Goal: Task Accomplishment & Management: Manage account settings

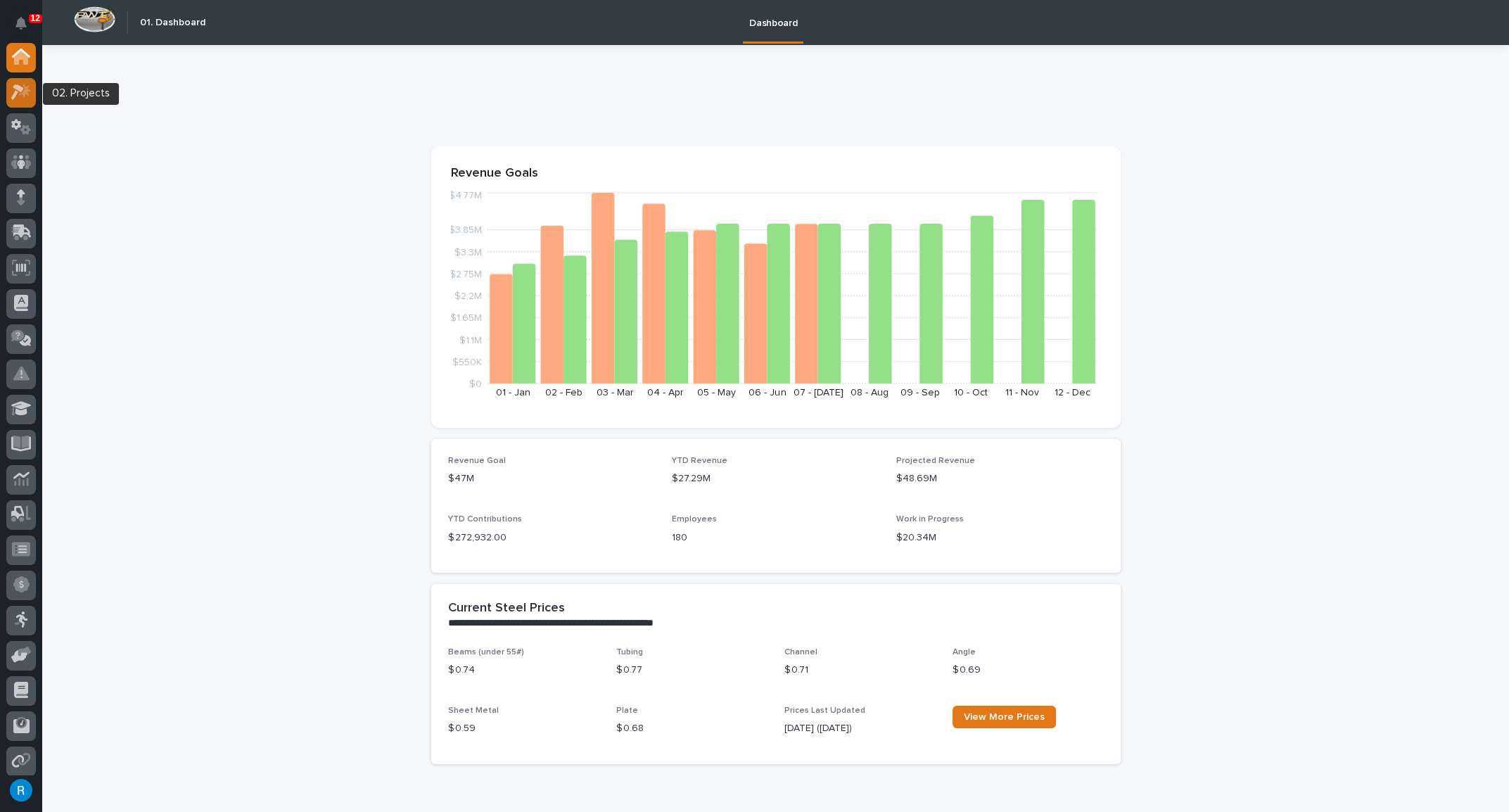
click at [22, 93] on icon at bounding box center [25, 90] width 12 height 14
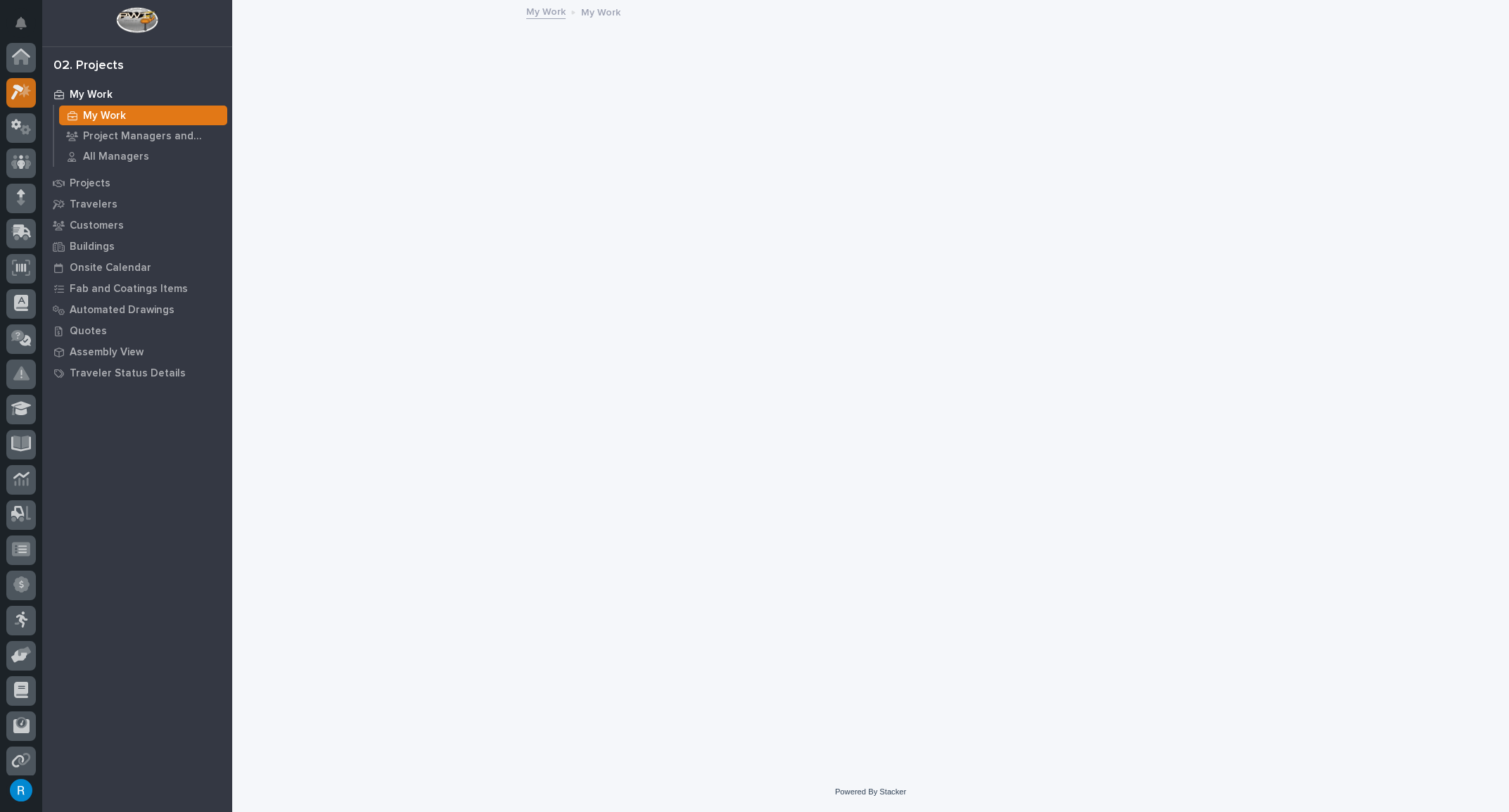
scroll to position [35, 0]
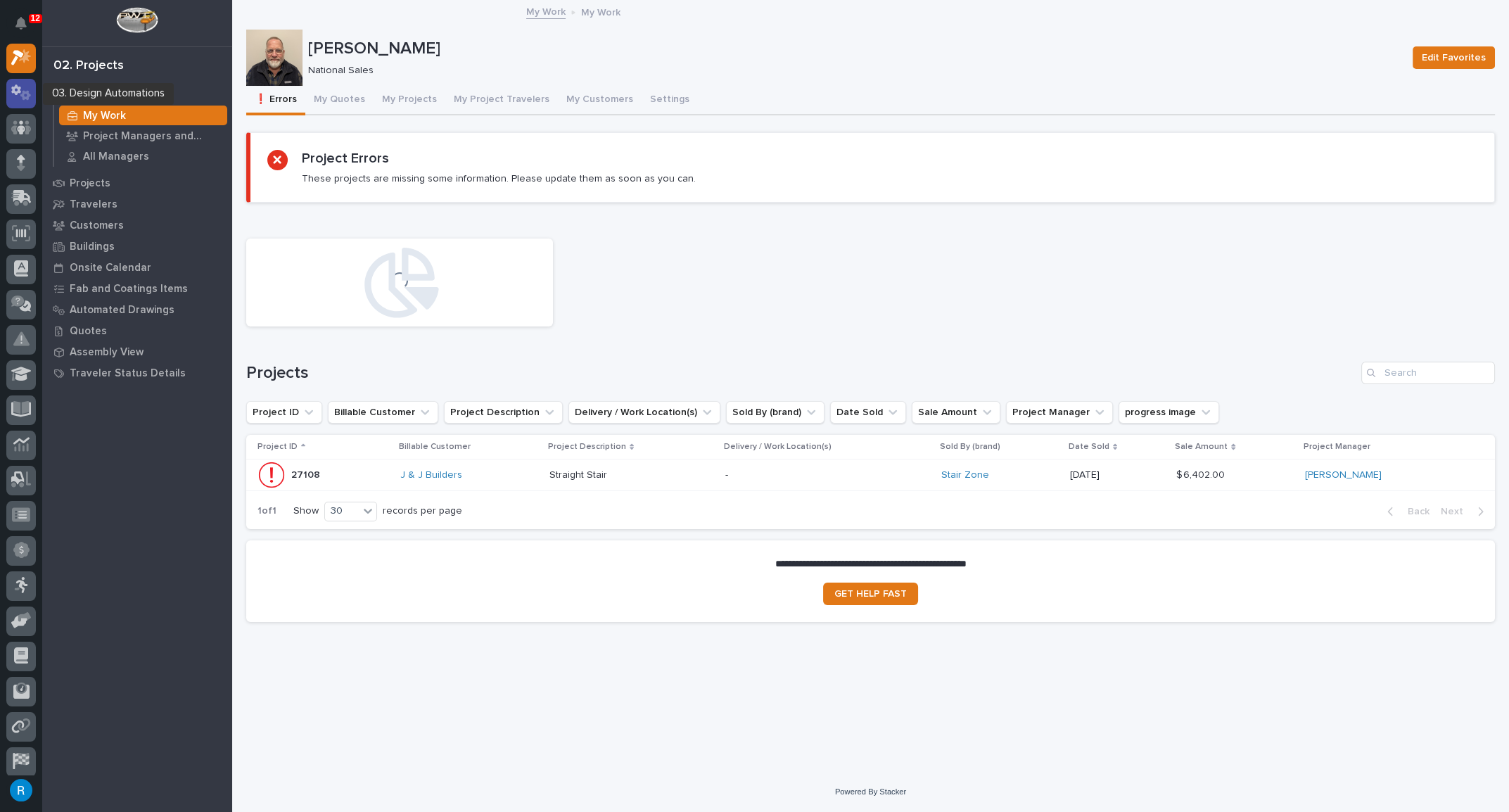
click at [16, 91] on icon at bounding box center [17, 89] width 10 height 11
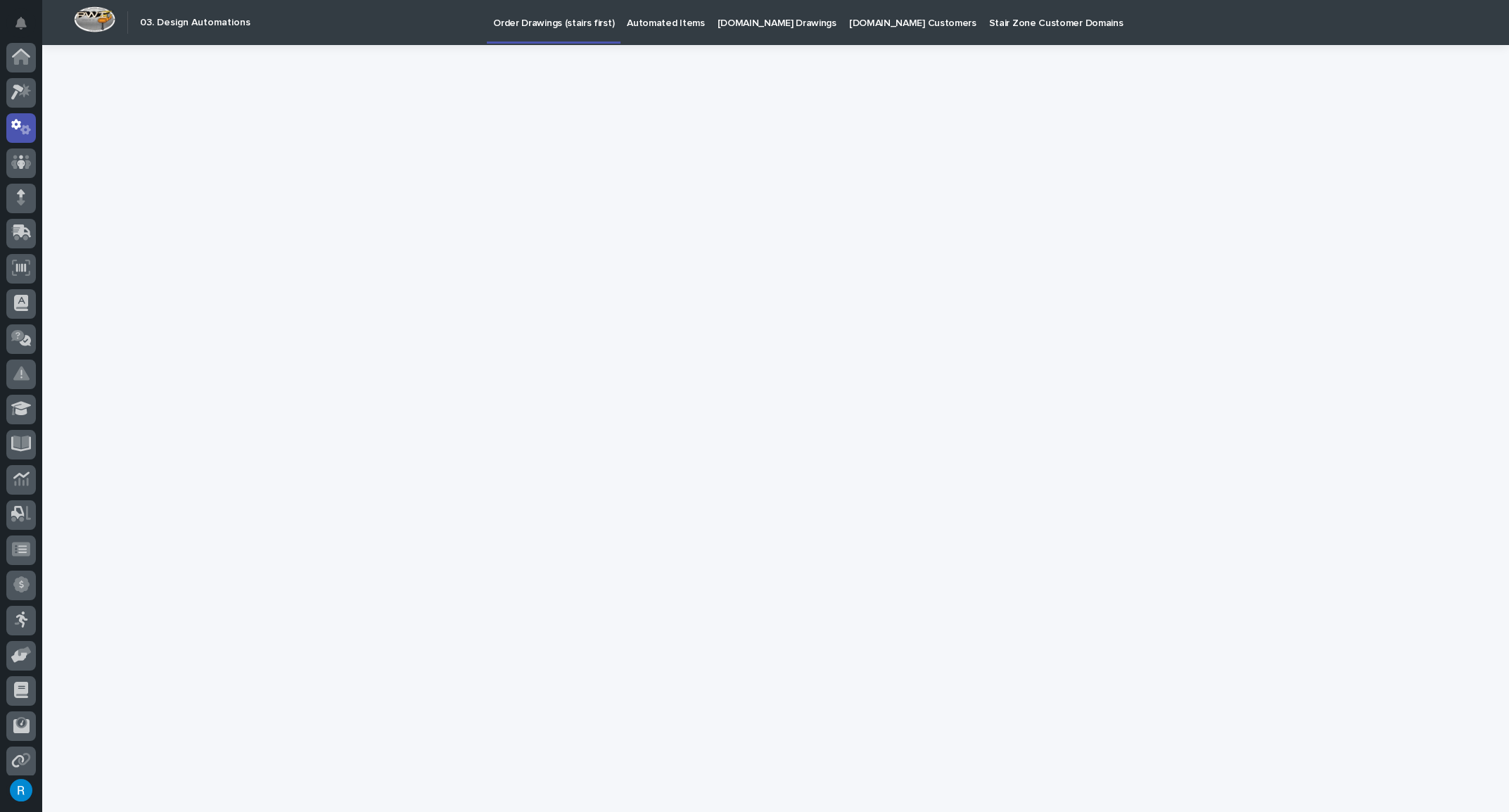
scroll to position [69, 0]
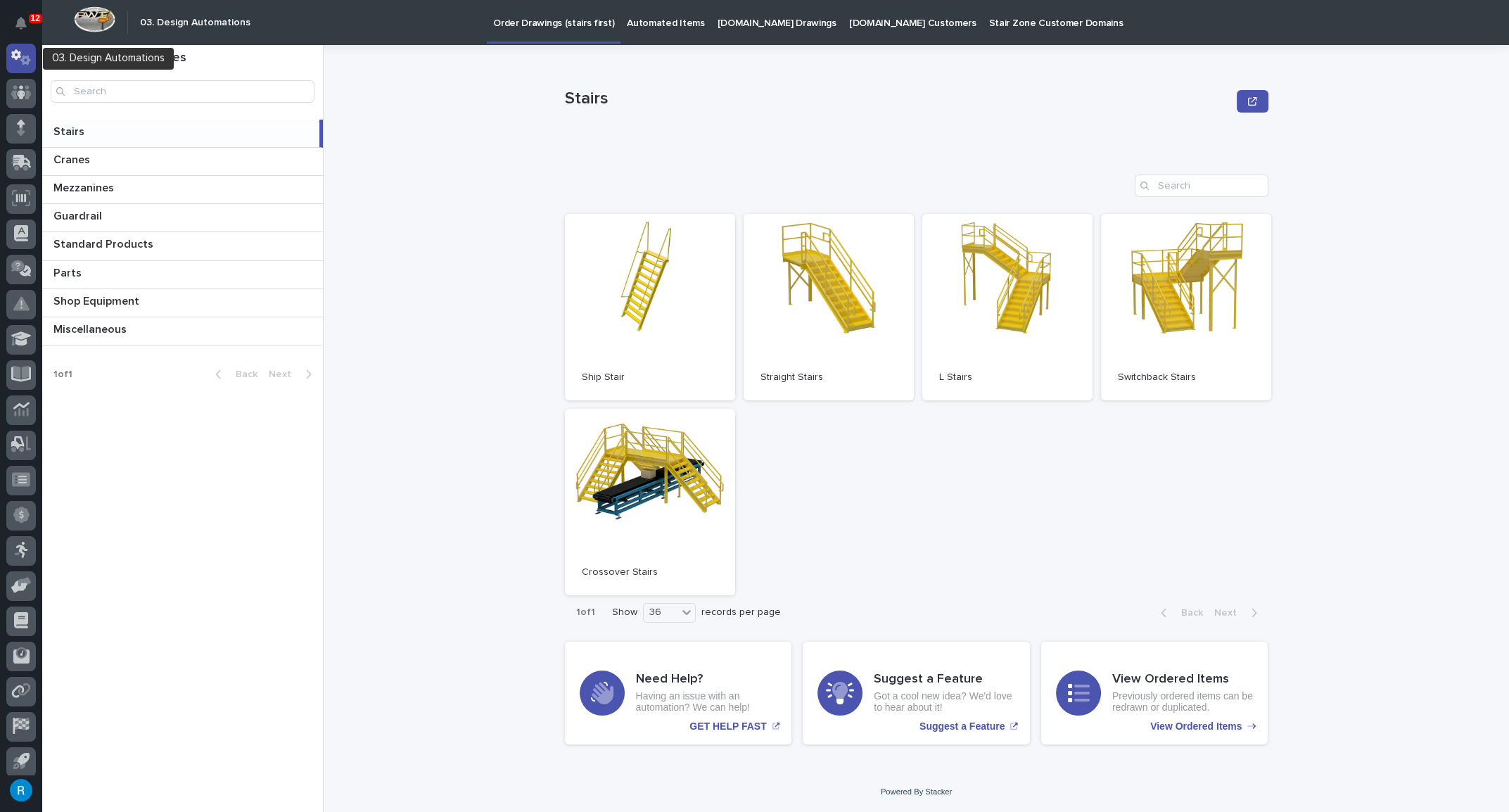
click at [12, 51] on icon at bounding box center [17, 54] width 10 height 11
click at [20, 78] on div at bounding box center [21, 93] width 30 height 30
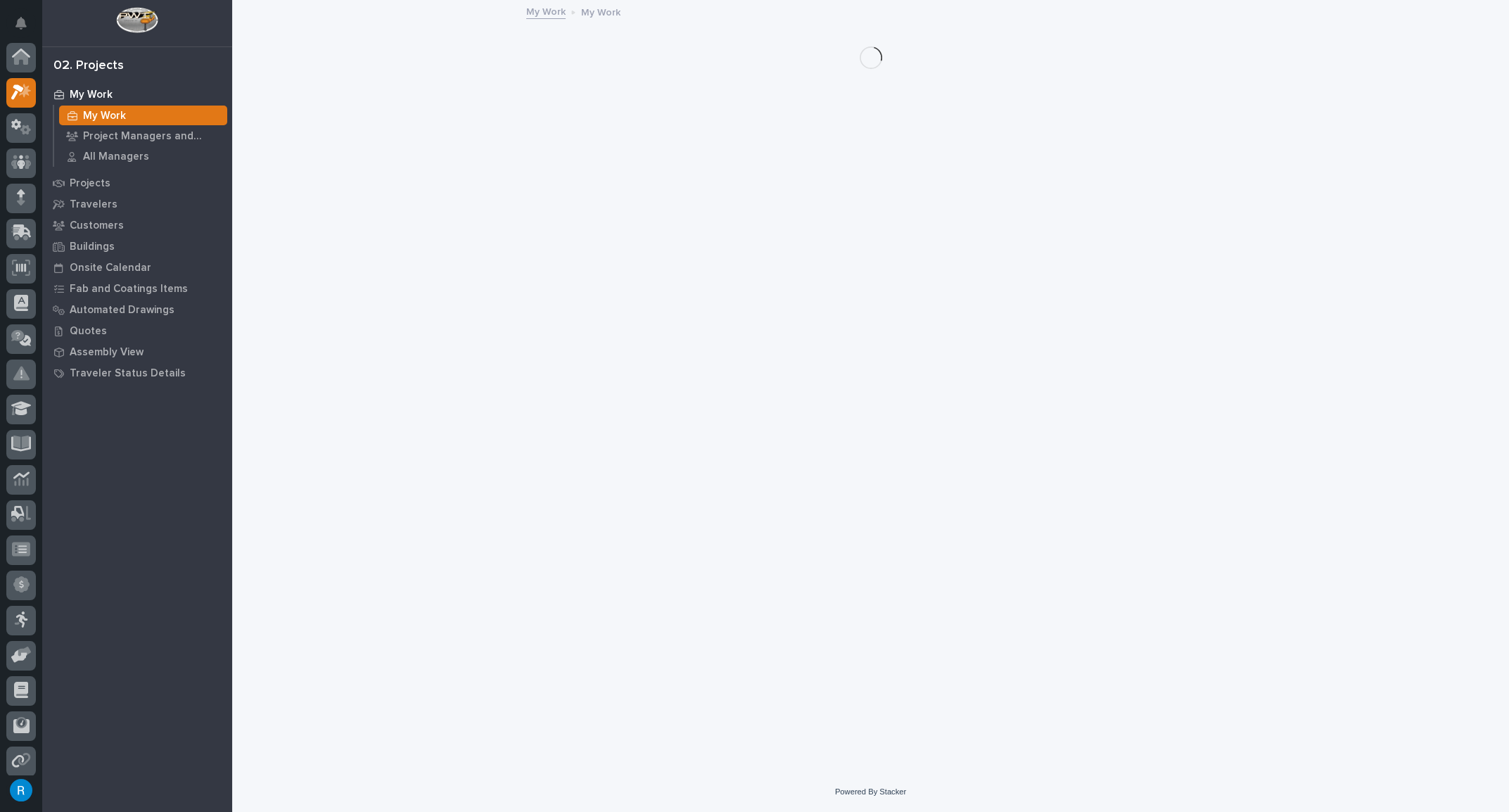
scroll to position [35, 0]
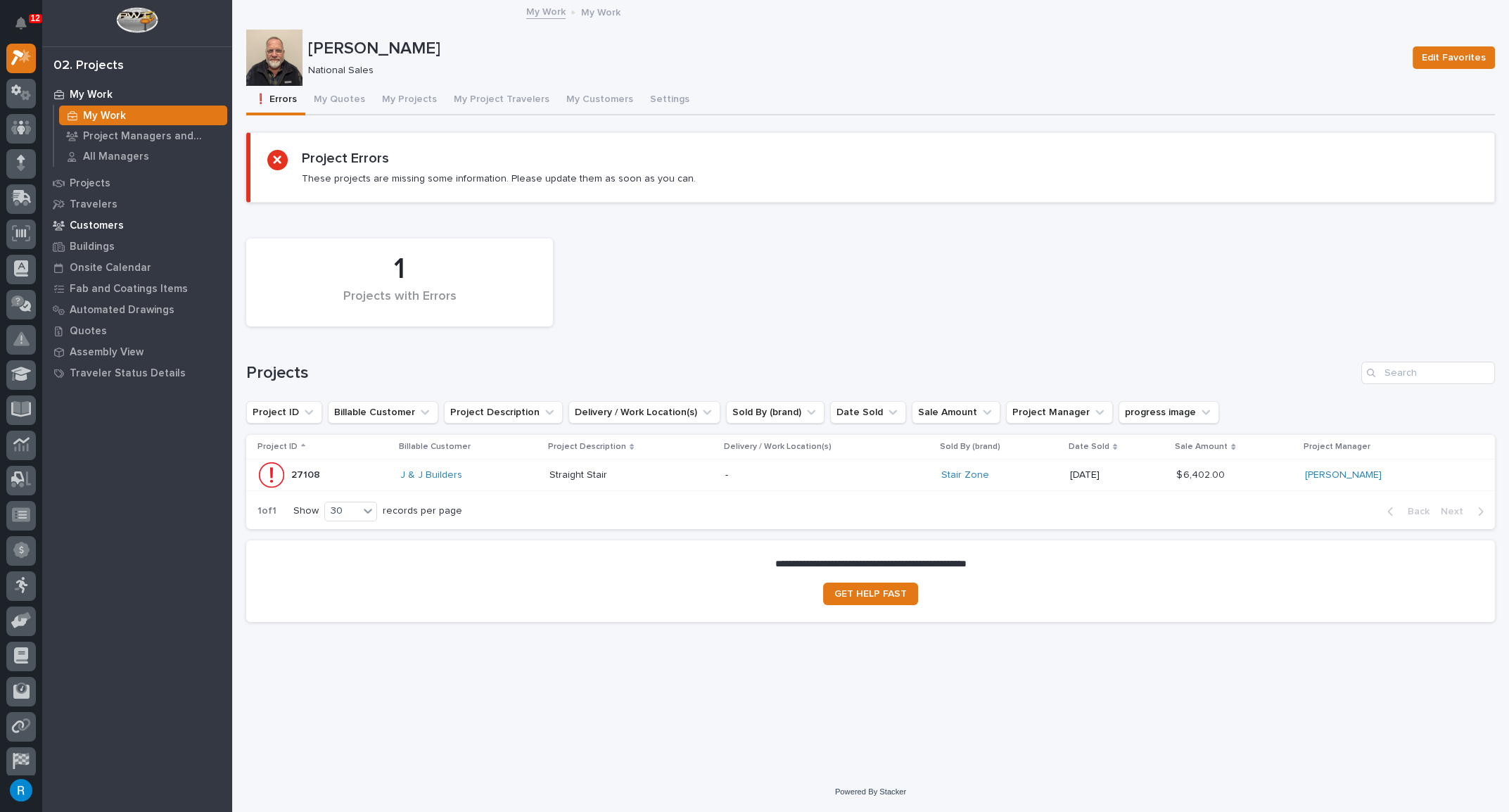
click at [96, 221] on p "Customers" at bounding box center [97, 225] width 54 height 12
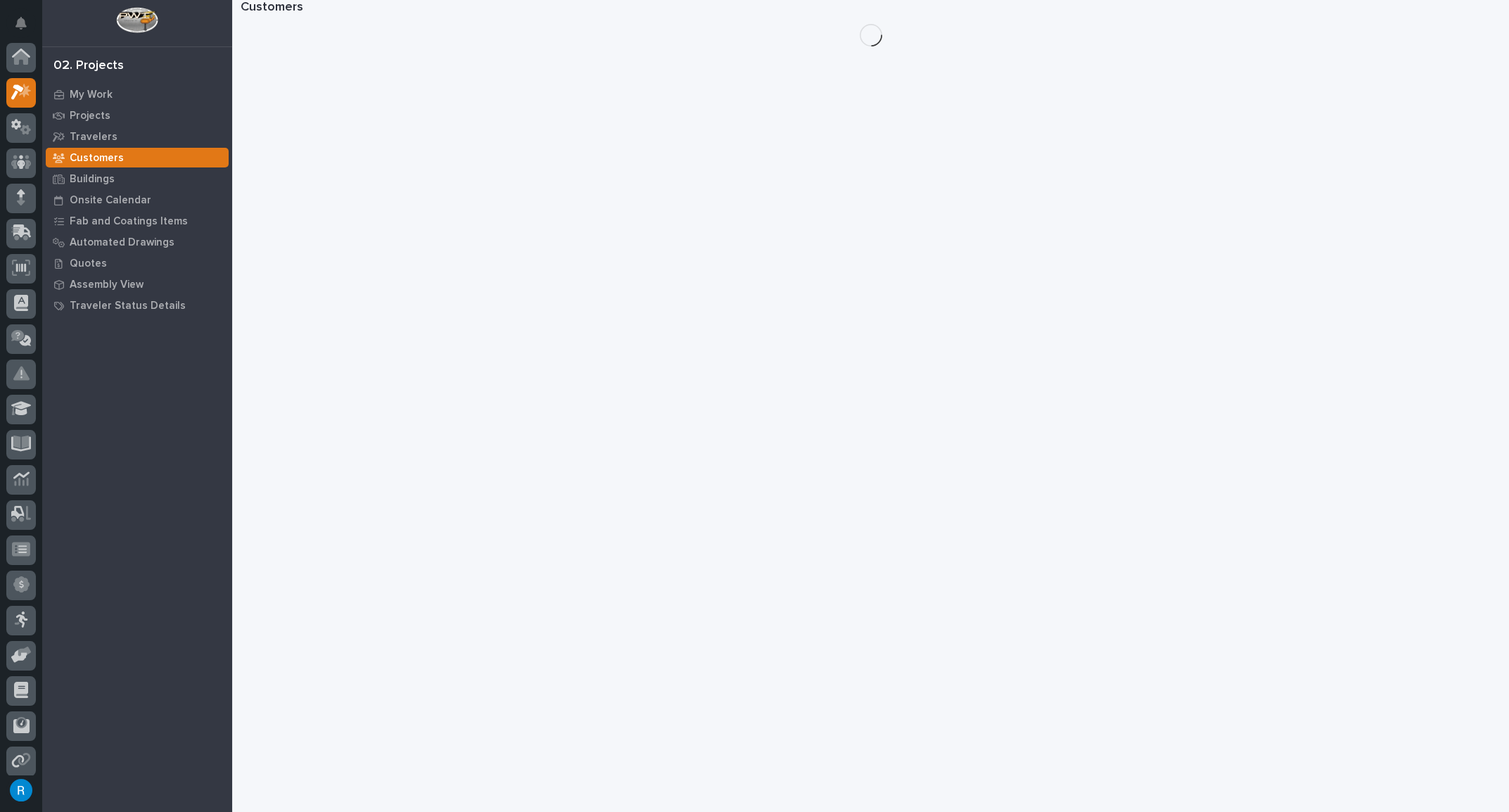
scroll to position [35, 0]
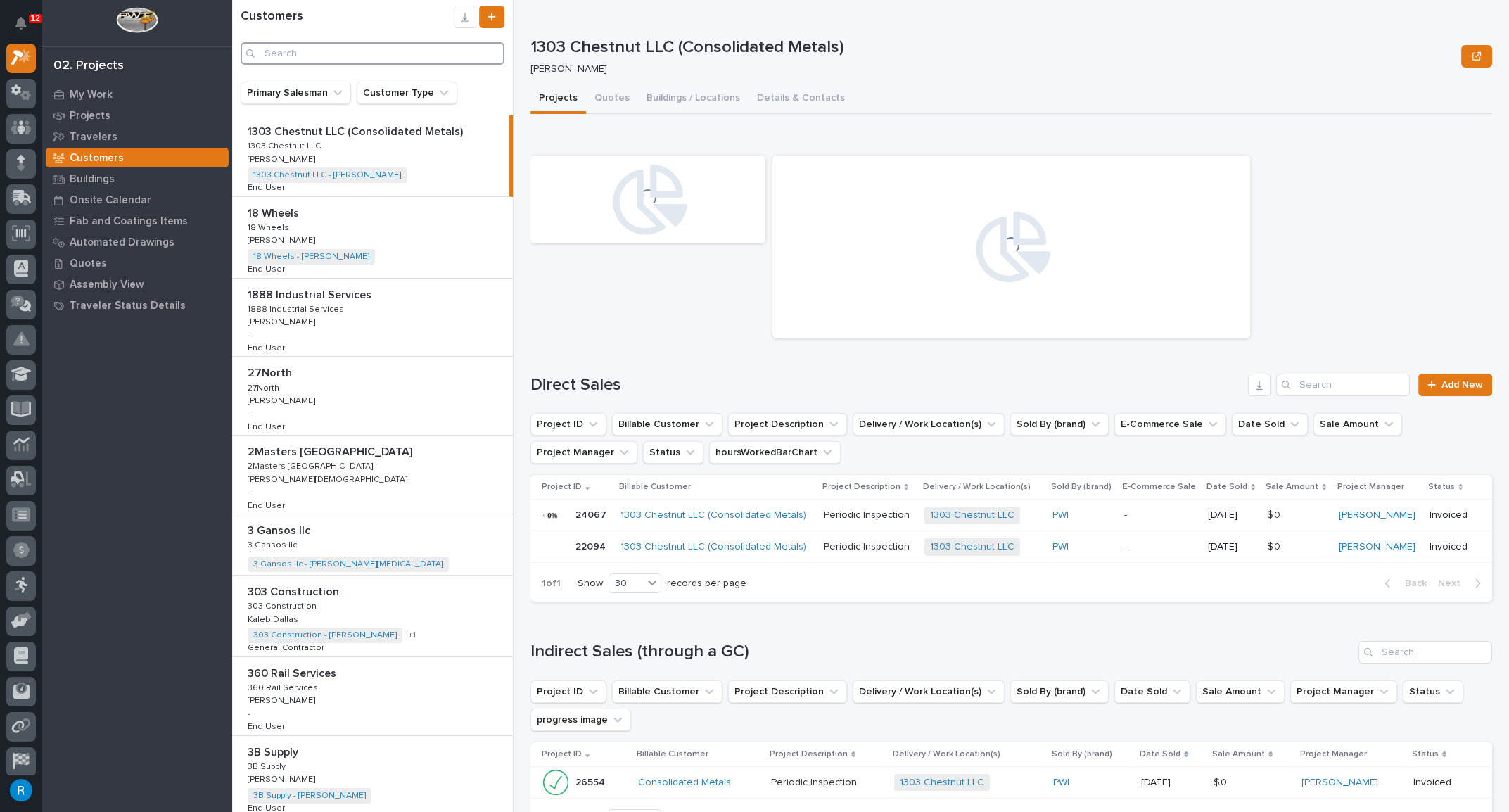
click at [282, 54] on input "Search" at bounding box center [372, 53] width 264 height 22
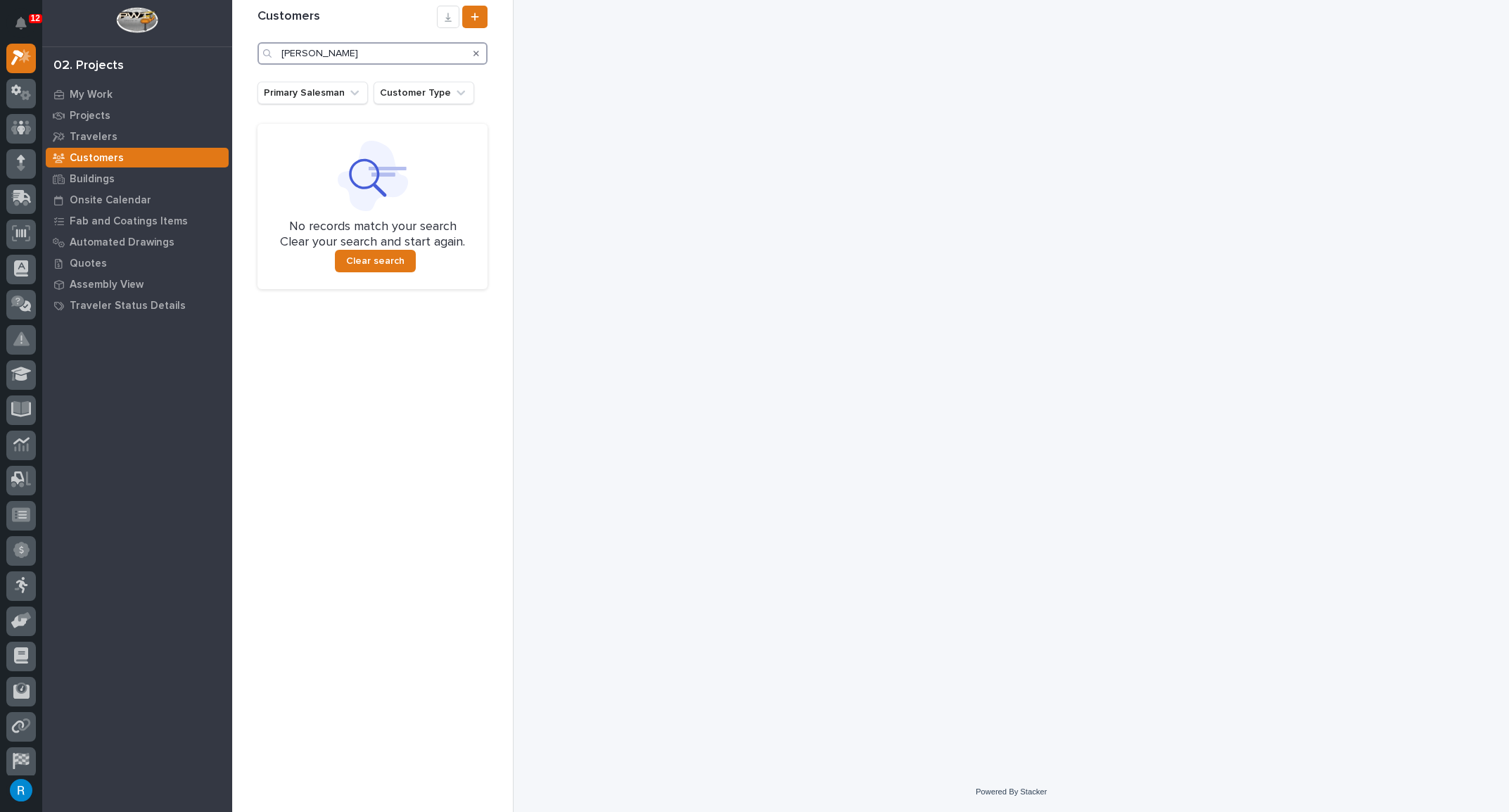
type input "gamal mansour"
click at [85, 97] on p "My Work" at bounding box center [91, 94] width 43 height 12
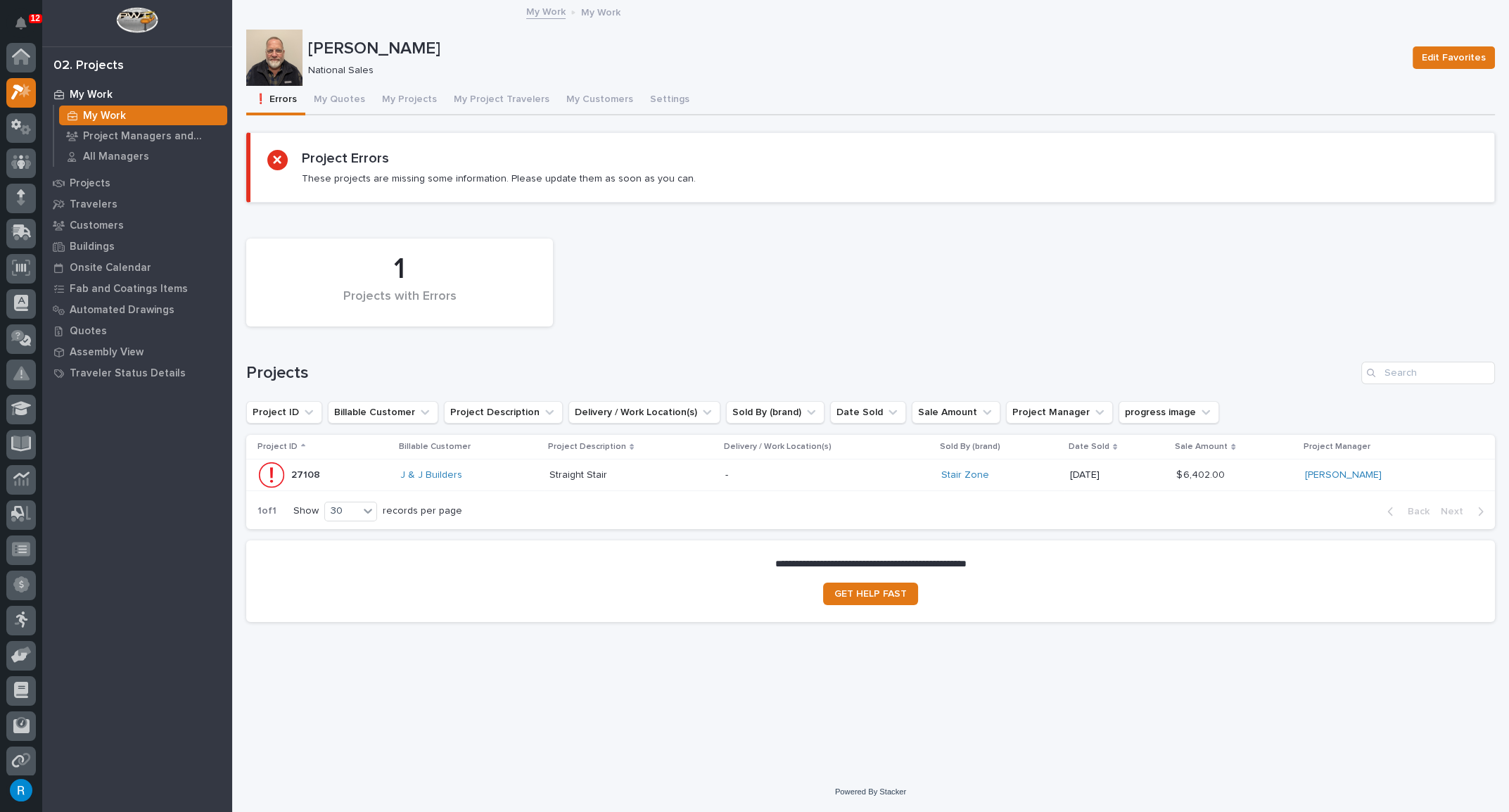
scroll to position [35, 0]
click at [349, 102] on button "My Quotes" at bounding box center [339, 101] width 69 height 30
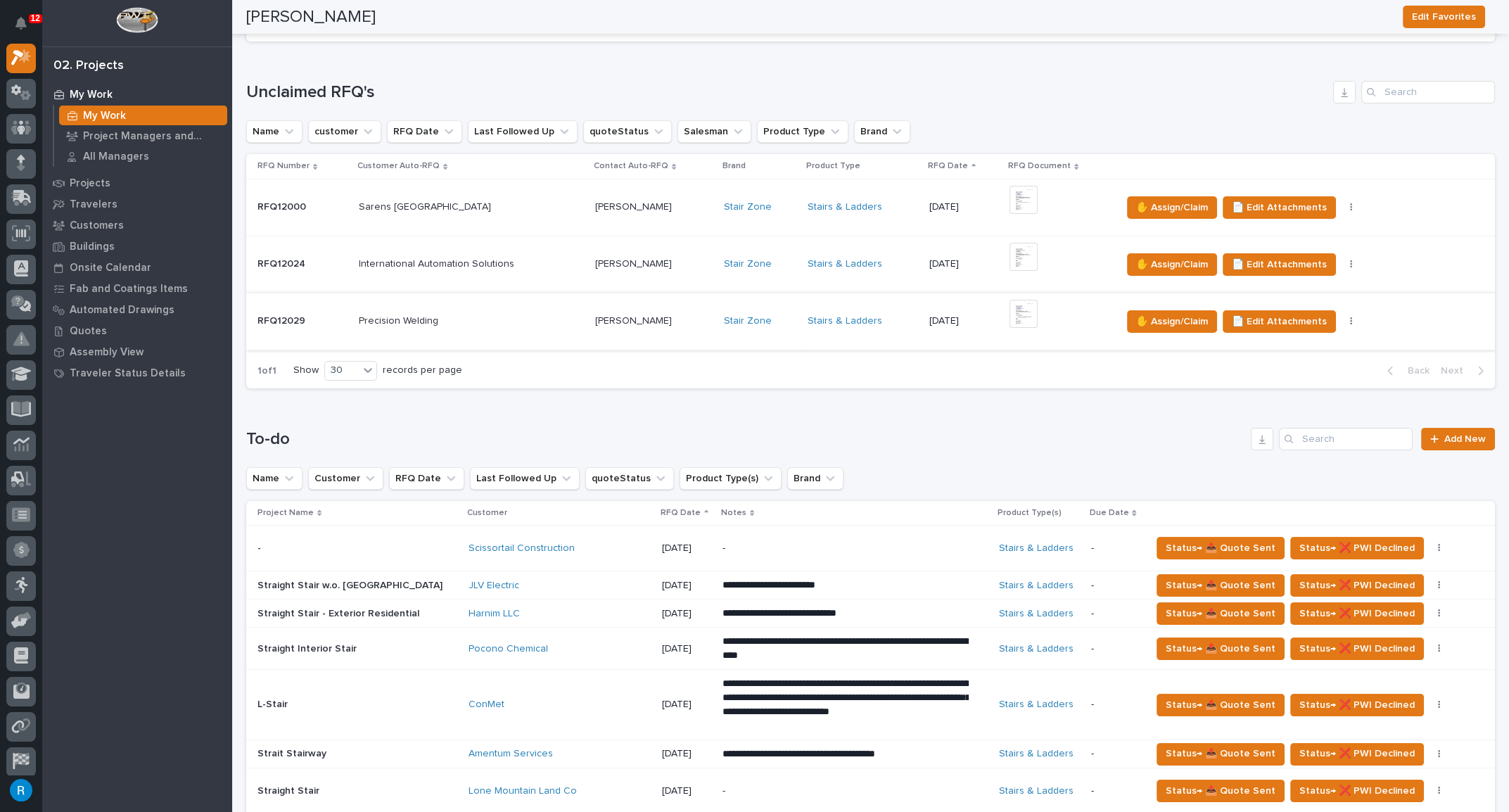
scroll to position [319, 0]
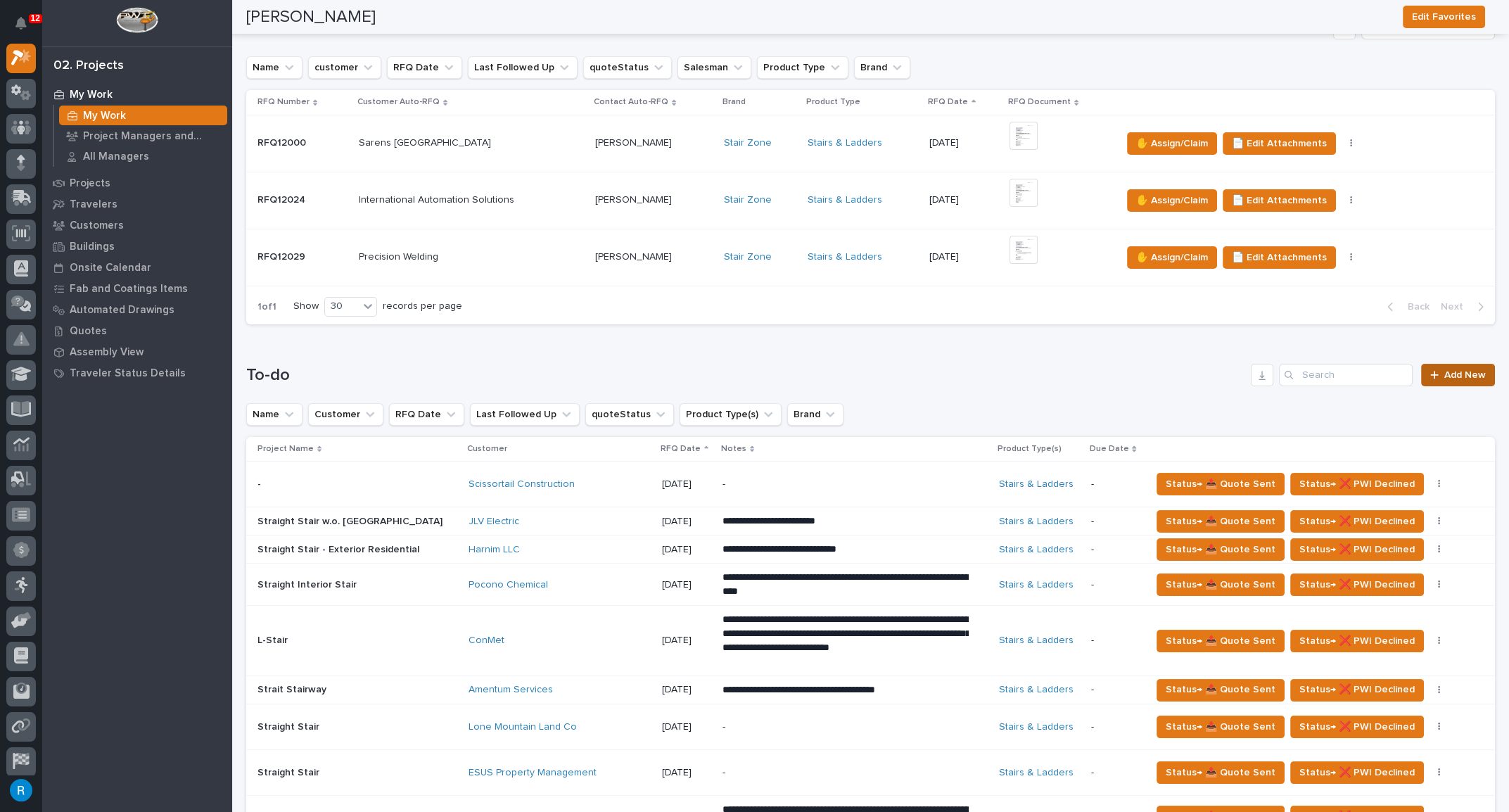
click at [1449, 374] on span "Add New" at bounding box center [1465, 375] width 41 height 10
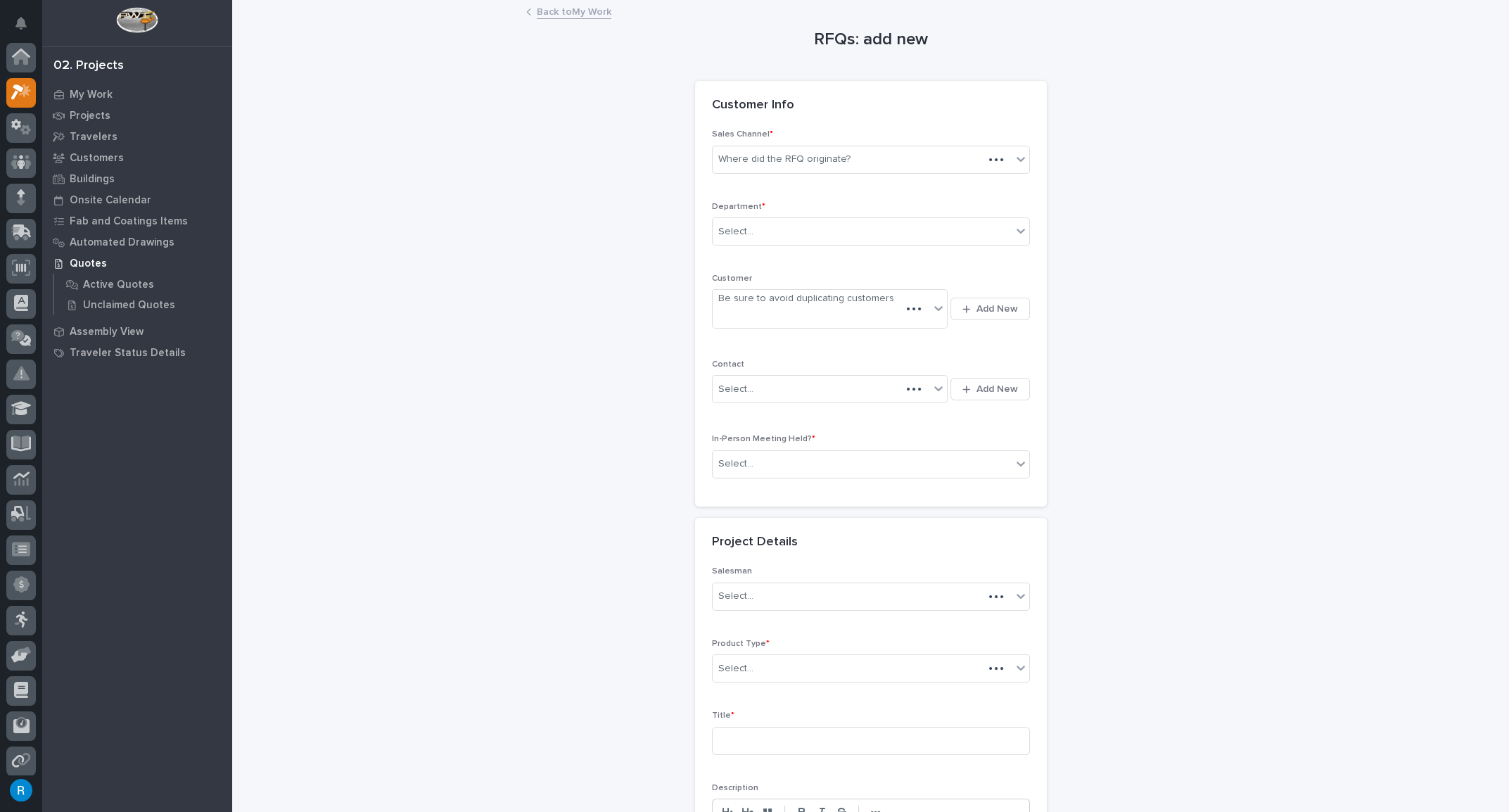
scroll to position [35, 0]
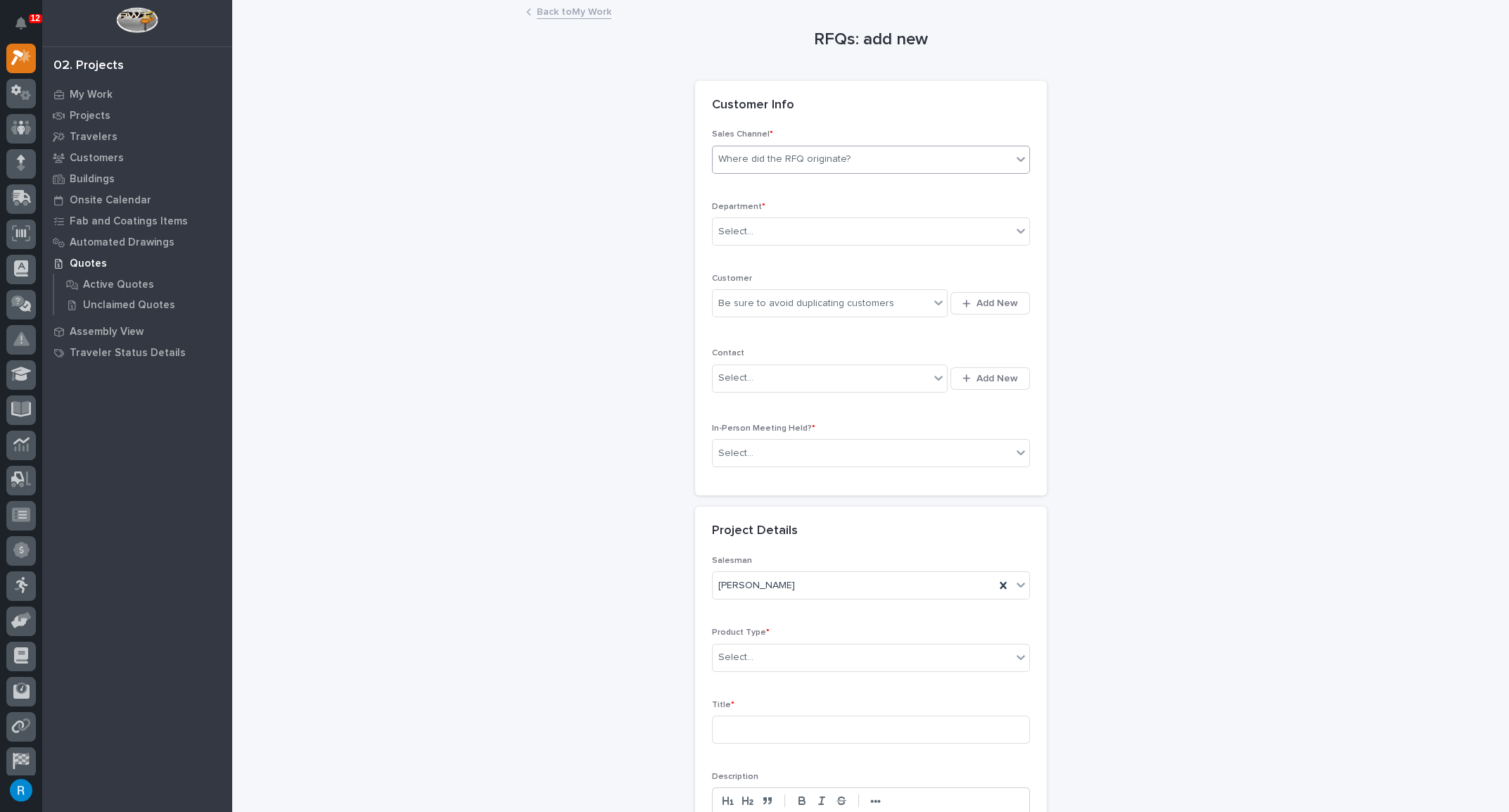
click at [743, 164] on div "Where did the RFQ originate?" at bounding box center [862, 159] width 299 height 23
click at [733, 233] on div "Stair Zone" at bounding box center [866, 234] width 317 height 25
click at [726, 229] on div "Select..." at bounding box center [736, 232] width 35 height 15
click at [728, 255] on span "National Sales" at bounding box center [748, 256] width 71 height 16
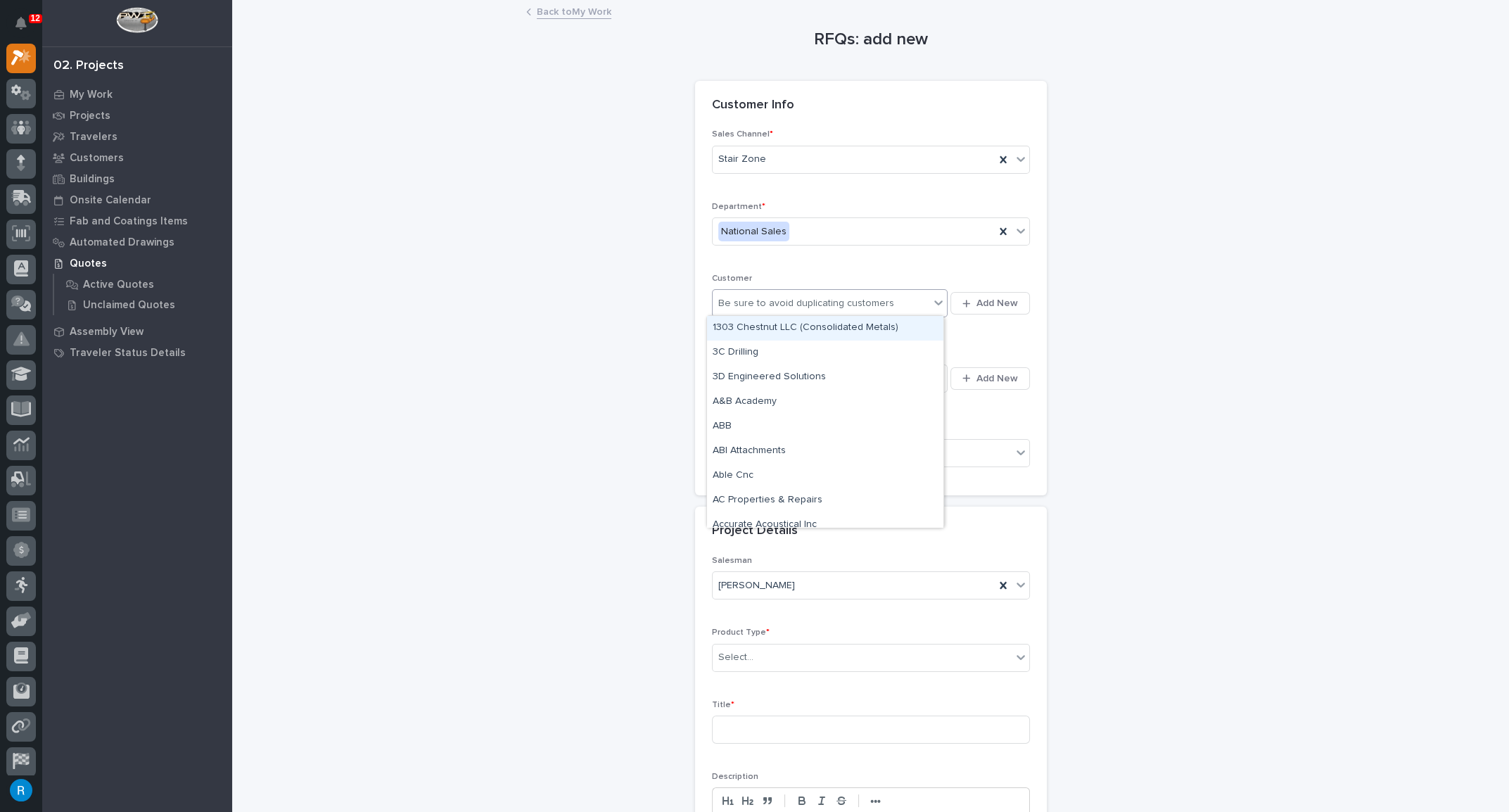
click at [900, 302] on div "Be sure to avoid duplicating customers" at bounding box center [821, 304] width 217 height 23
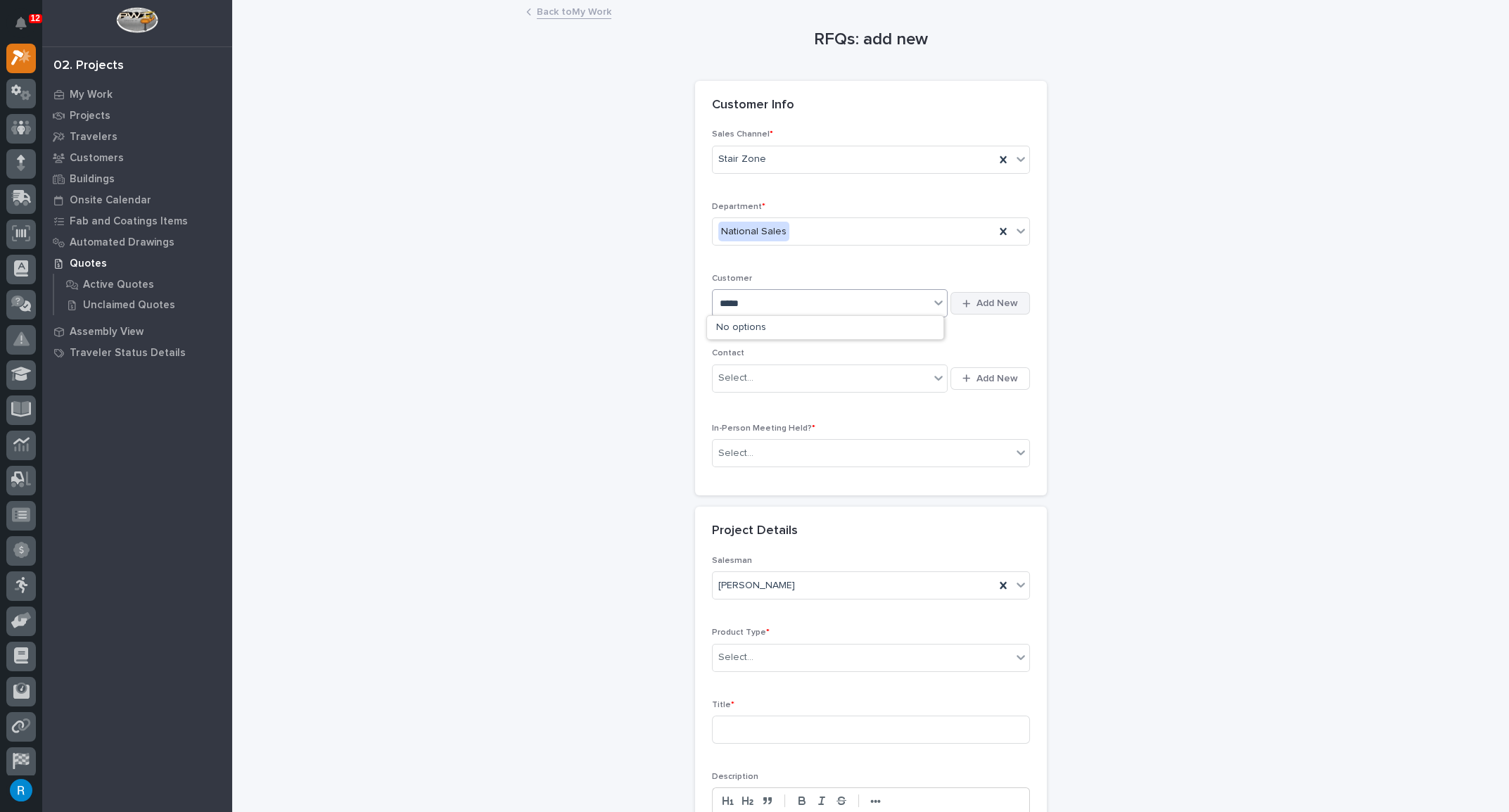
type input "*****"
click at [990, 302] on span "Add New" at bounding box center [997, 303] width 41 height 12
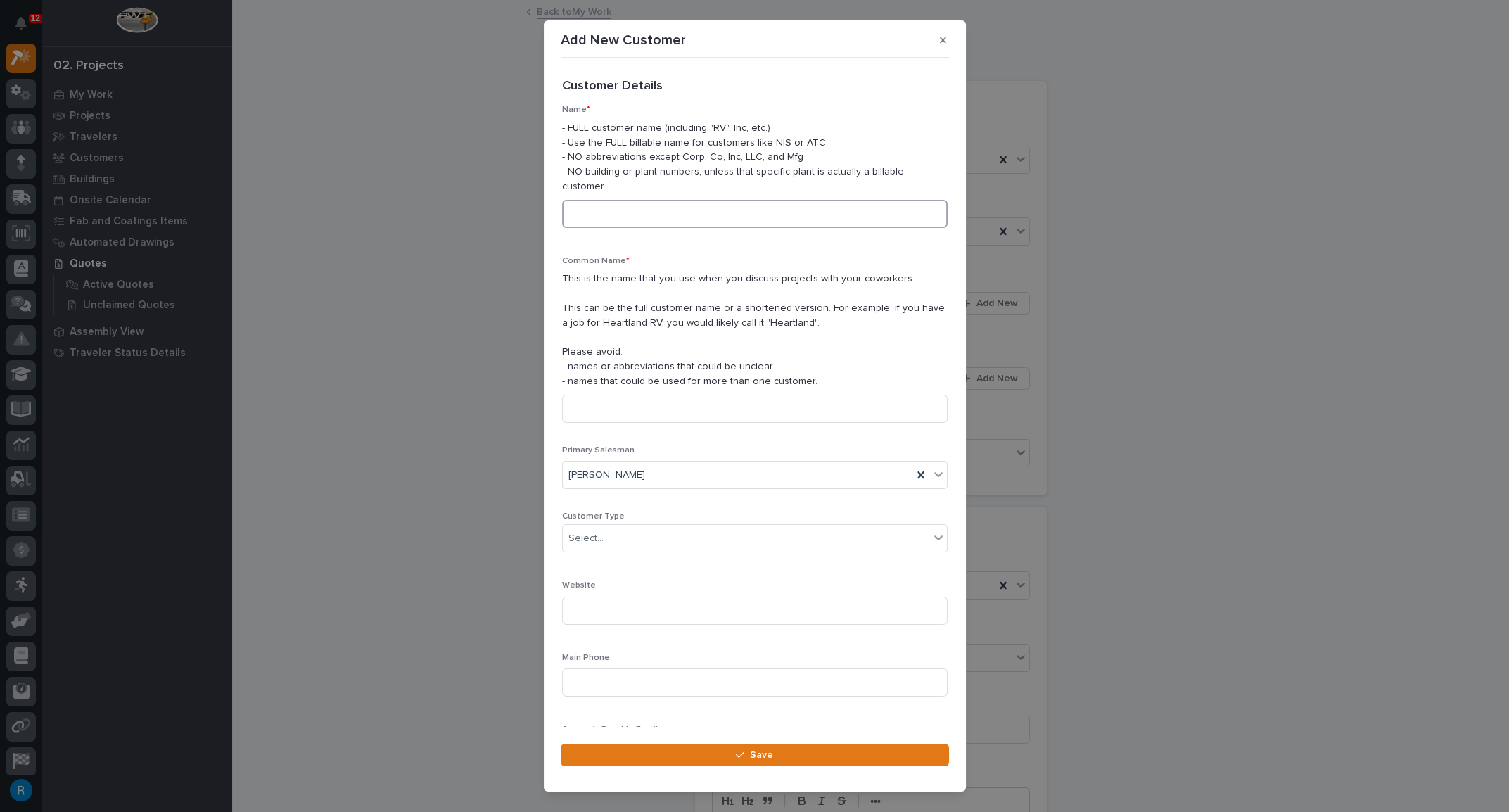
click at [586, 206] on input at bounding box center [754, 214] width 386 height 28
type input "Gamal Mansour"
click at [696, 526] on div "Select..." at bounding box center [746, 538] width 367 height 23
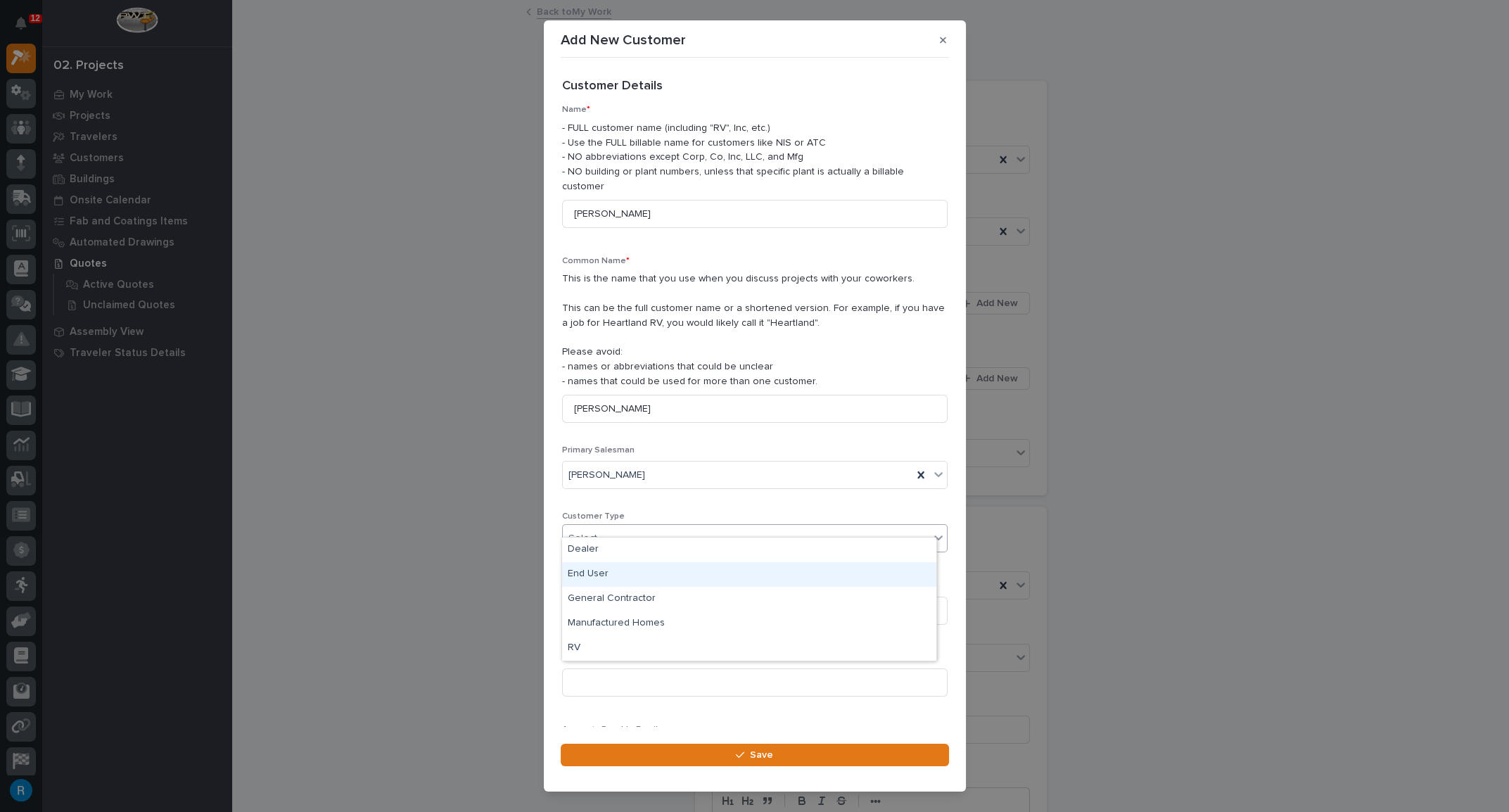
click at [587, 574] on div "End User" at bounding box center [749, 574] width 374 height 25
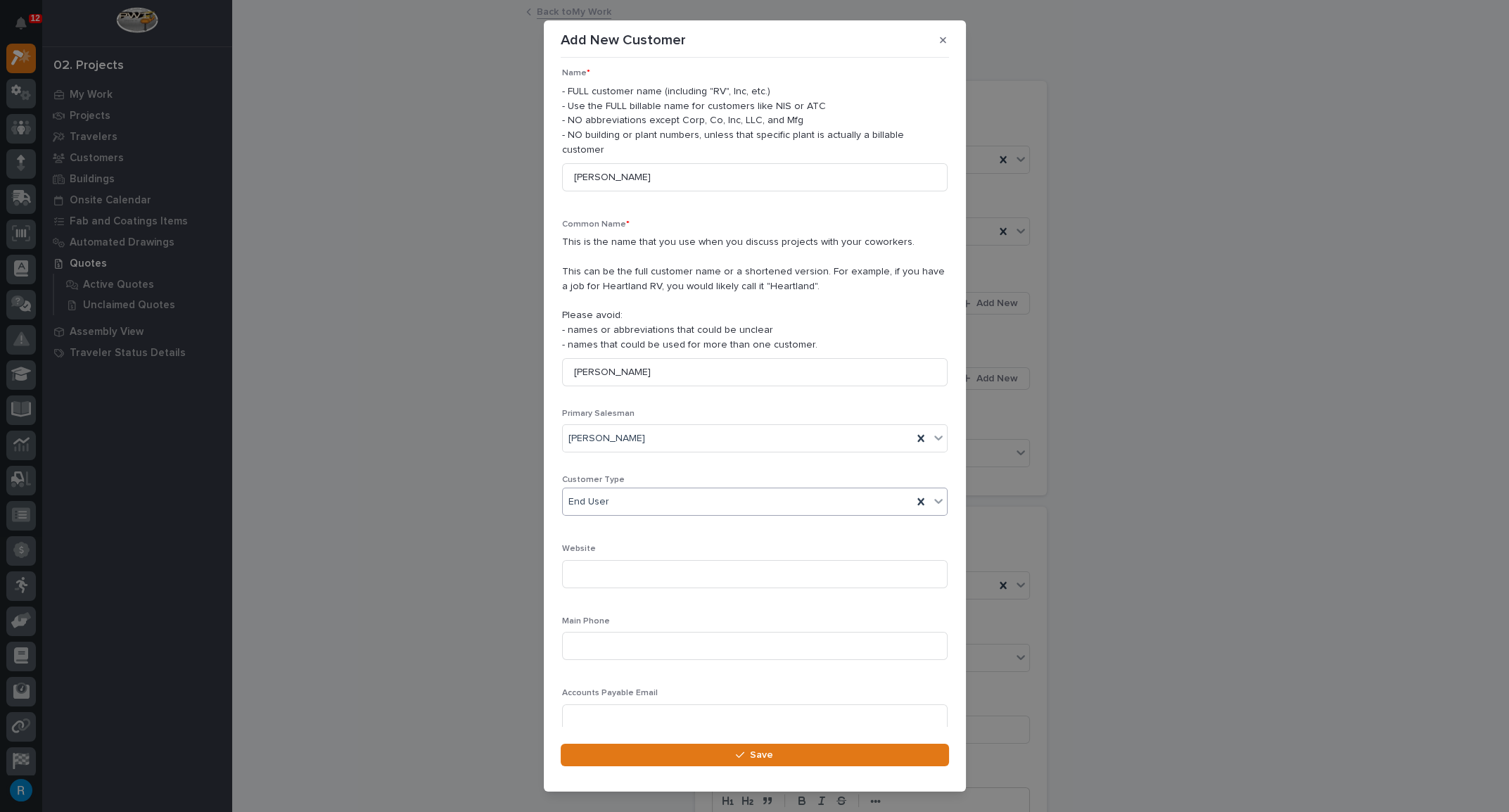
scroll to position [69, 0]
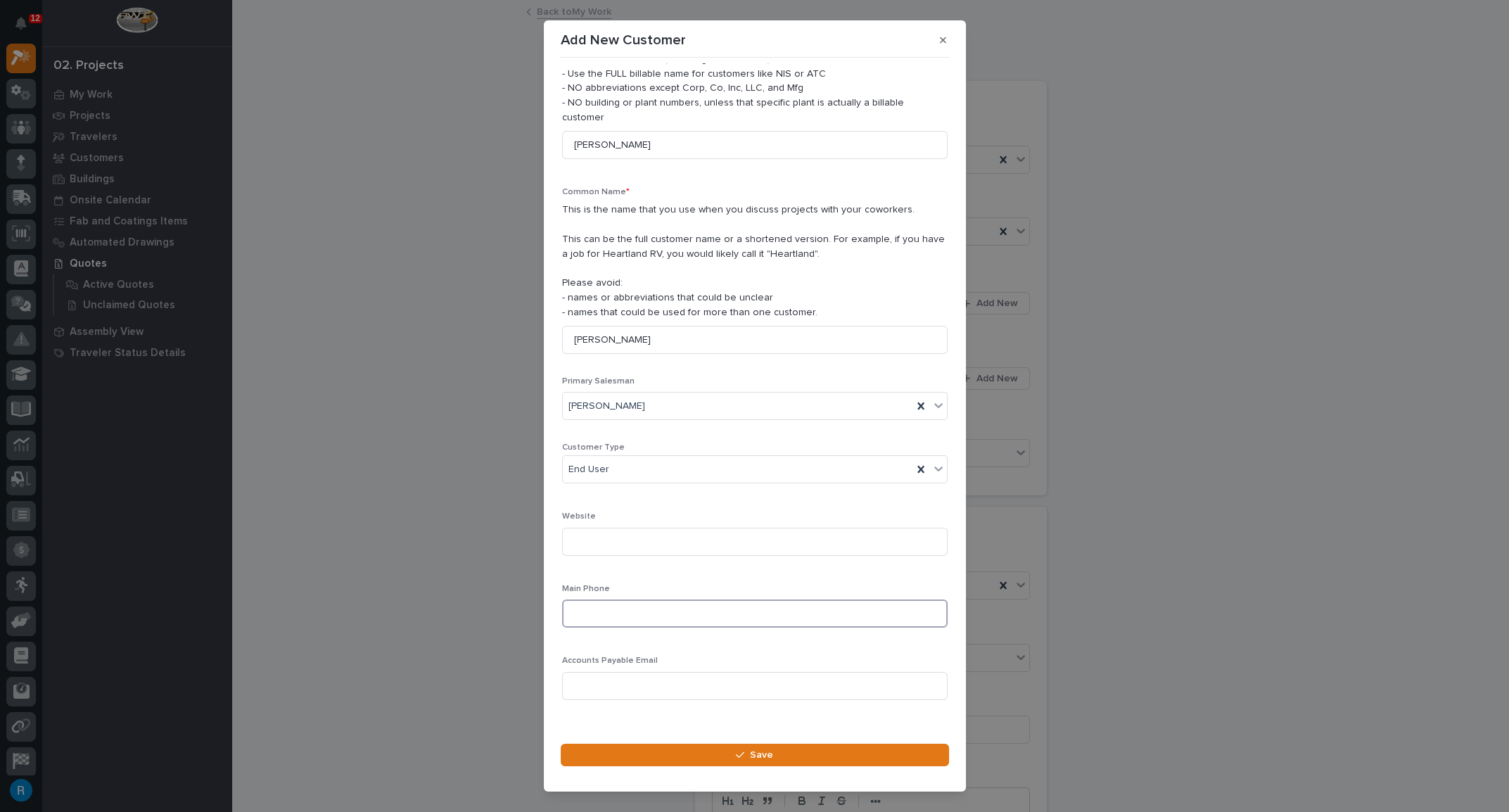
click at [604, 599] on input at bounding box center [754, 613] width 386 height 28
type input "707-484-2930"
click at [755, 758] on span "Save" at bounding box center [762, 754] width 23 height 12
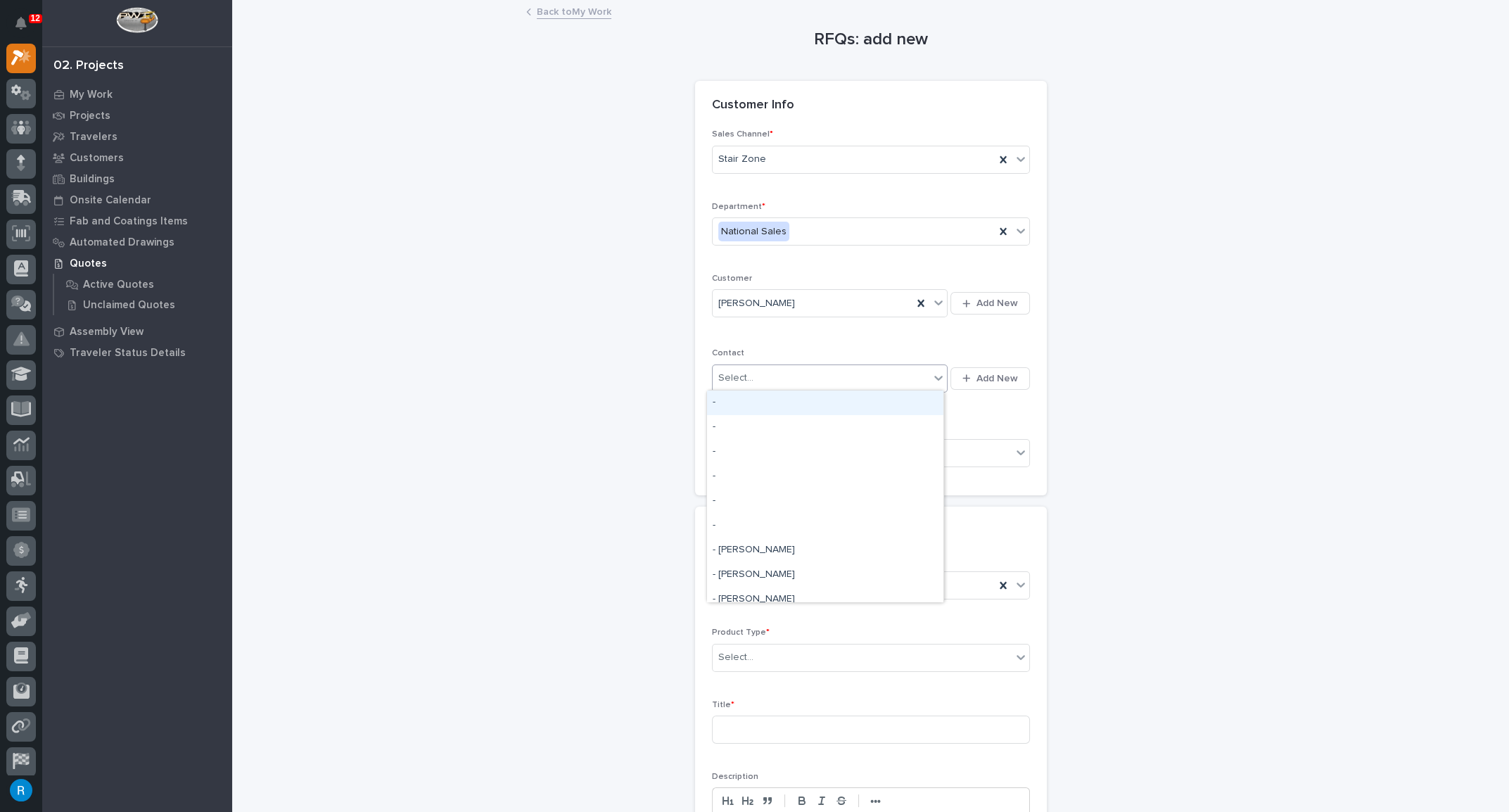
click at [807, 379] on div "Select..." at bounding box center [821, 378] width 217 height 23
type input "*****"
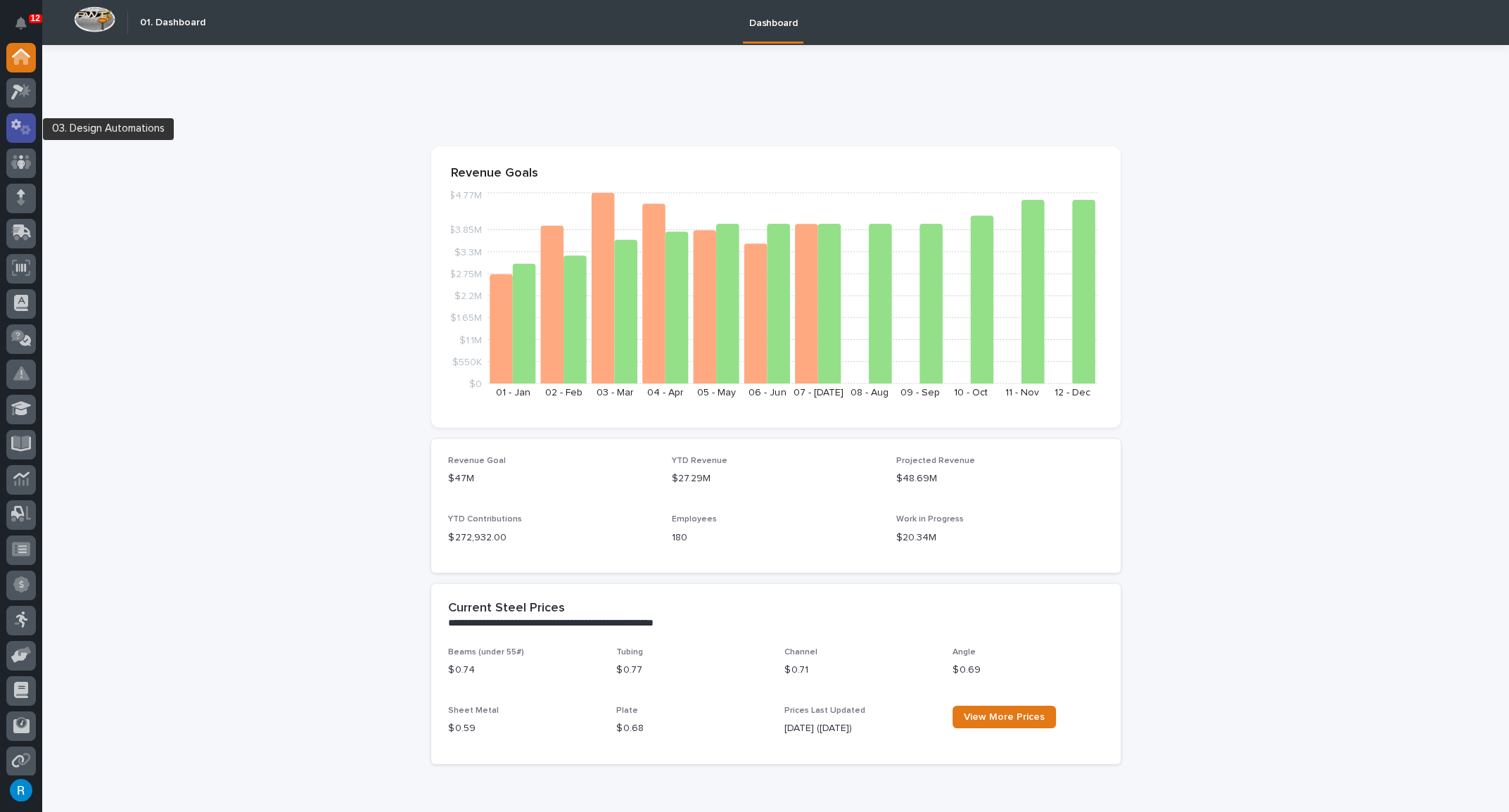
click at [24, 128] on icon at bounding box center [26, 130] width 11 height 10
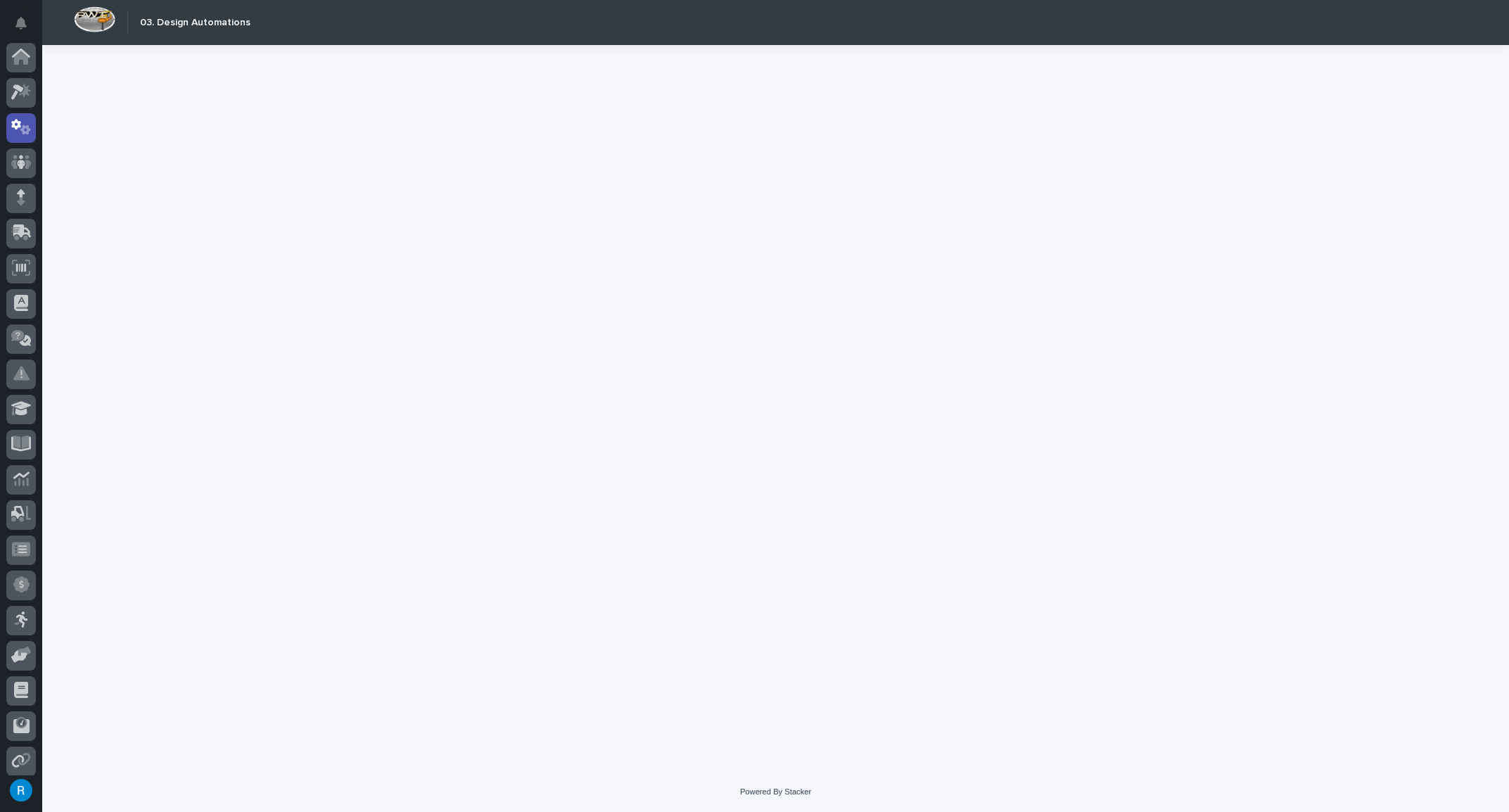
scroll to position [69, 0]
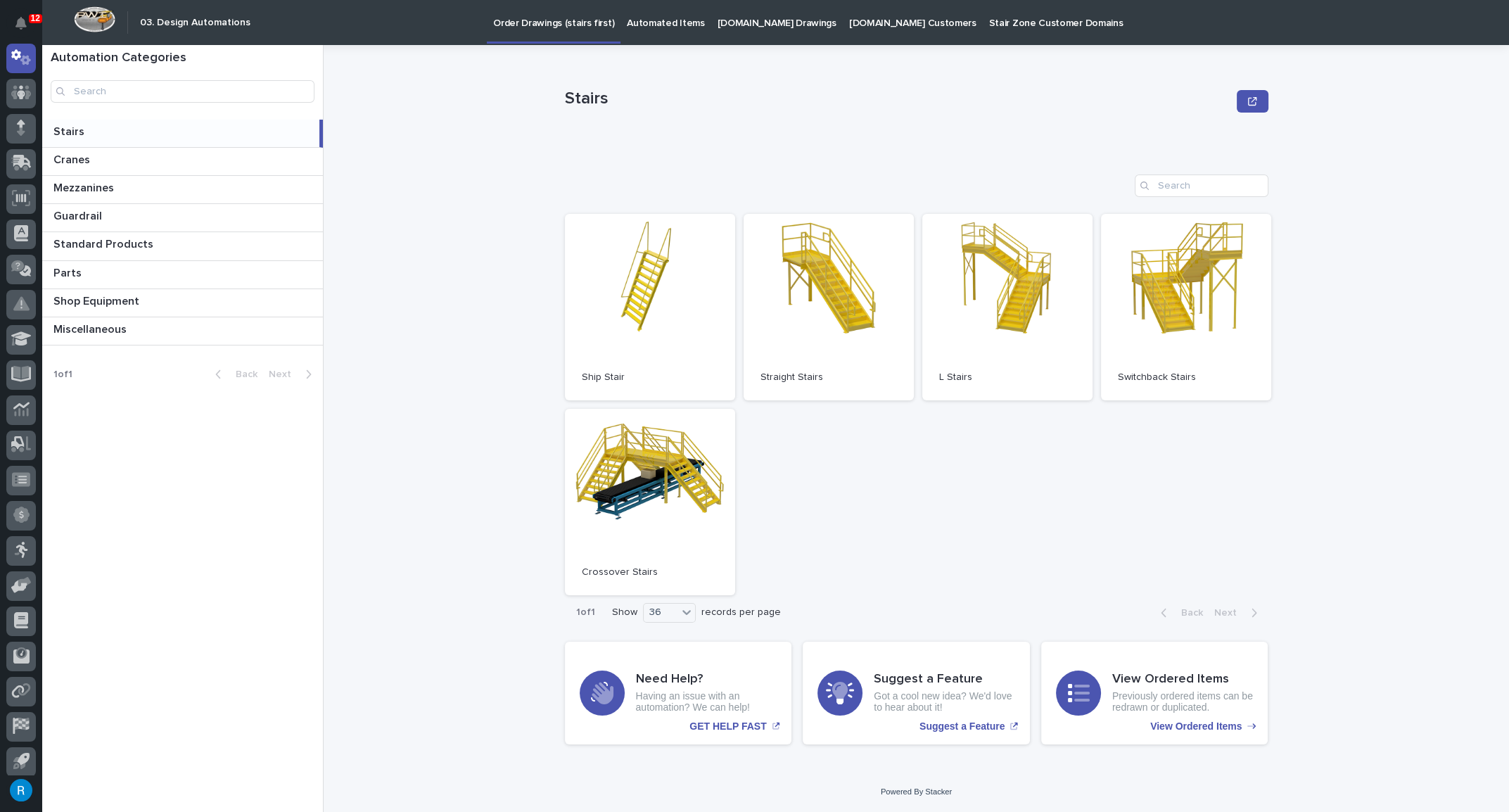
click at [736, 27] on p "StairZone.com Drawings" at bounding box center [777, 15] width 119 height 30
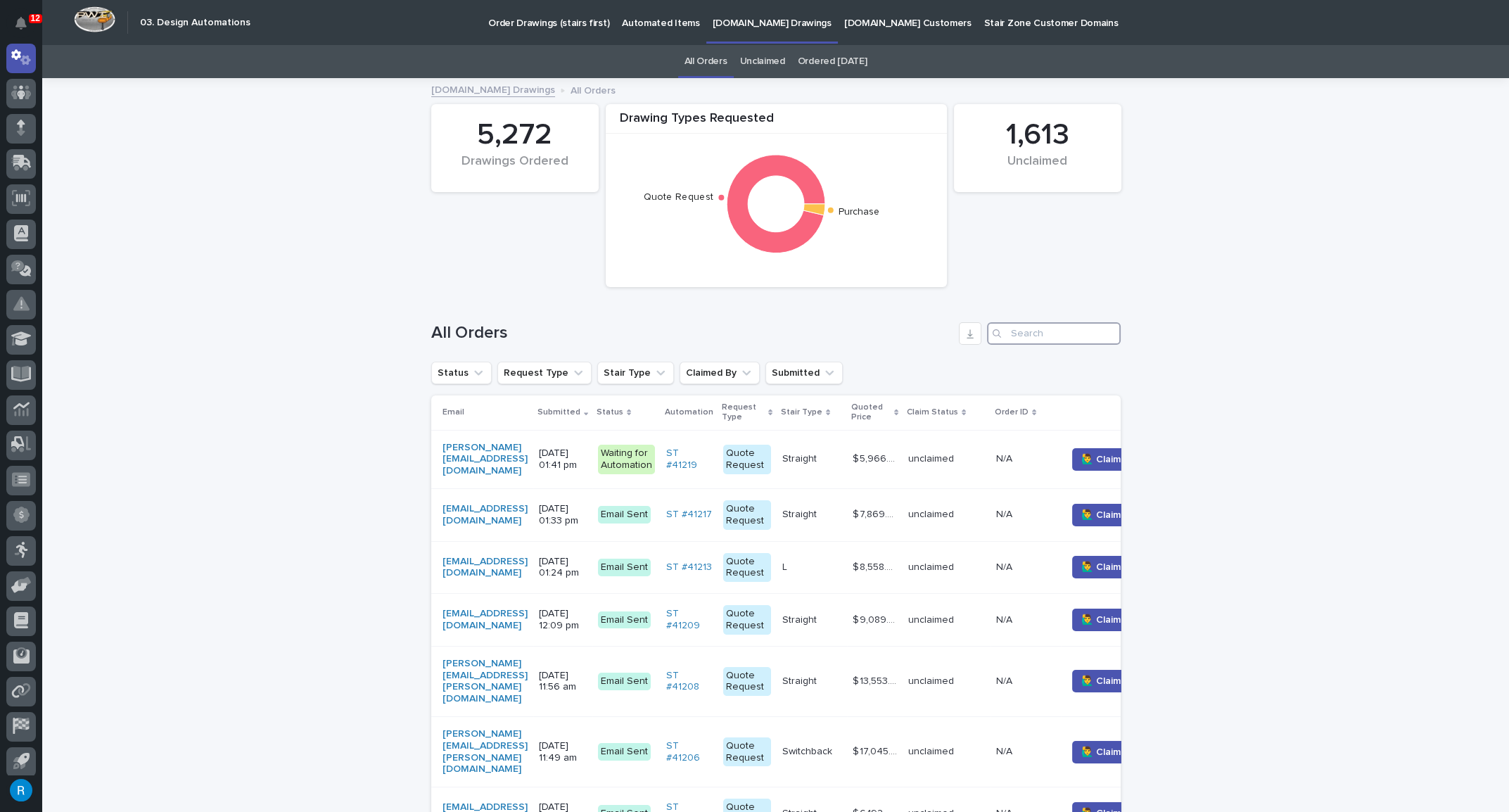
click at [1017, 331] on input "Search" at bounding box center [1054, 333] width 134 height 22
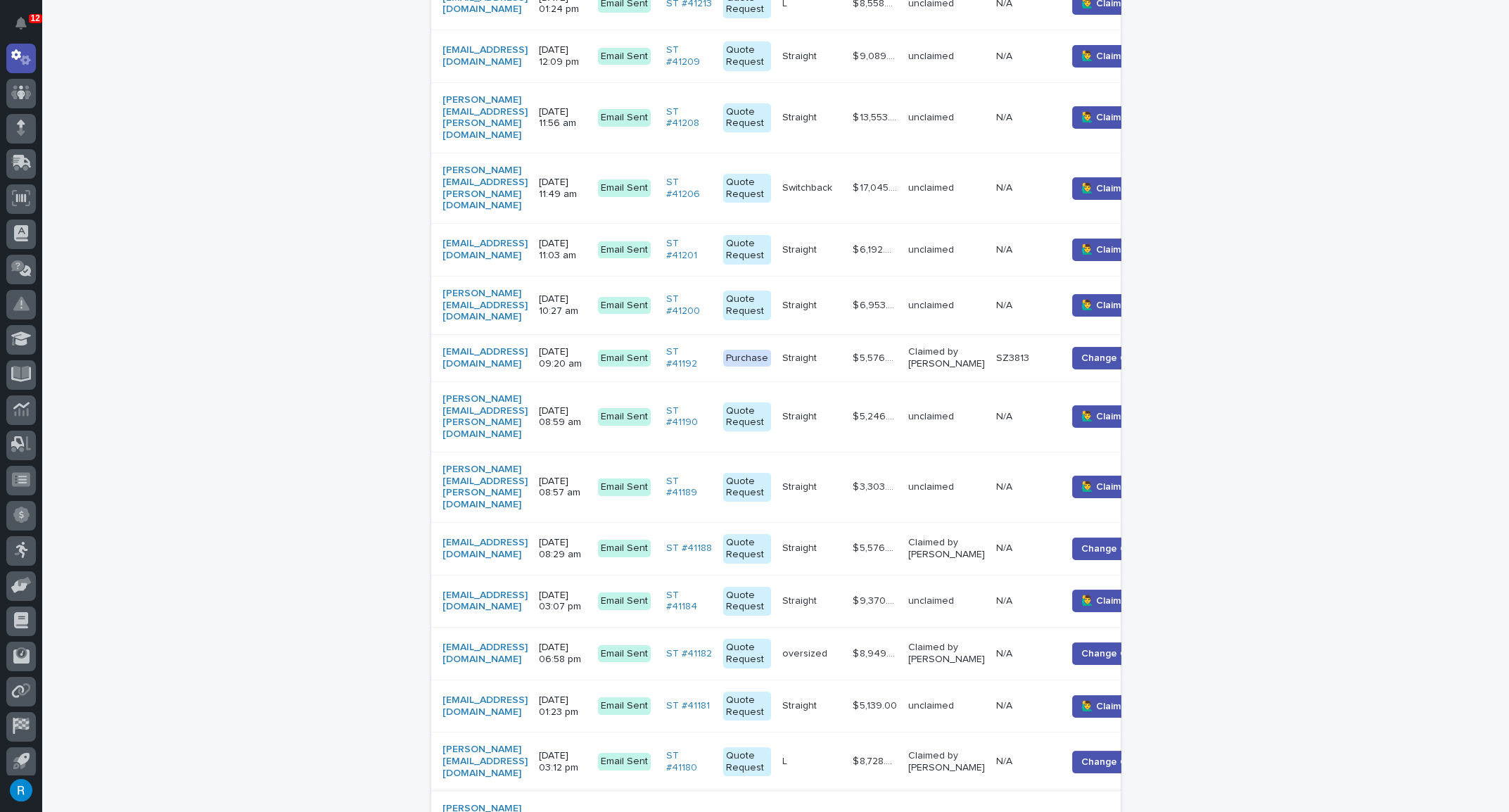
scroll to position [575, 0]
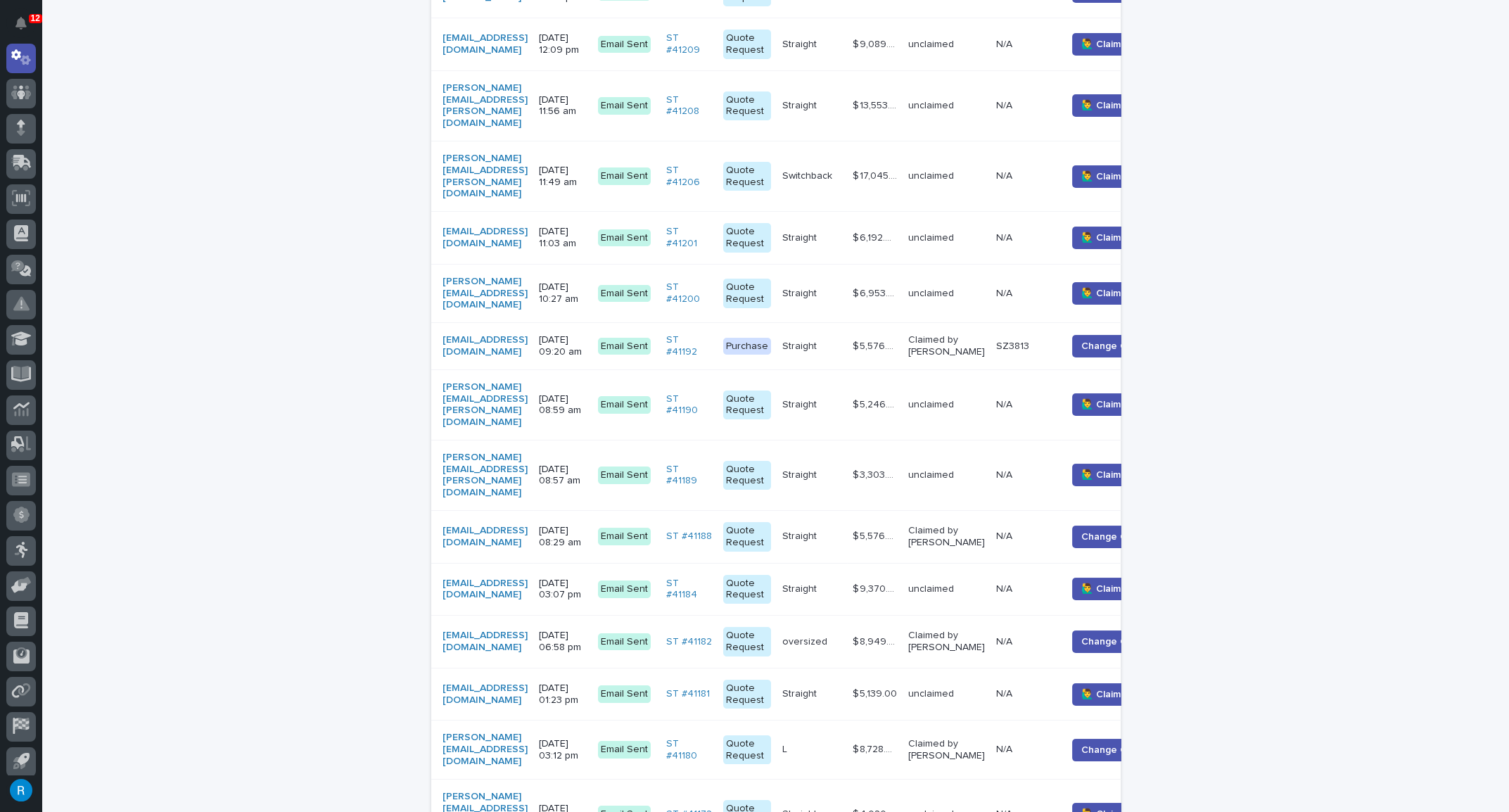
click at [527, 630] on div "[EMAIL_ADDRESS][DOMAIN_NAME]" at bounding box center [485, 641] width 85 height 24
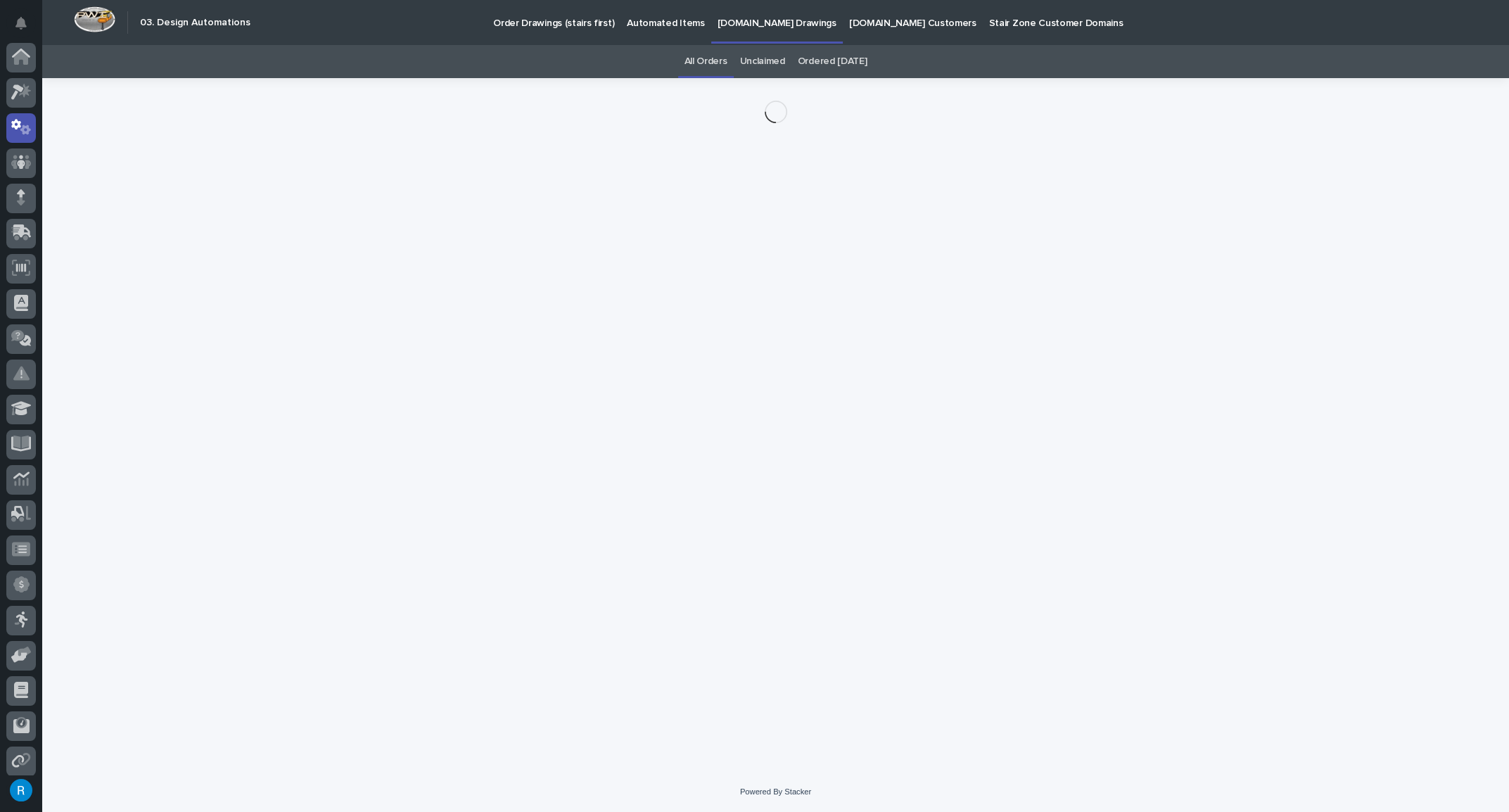
scroll to position [69, 0]
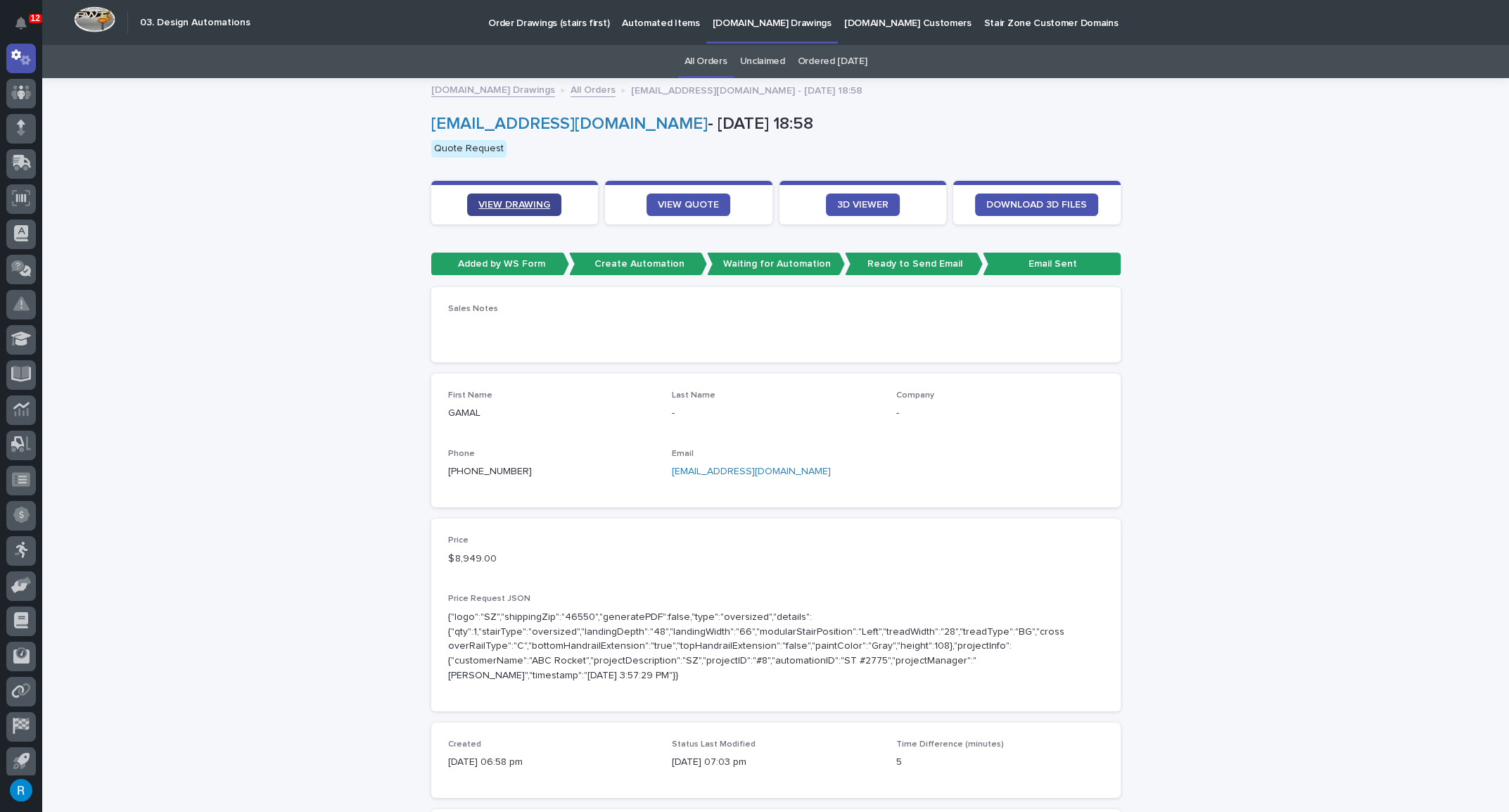
click at [499, 202] on span "VIEW DRAWING" at bounding box center [514, 205] width 72 height 10
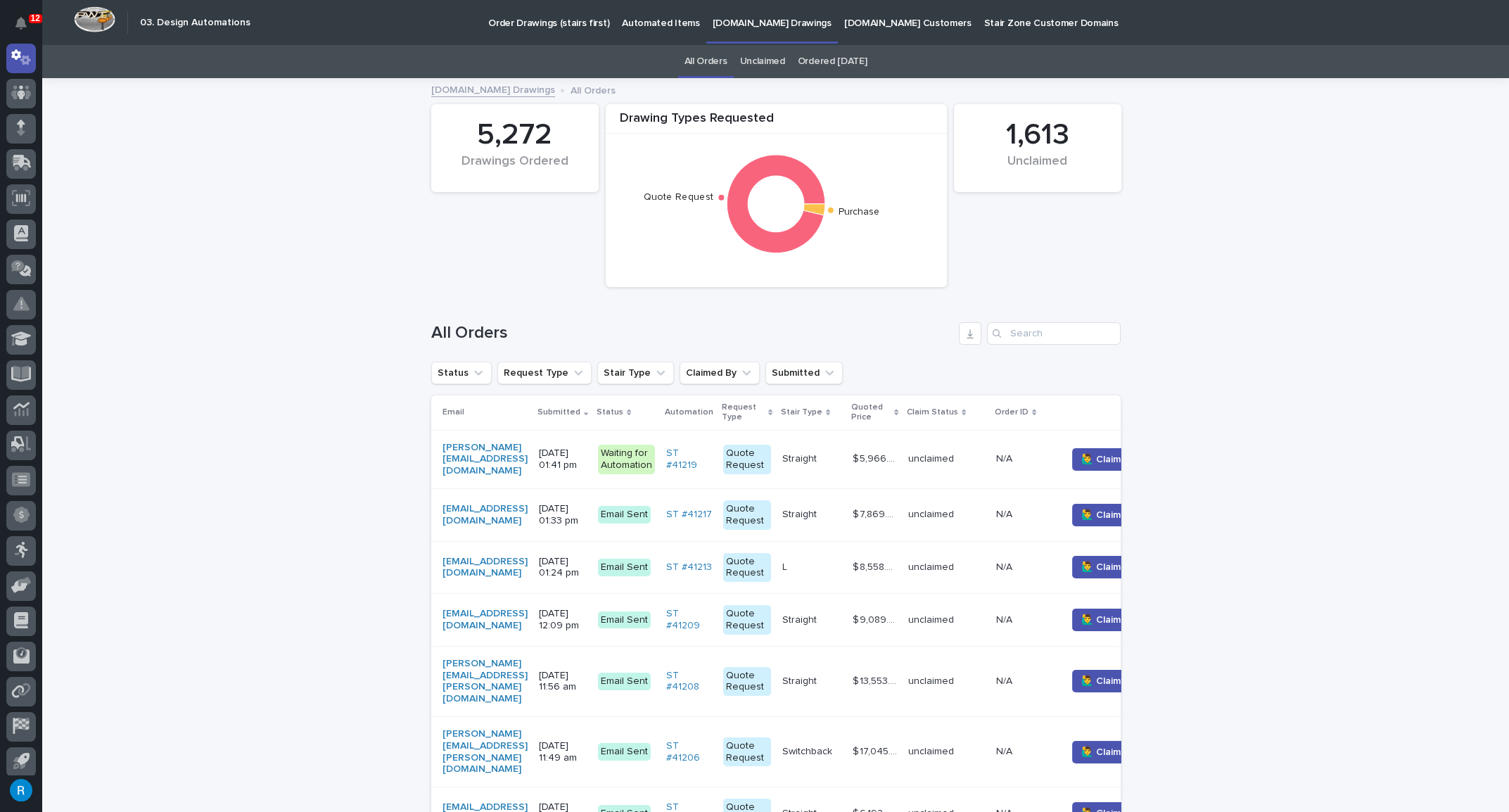
click at [624, 21] on p "Automated Items" at bounding box center [660, 15] width 78 height 30
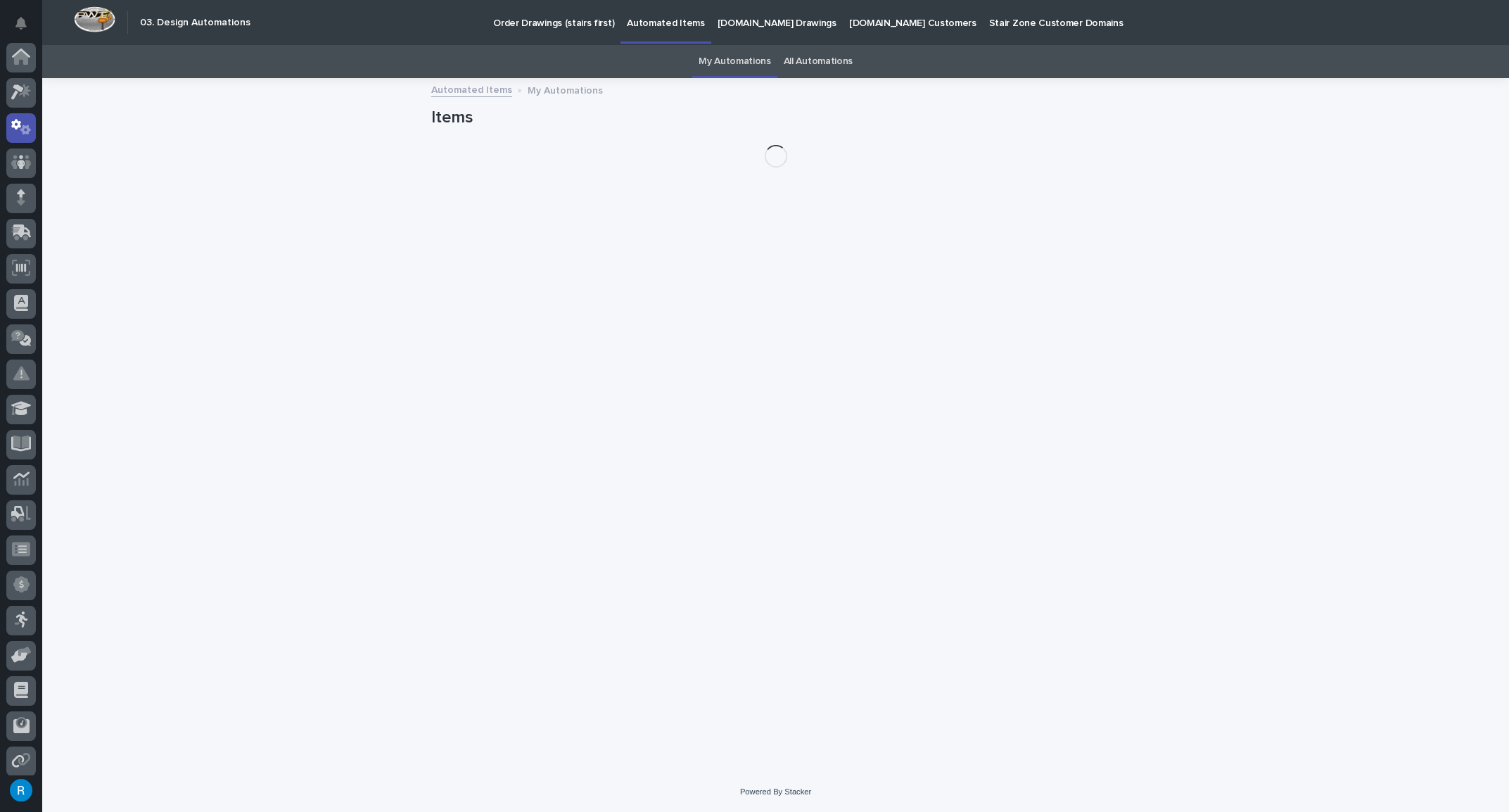
scroll to position [69, 0]
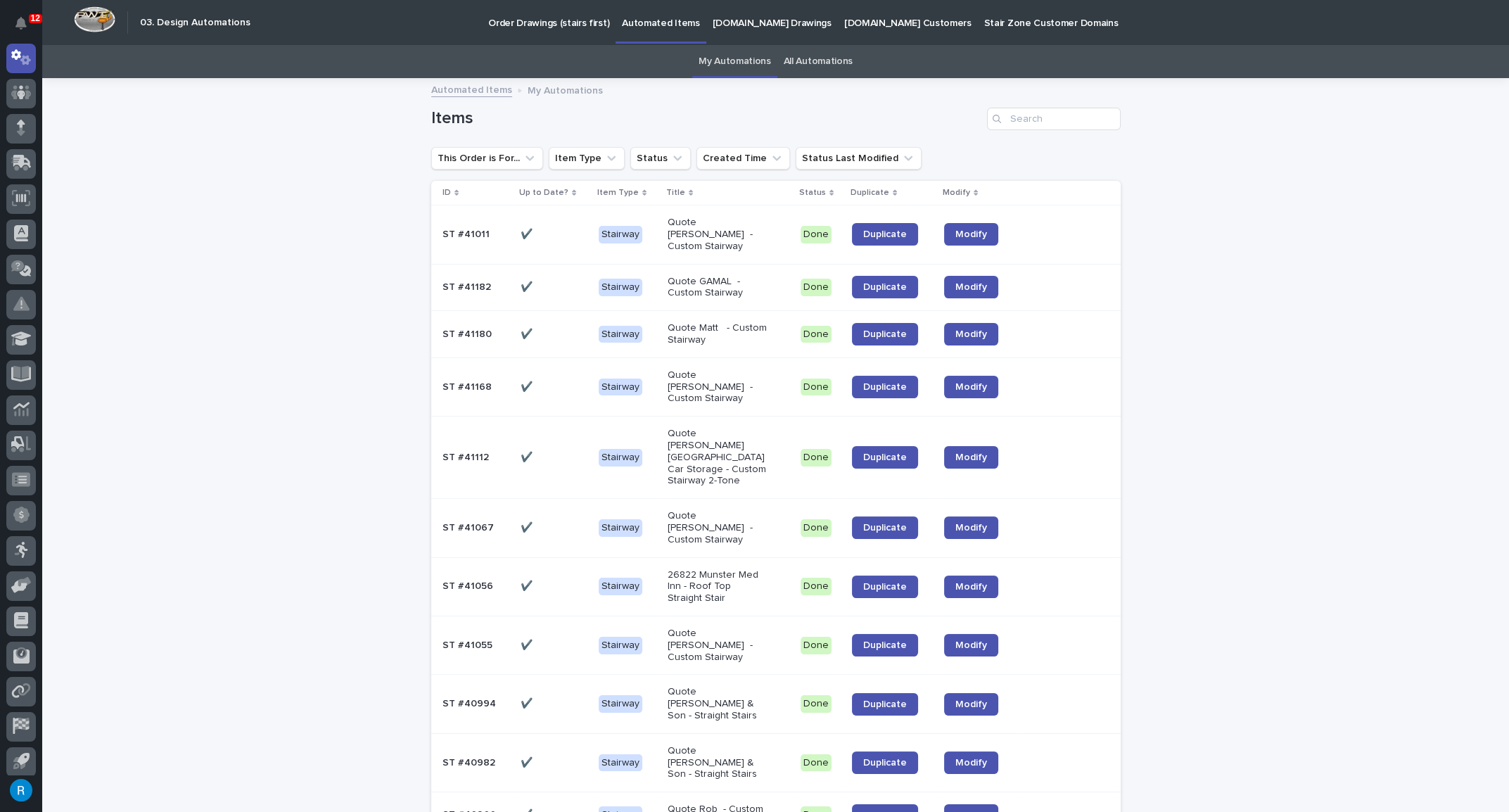
click at [552, 281] on div "✔️ ✔️" at bounding box center [554, 287] width 67 height 23
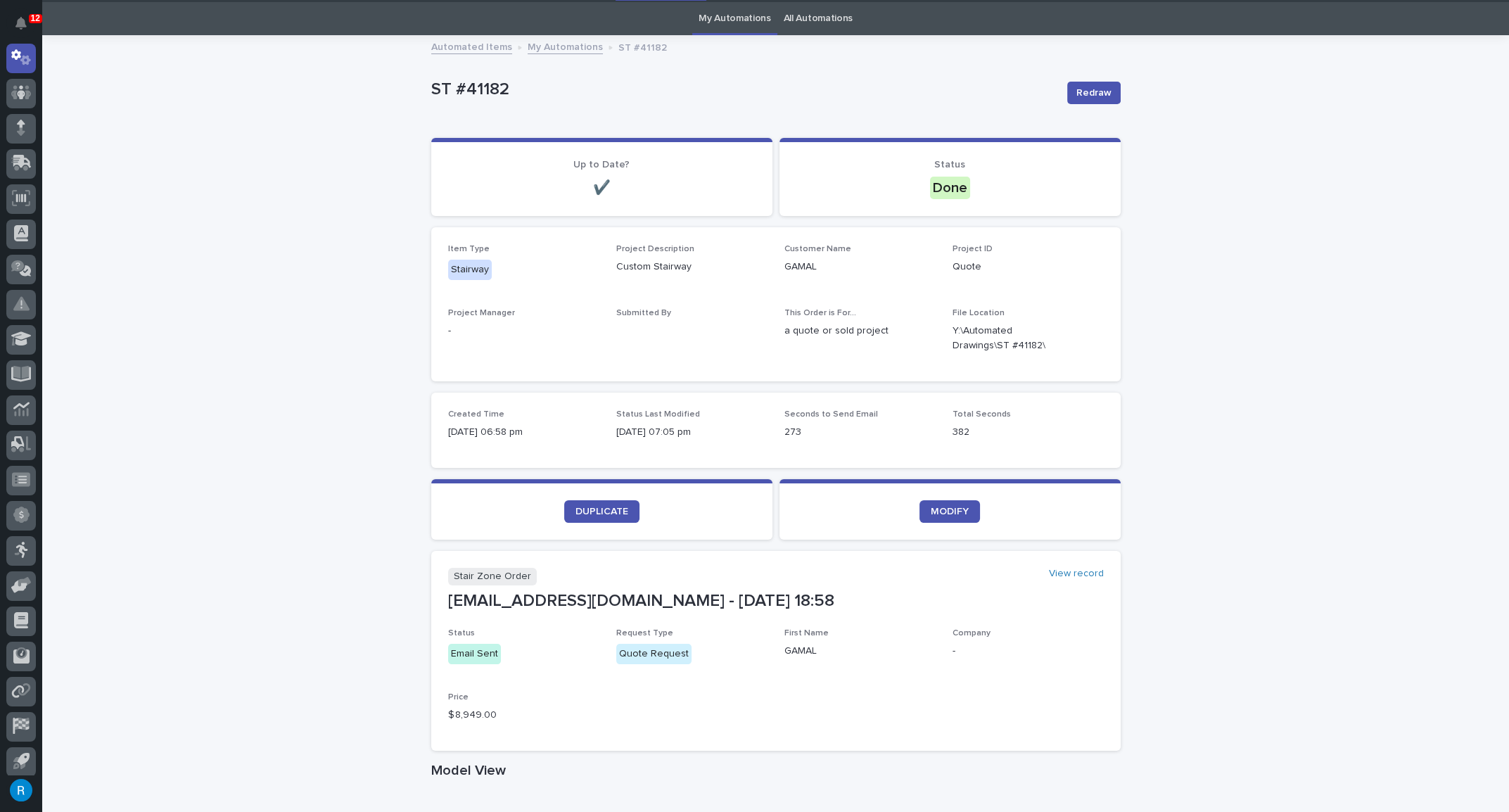
scroll to position [45, 0]
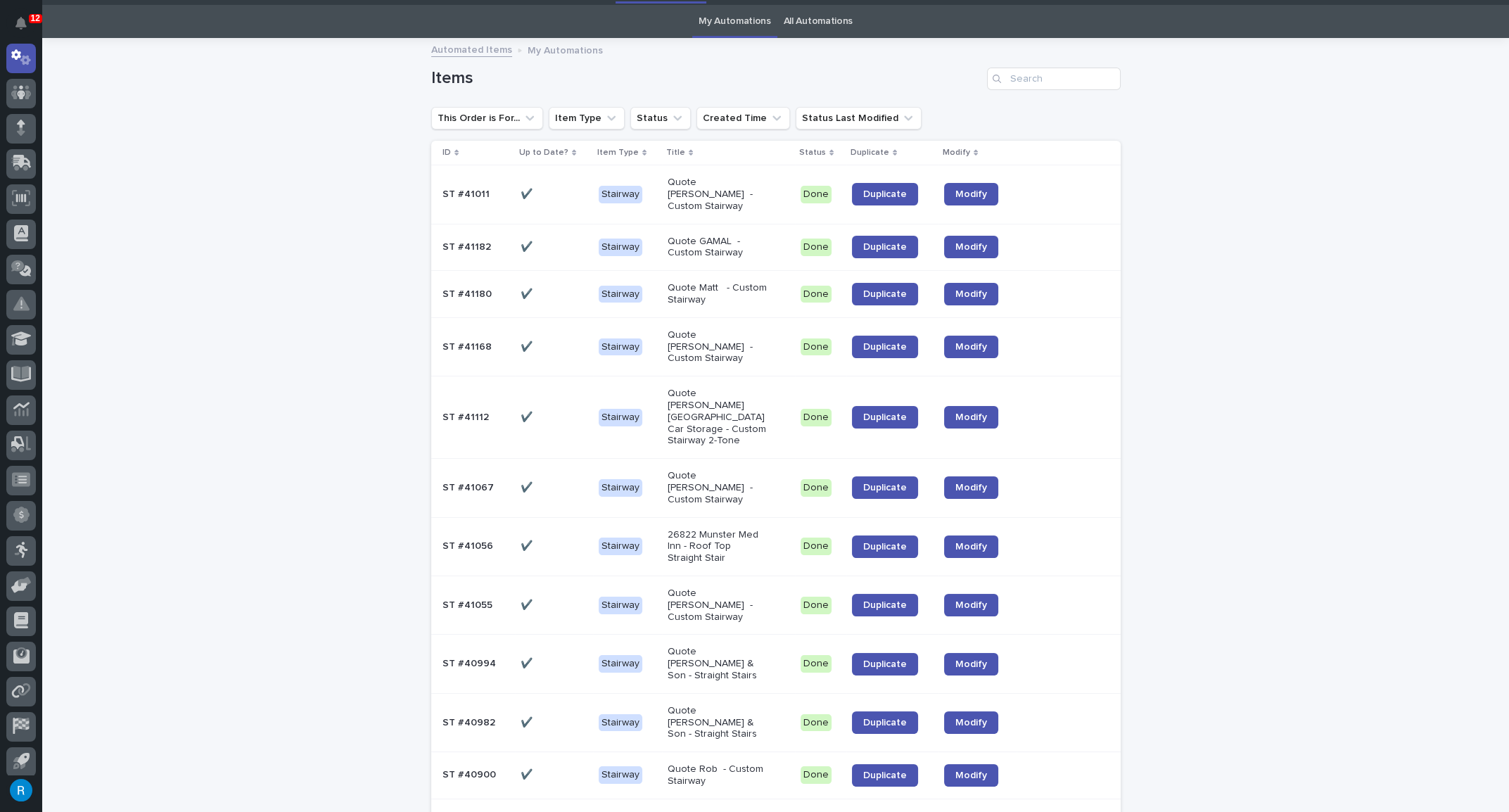
scroll to position [45, 0]
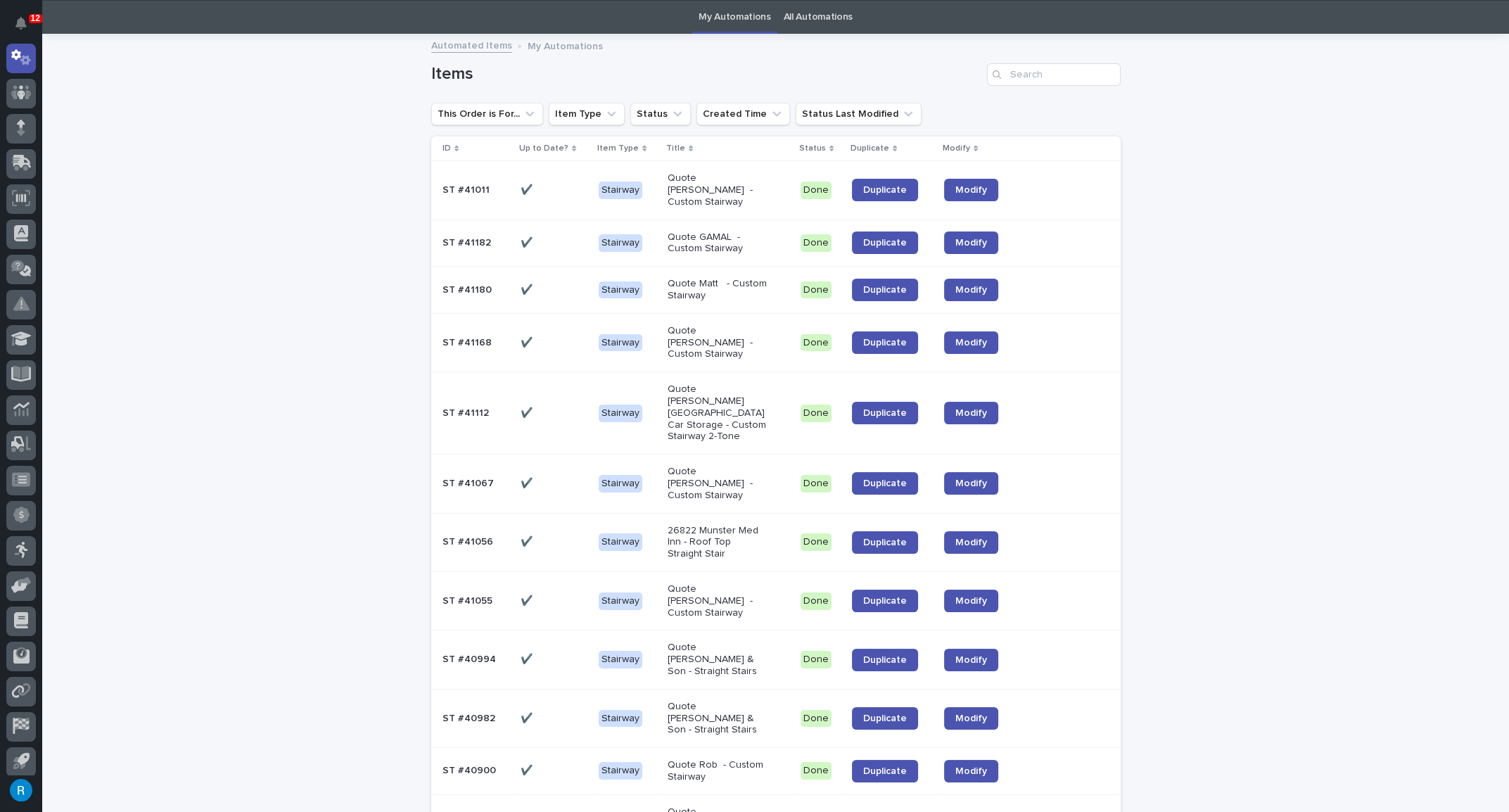
click at [554, 236] on div "✔️ ✔️" at bounding box center [554, 243] width 67 height 23
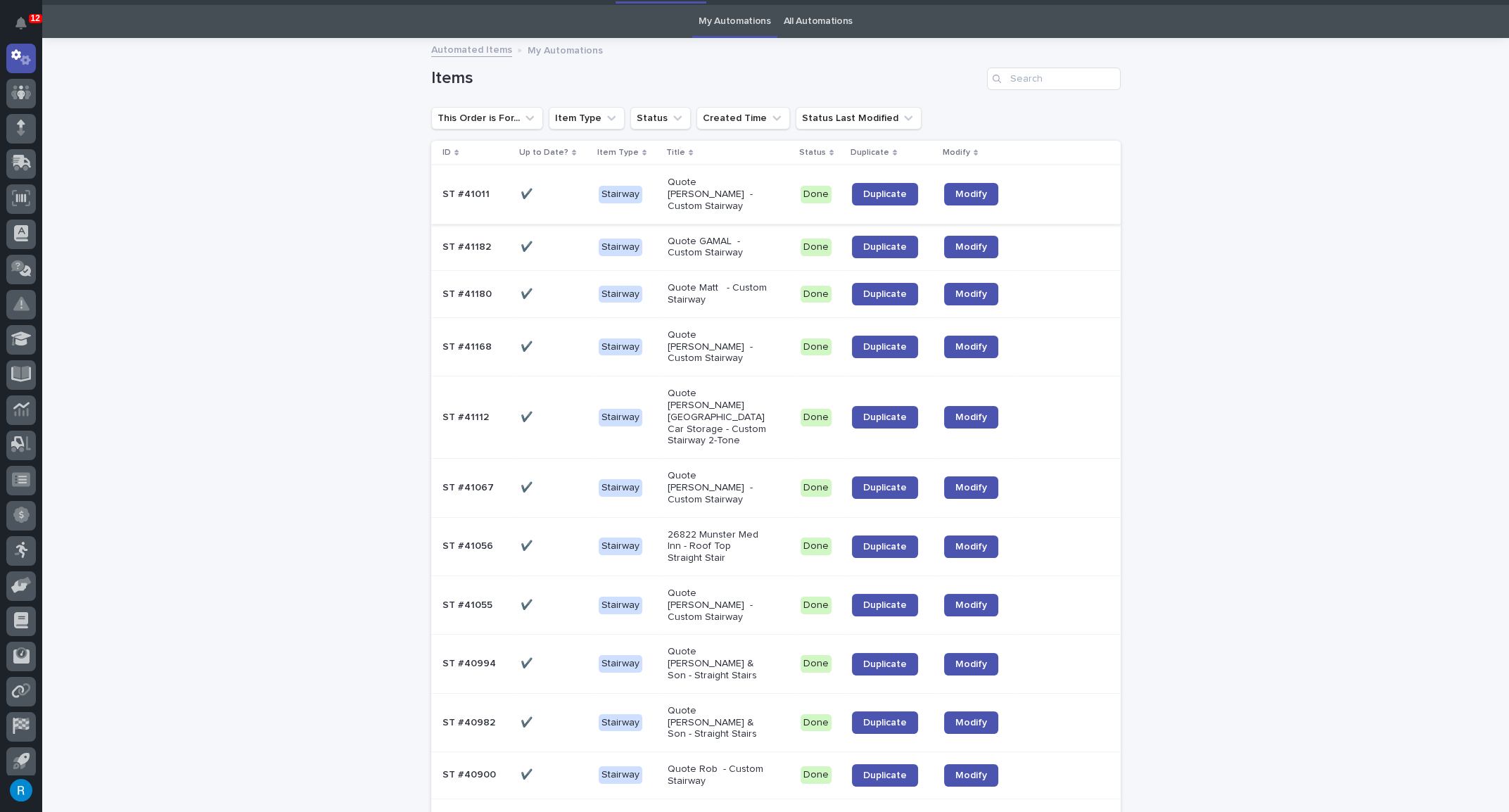
scroll to position [45, 0]
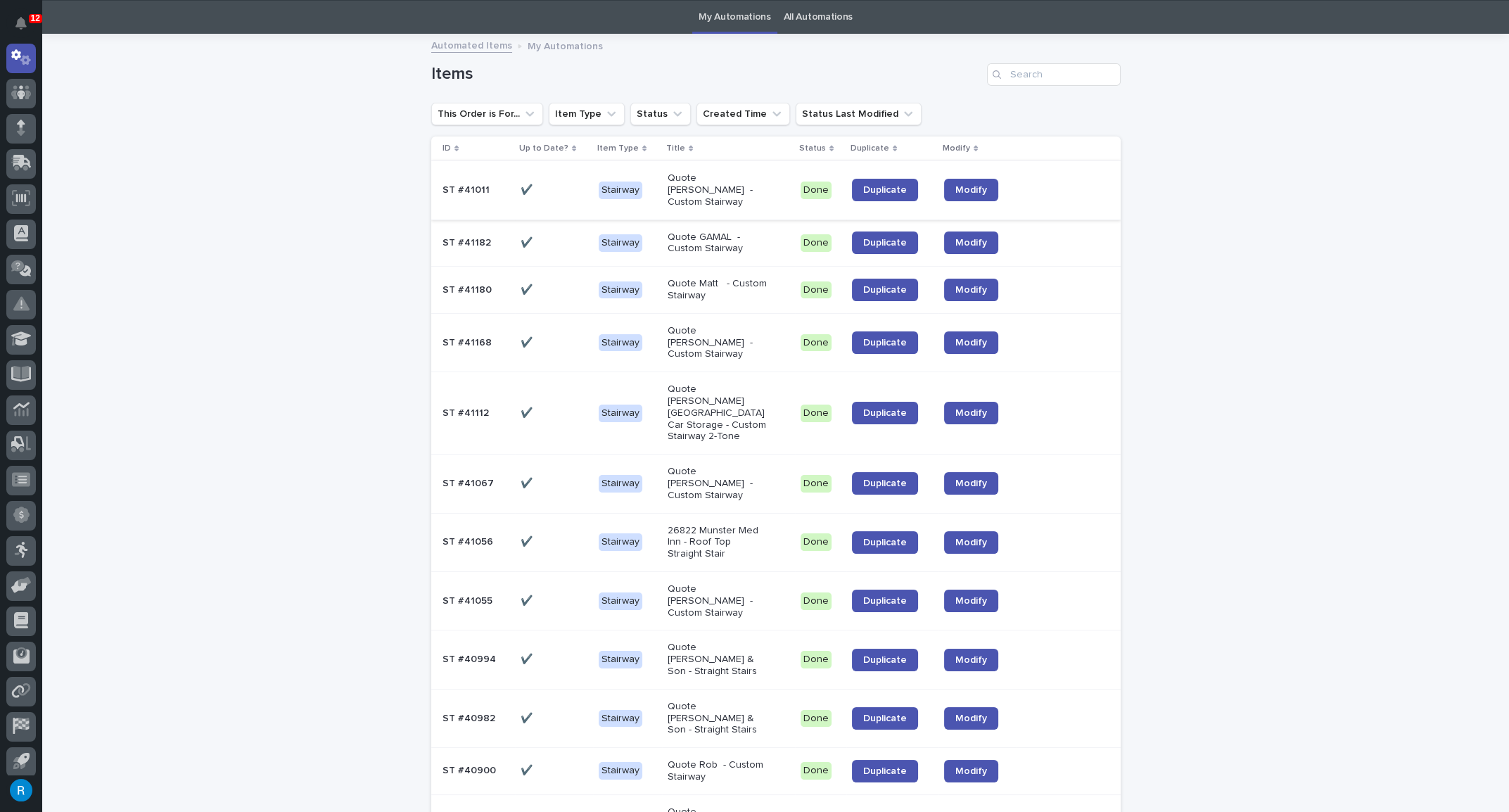
click at [490, 238] on div "ST #41182 ST #41182" at bounding box center [475, 243] width 67 height 23
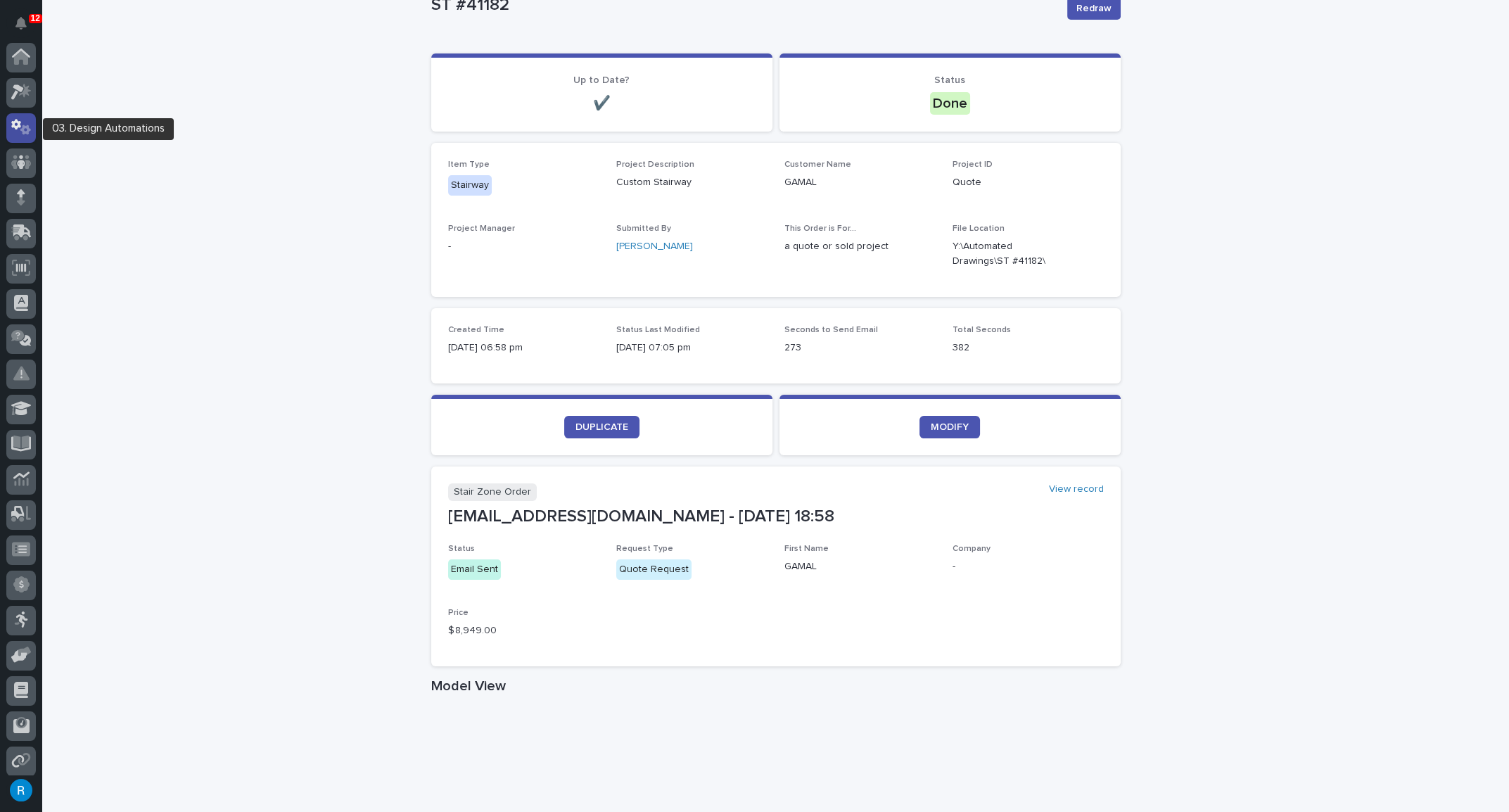
click at [15, 122] on icon at bounding box center [17, 124] width 10 height 11
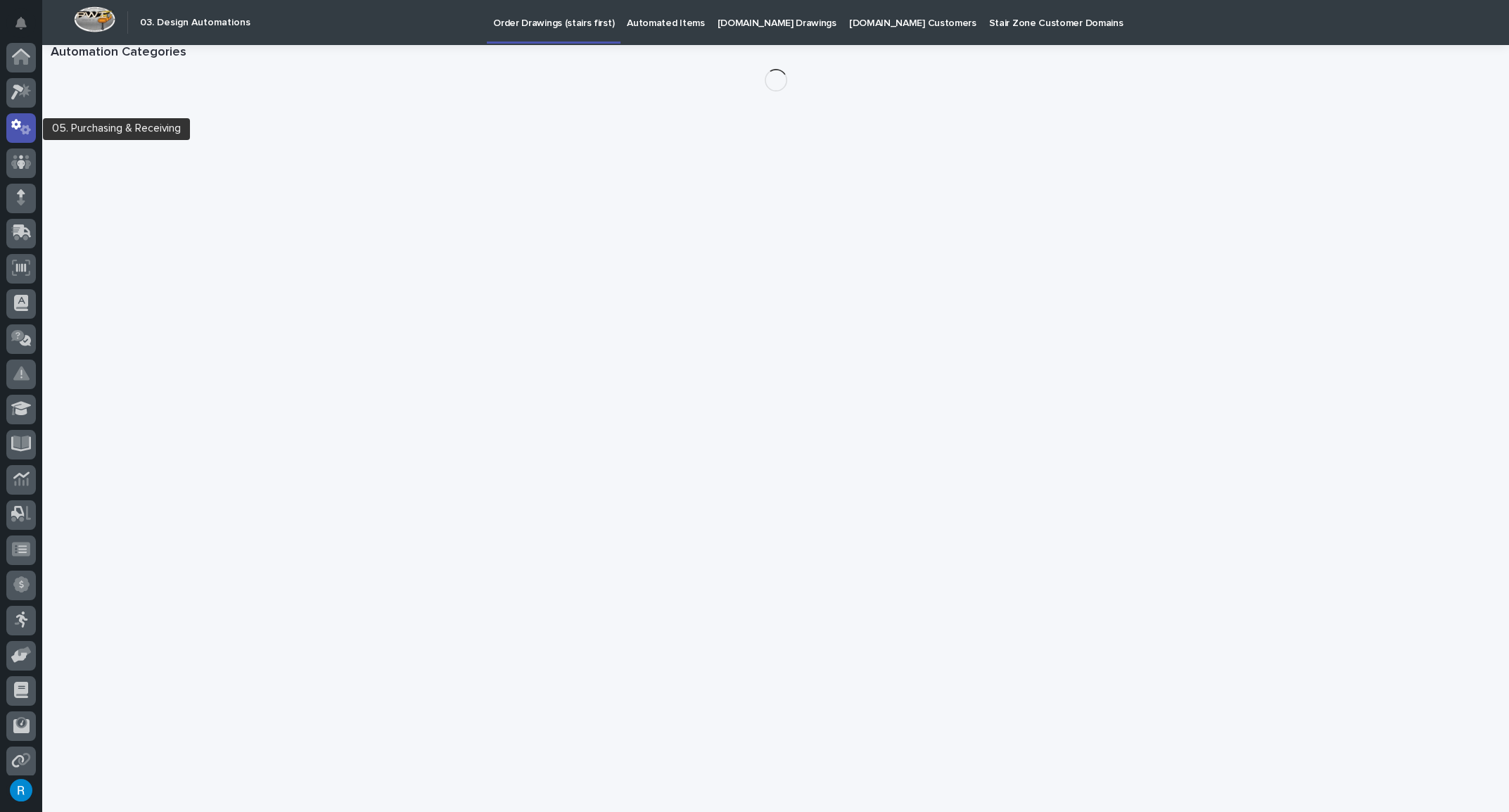
scroll to position [69, 0]
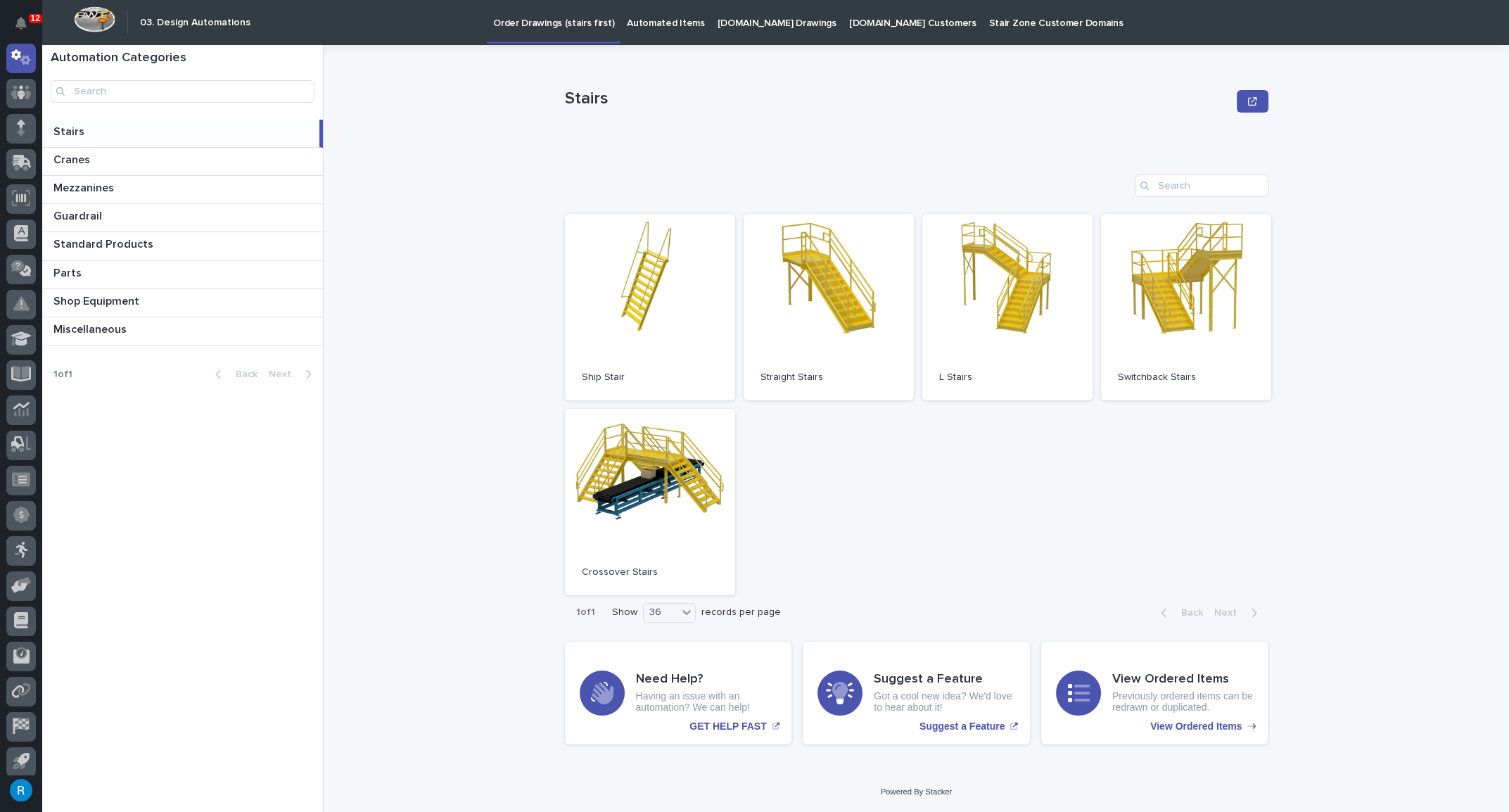
click at [752, 24] on p "StairZone.com Drawings" at bounding box center [777, 15] width 119 height 30
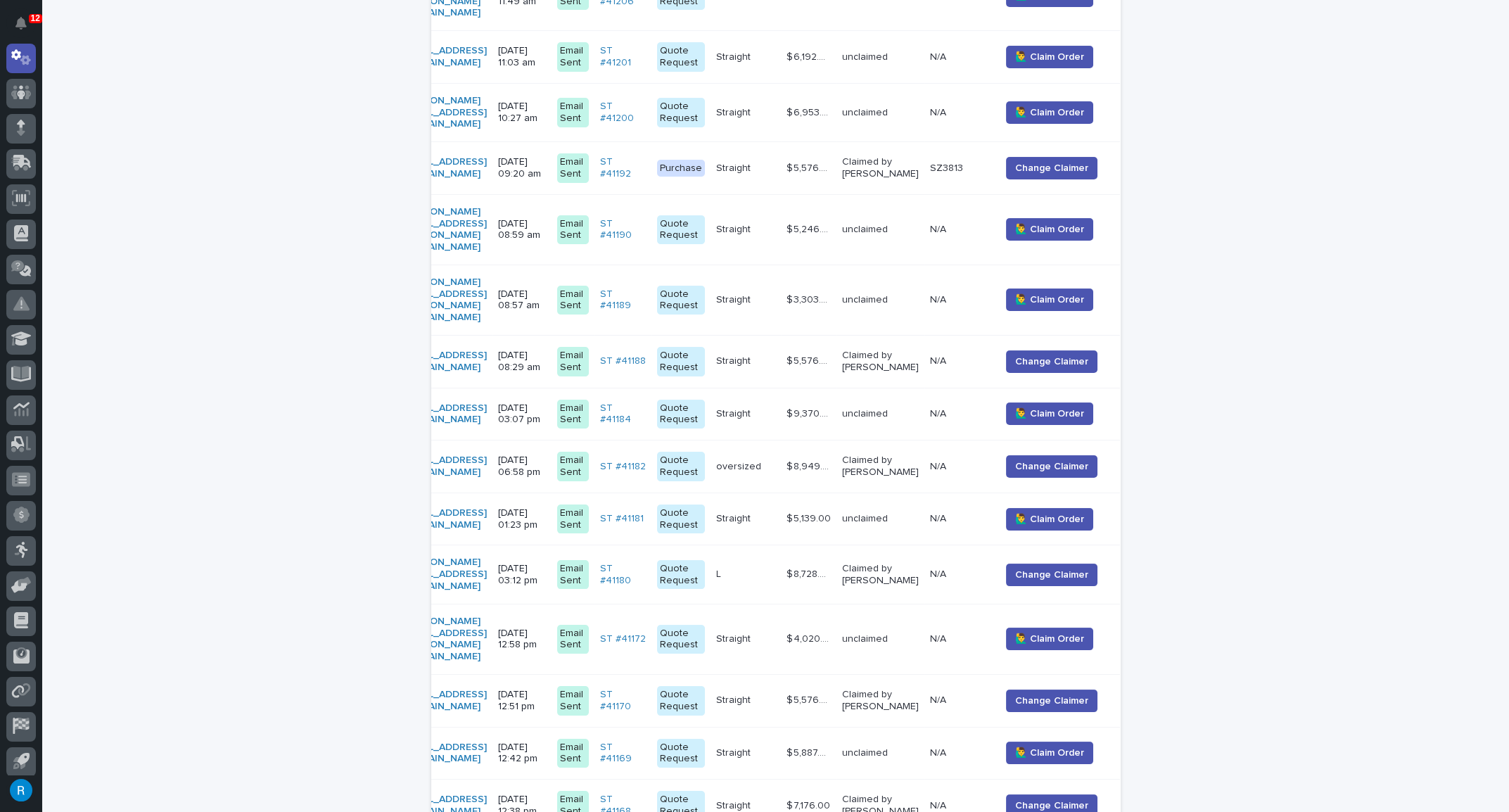
scroll to position [813, 0]
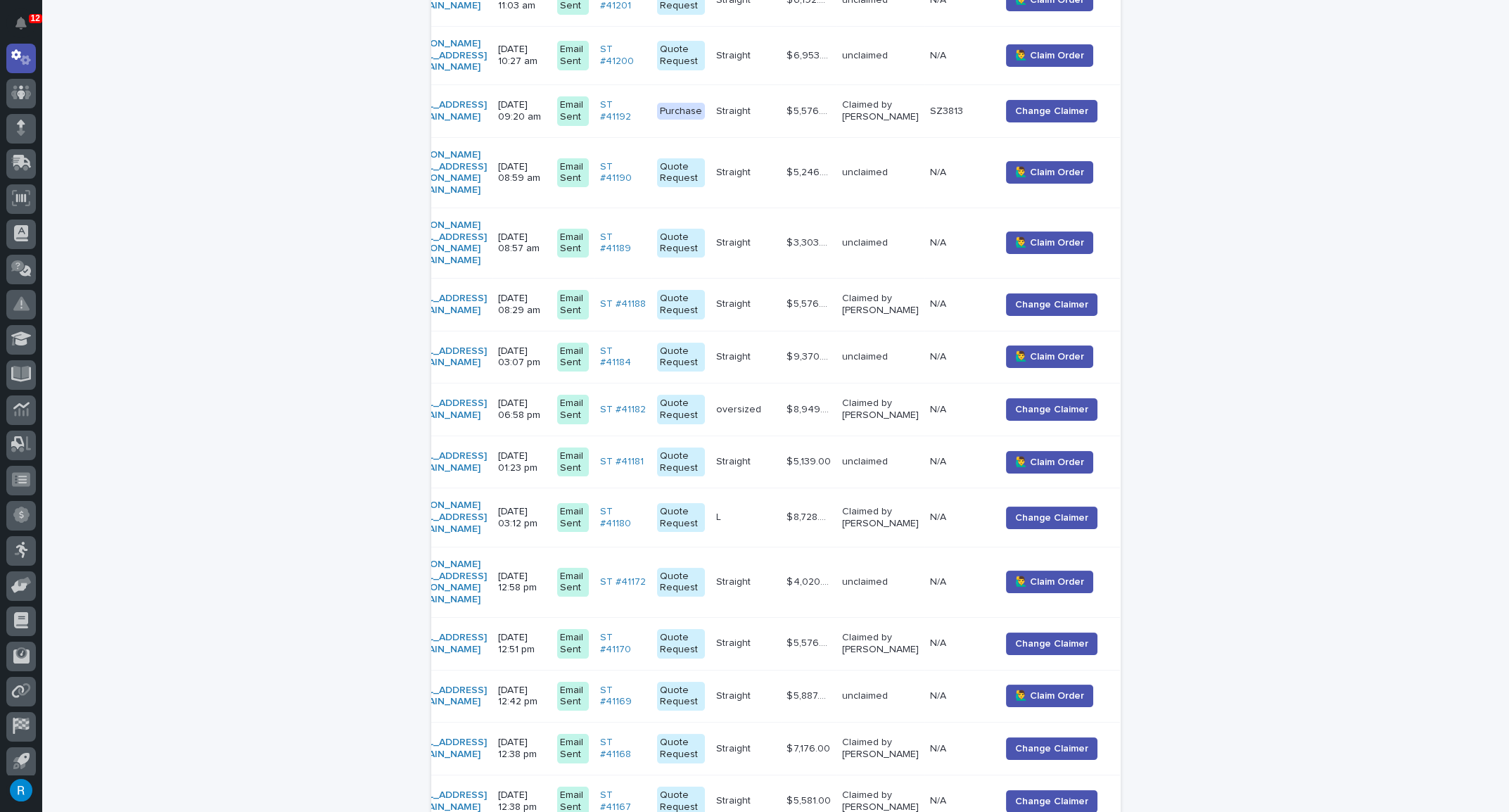
click at [487, 392] on div "[EMAIL_ADDRESS][DOMAIN_NAME]" at bounding box center [444, 409] width 85 height 35
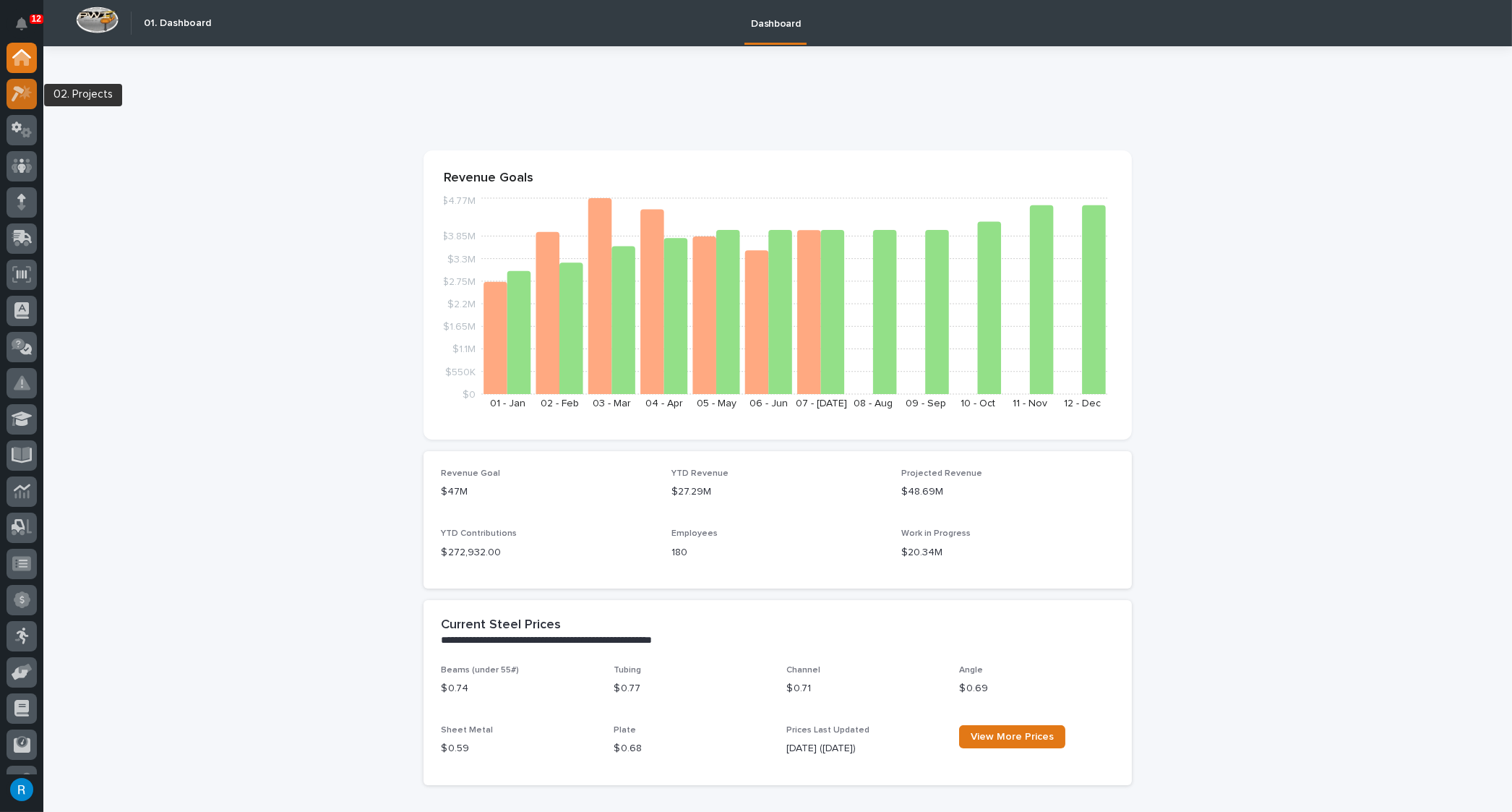
click at [20, 98] on icon at bounding box center [22, 94] width 21 height 17
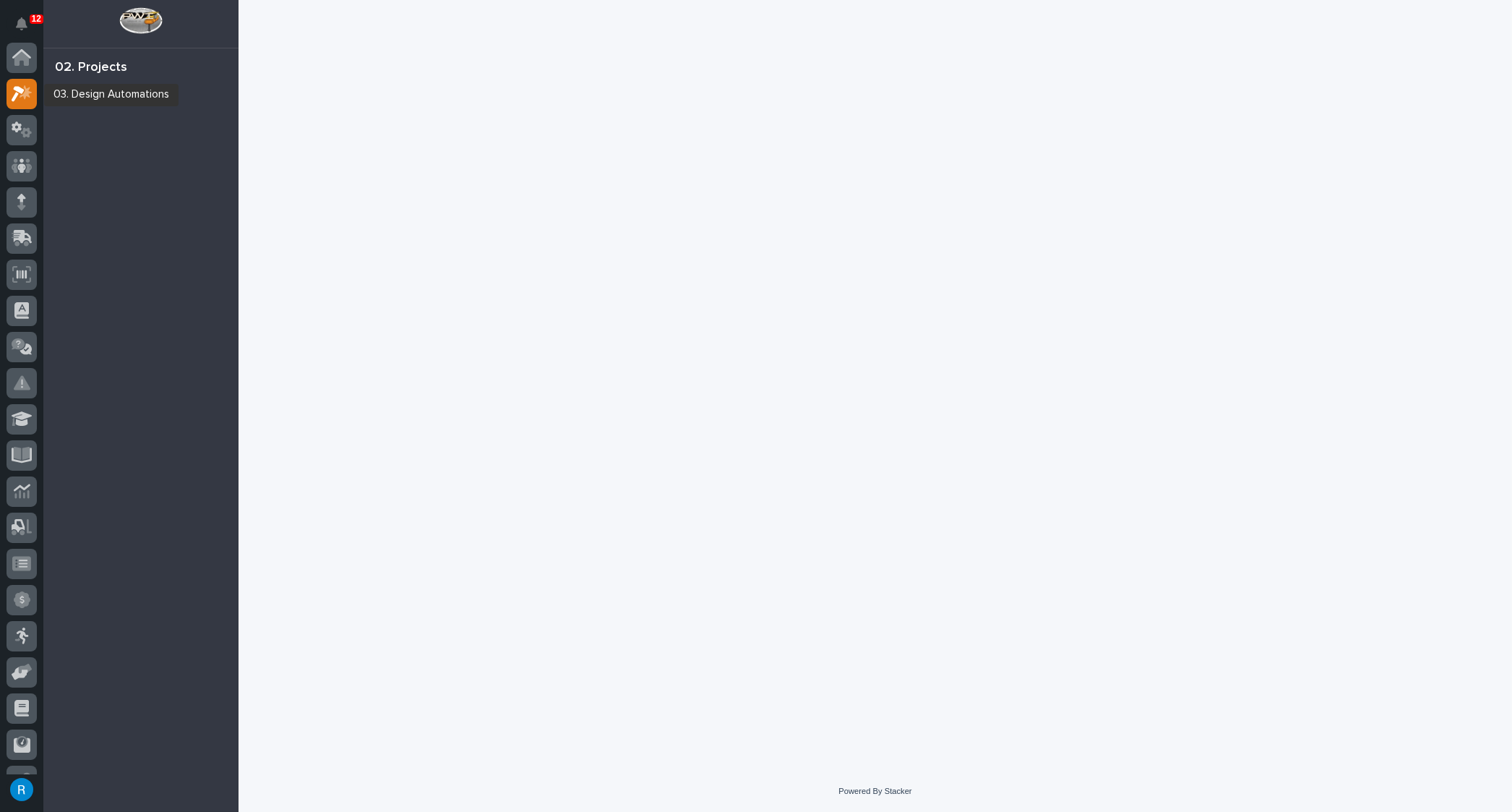
scroll to position [36, 0]
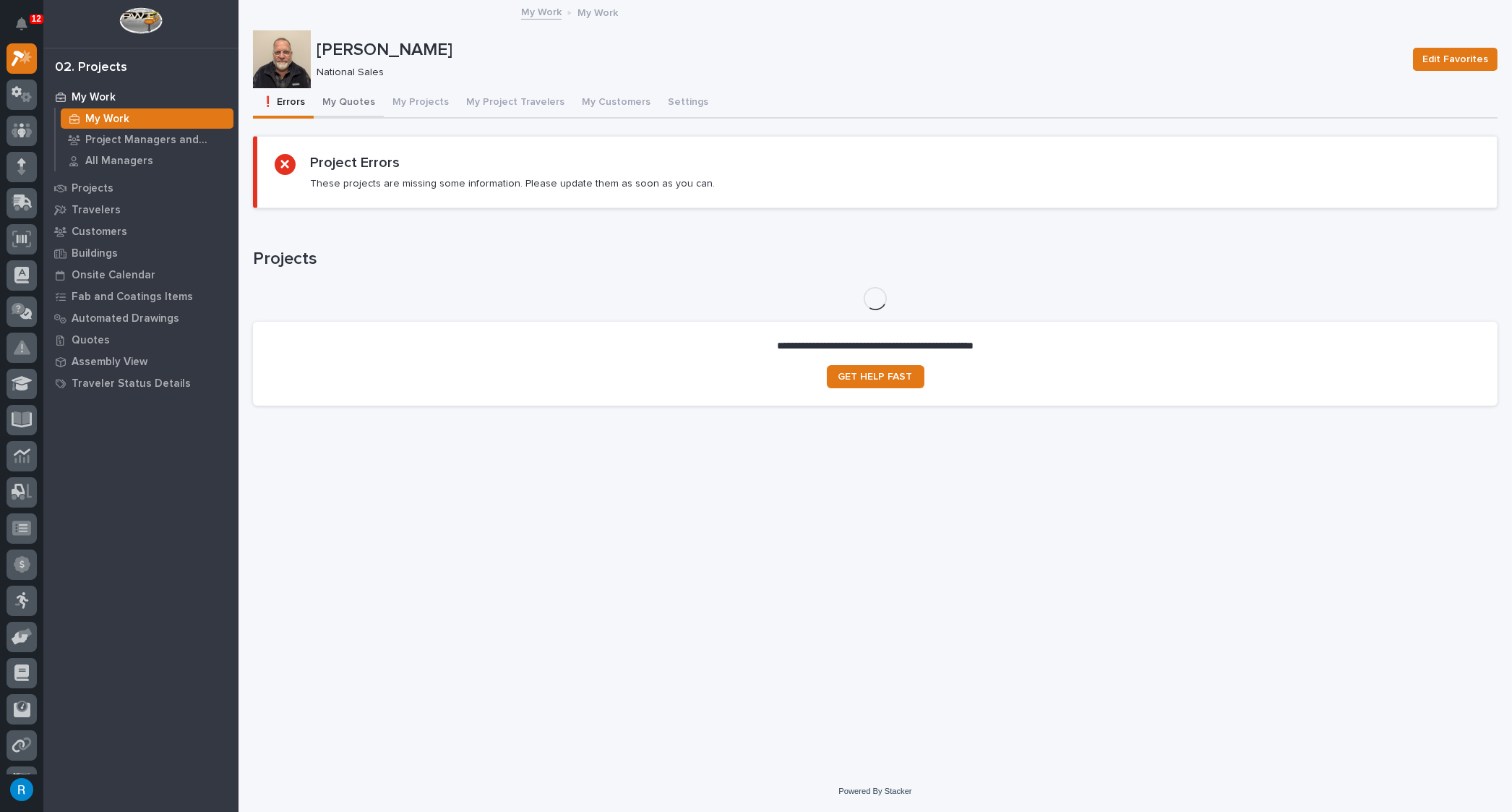
click at [359, 100] on button "My Quotes" at bounding box center [349, 104] width 70 height 31
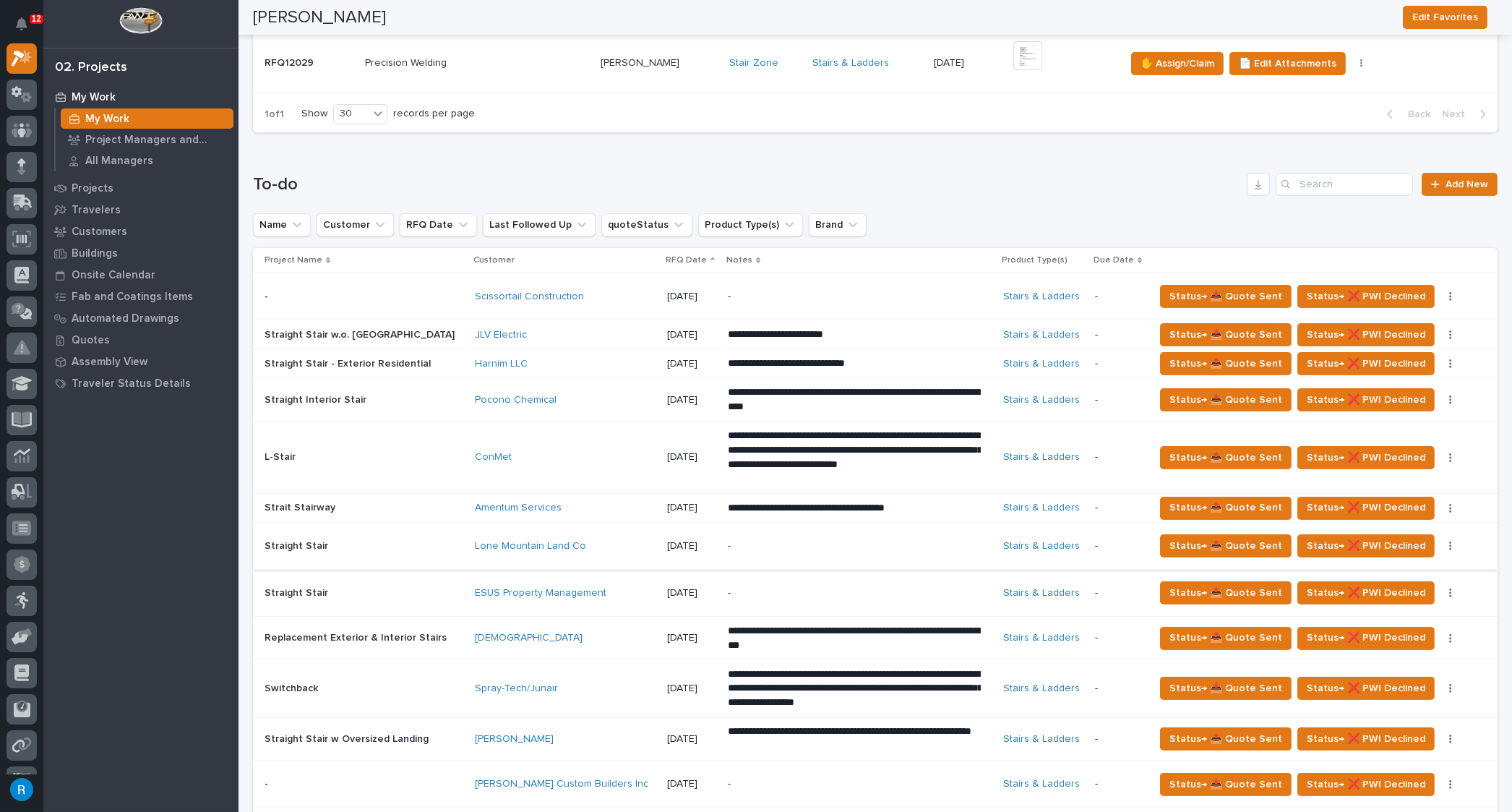
scroll to position [526, 0]
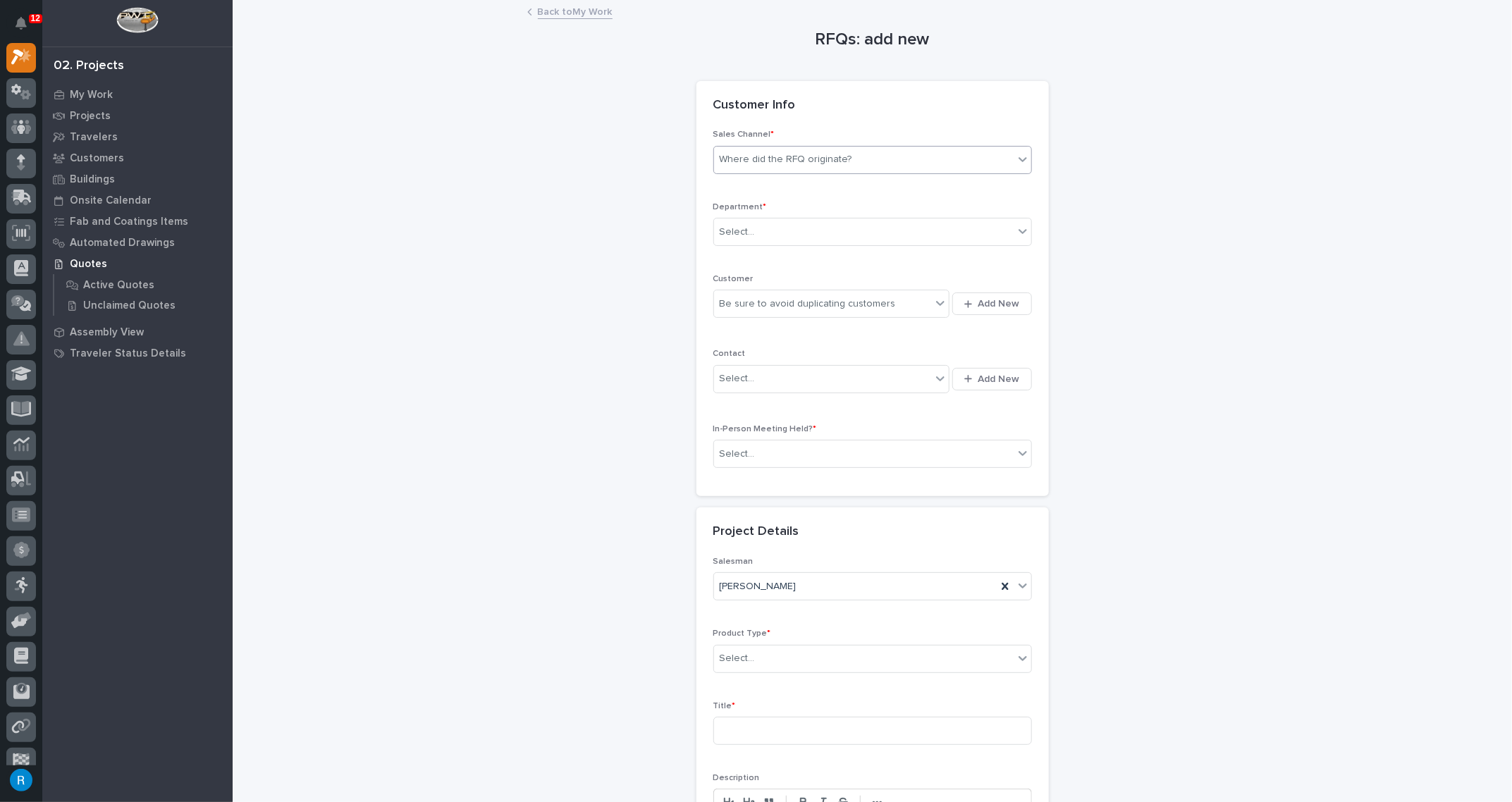
click at [922, 165] on div "Where did the RFQ originate?" at bounding box center [864, 160] width 299 height 23
click at [745, 235] on div "Stair Zone" at bounding box center [868, 235] width 318 height 25
click at [754, 230] on div "Select..." at bounding box center [864, 232] width 299 height 23
click at [743, 255] on span "National Sales" at bounding box center [750, 256] width 71 height 16
click at [895, 298] on div "Be sure to avoid duplicating customers" at bounding box center [822, 304] width 218 height 23
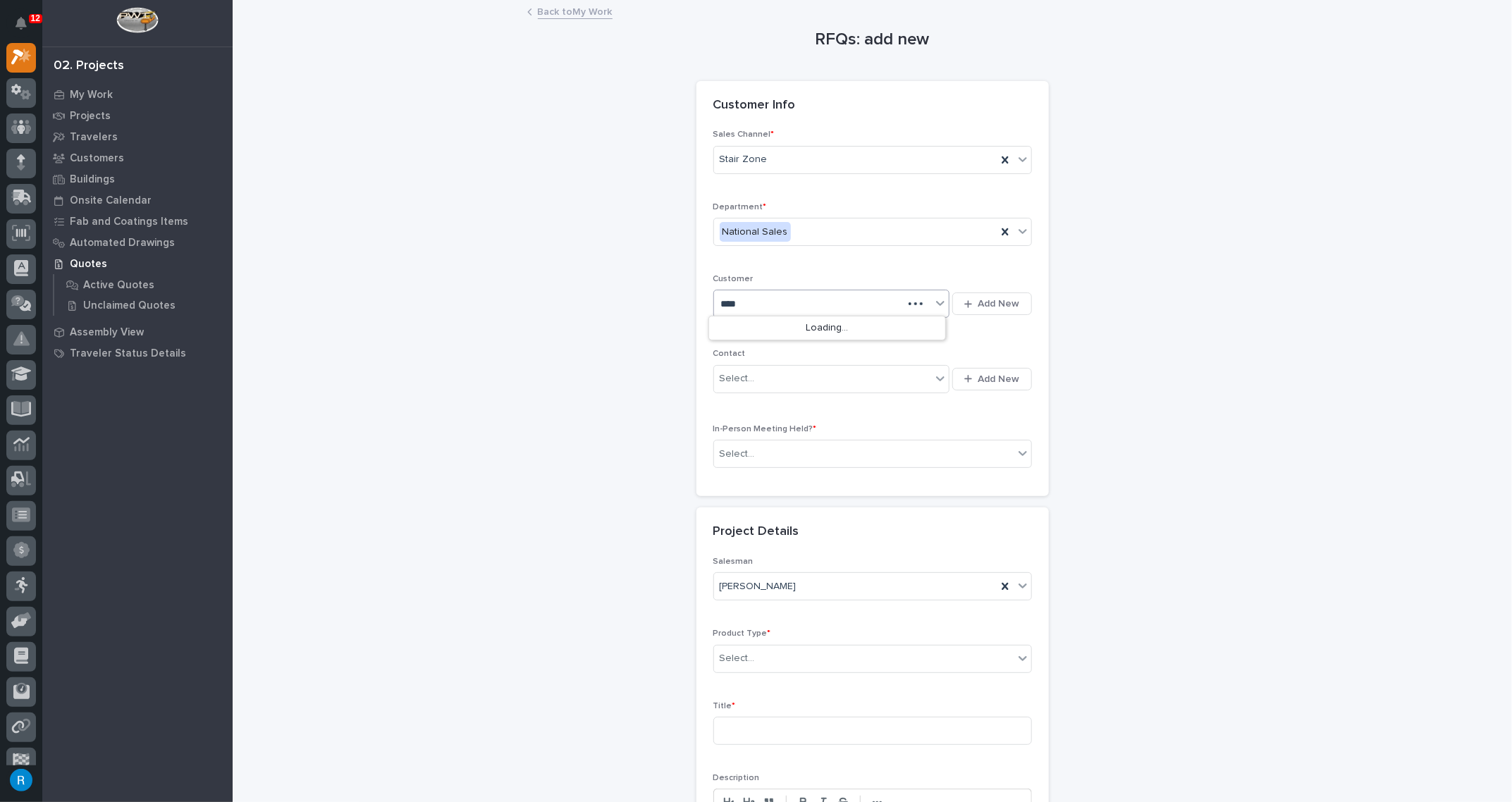
type input "*****"
click at [757, 325] on div "Gamal Mansour" at bounding box center [827, 329] width 237 height 25
click at [826, 375] on div "Select..." at bounding box center [822, 379] width 218 height 23
type input "*****"
click at [993, 375] on span "Add New" at bounding box center [999, 379] width 41 height 12
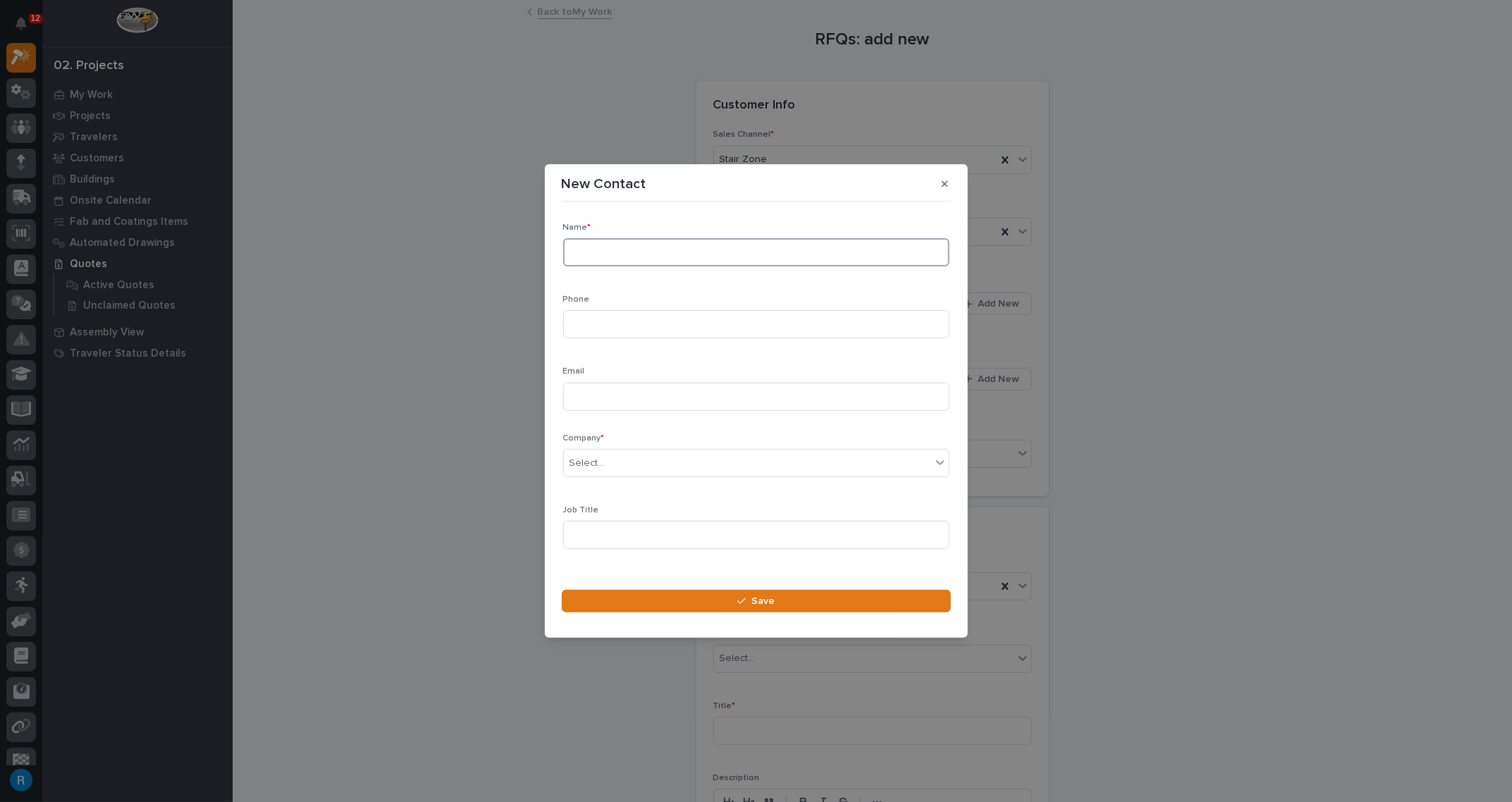
click at [599, 251] on input at bounding box center [756, 252] width 386 height 28
type input "Gamal Mansour"
click at [585, 321] on input at bounding box center [756, 324] width 386 height 28
type input "707-484-2930"
paste input "[EMAIL_ADDRESS][DOMAIN_NAME]"
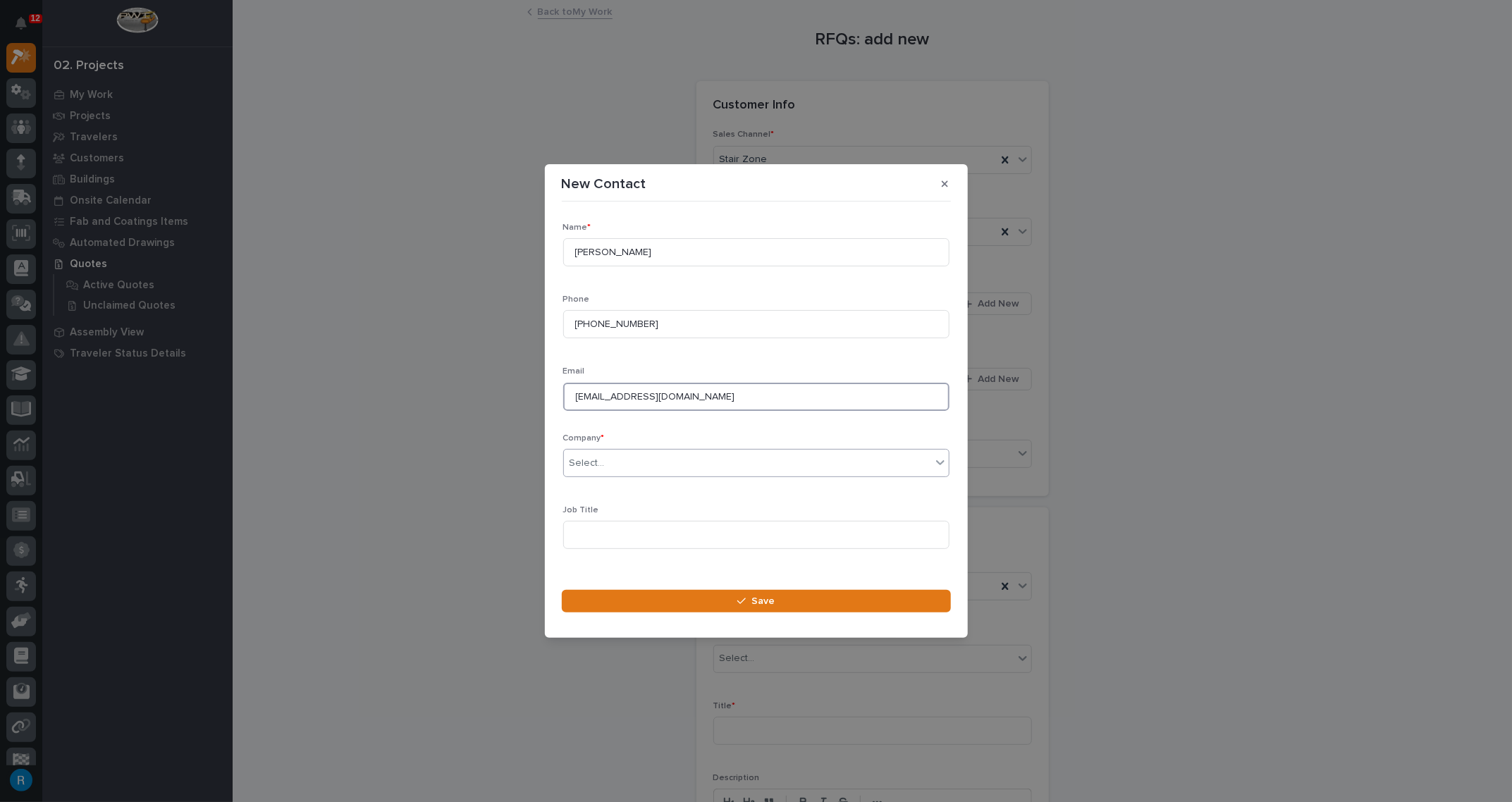
type input "[EMAIL_ADDRESS][DOMAIN_NAME]"
click at [637, 461] on div "Select..." at bounding box center [748, 463] width 367 height 23
type input "*****"
click at [603, 487] on div "Gamal Mansour" at bounding box center [751, 490] width 375 height 25
click at [592, 532] on input at bounding box center [756, 535] width 386 height 28
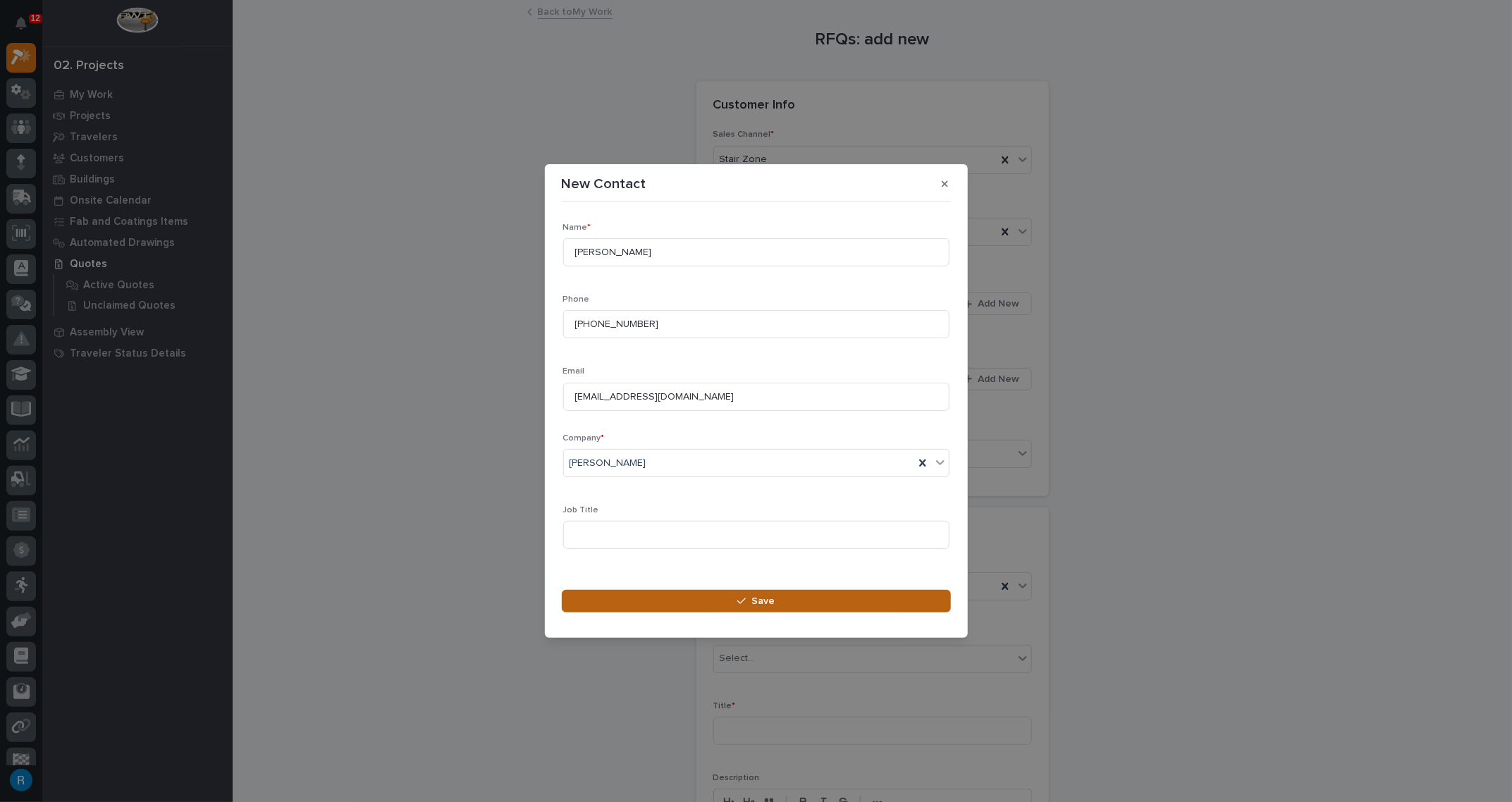
click at [774, 600] on button "Save" at bounding box center [756, 600] width 389 height 22
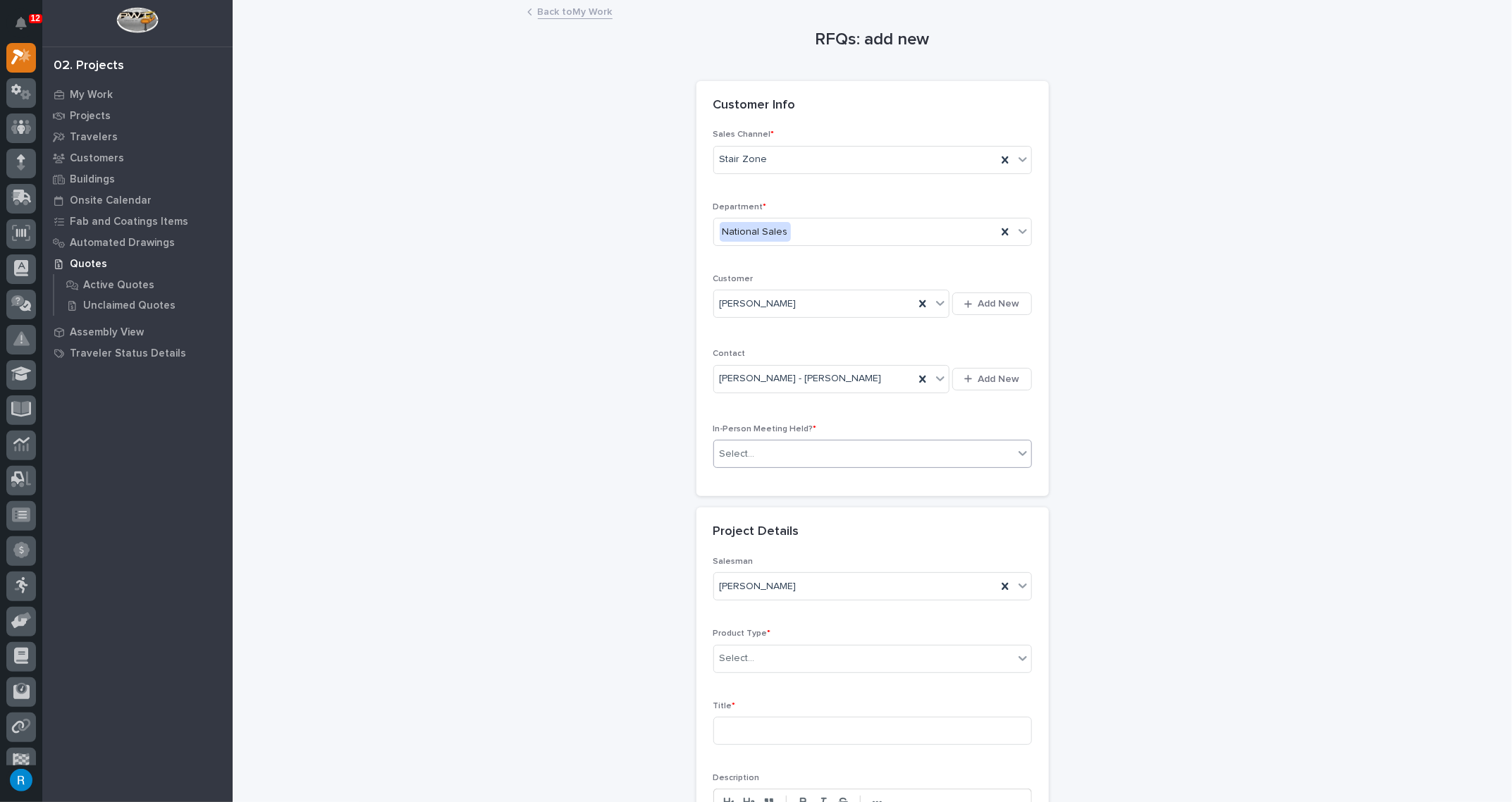
click at [787, 451] on div "Select..." at bounding box center [864, 454] width 299 height 23
click at [720, 499] on span "No" at bounding box center [724, 501] width 19 height 16
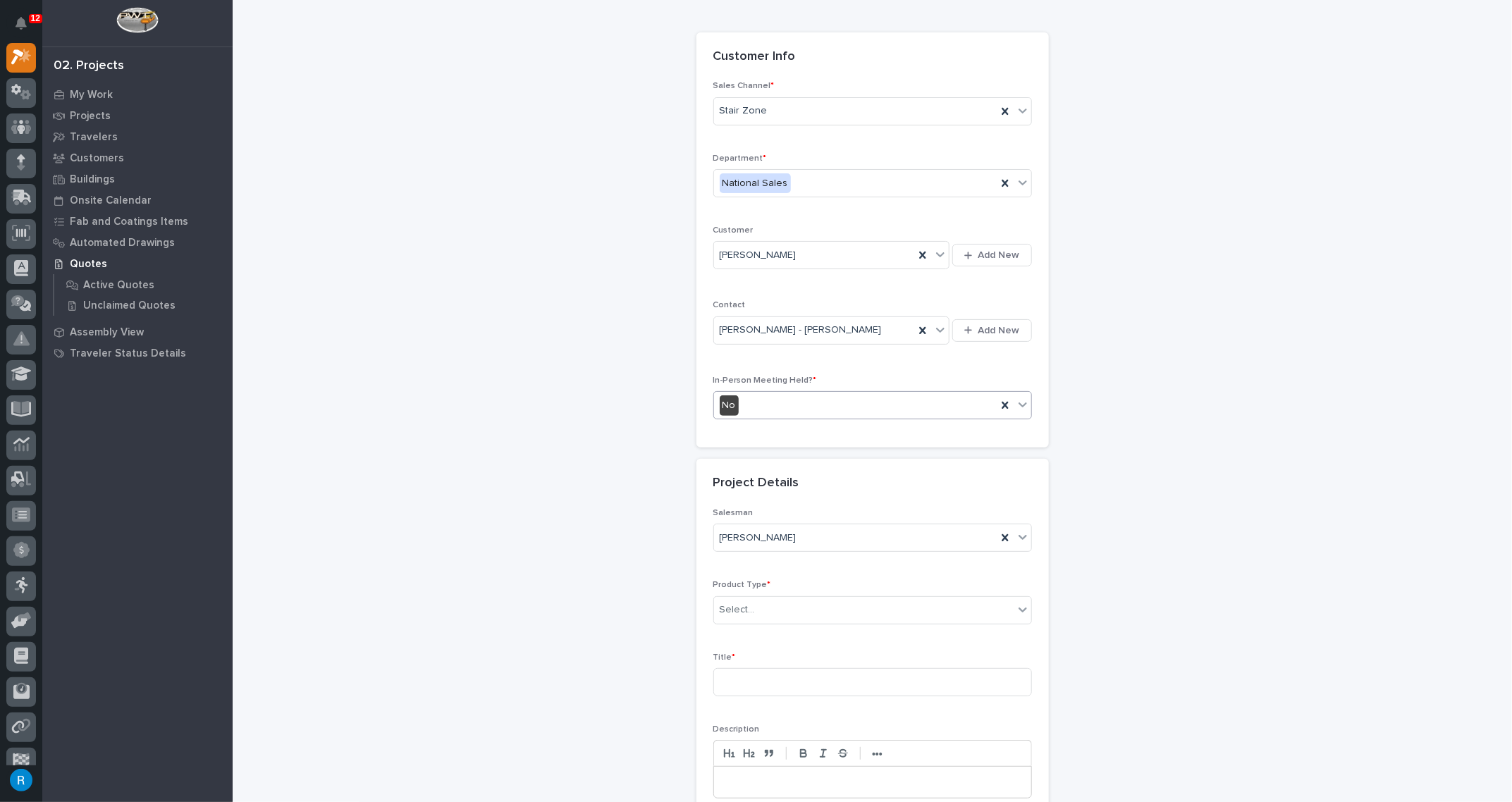
scroll to position [127, 0]
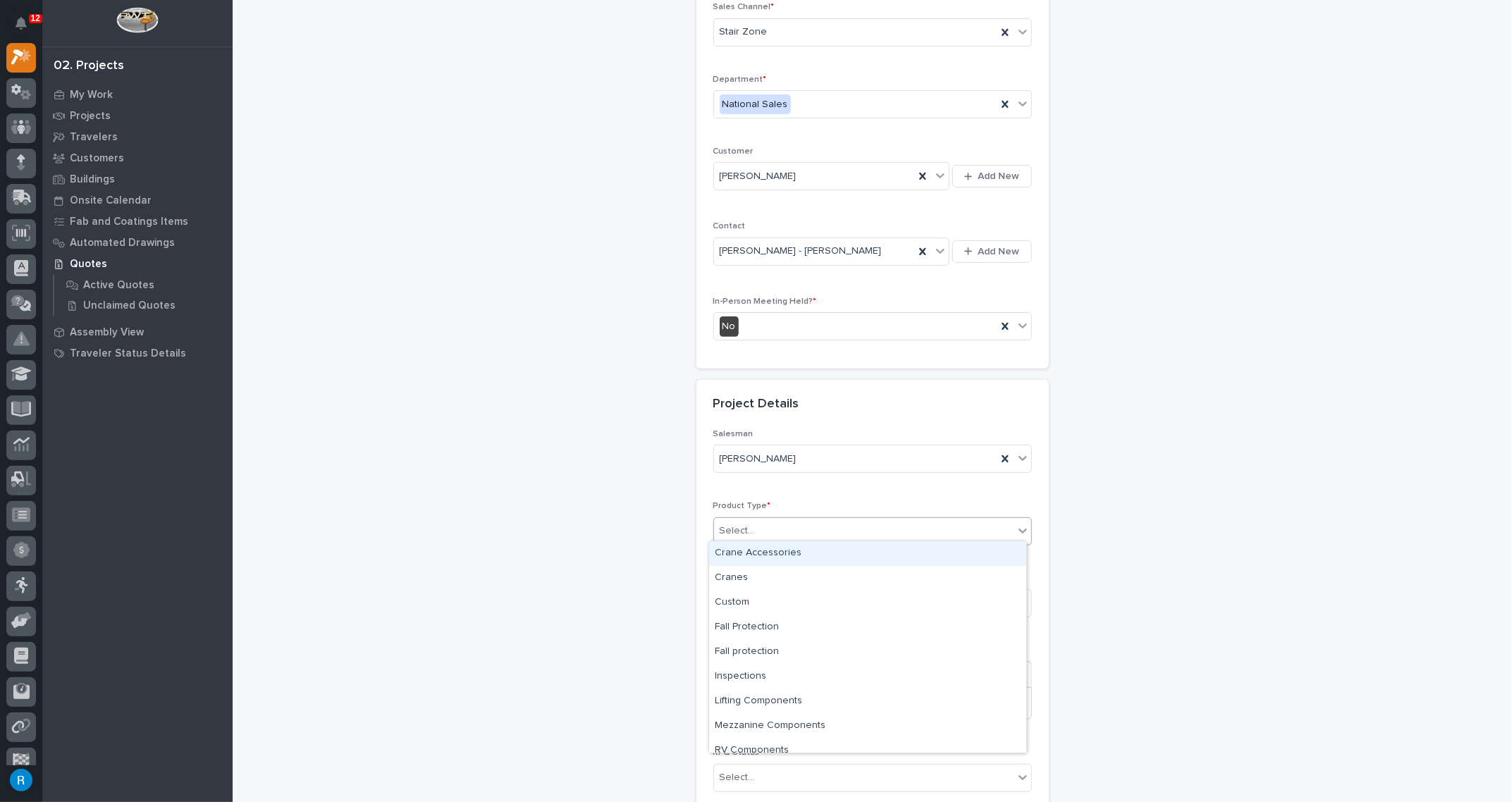
click at [754, 523] on div "Select..." at bounding box center [864, 531] width 299 height 23
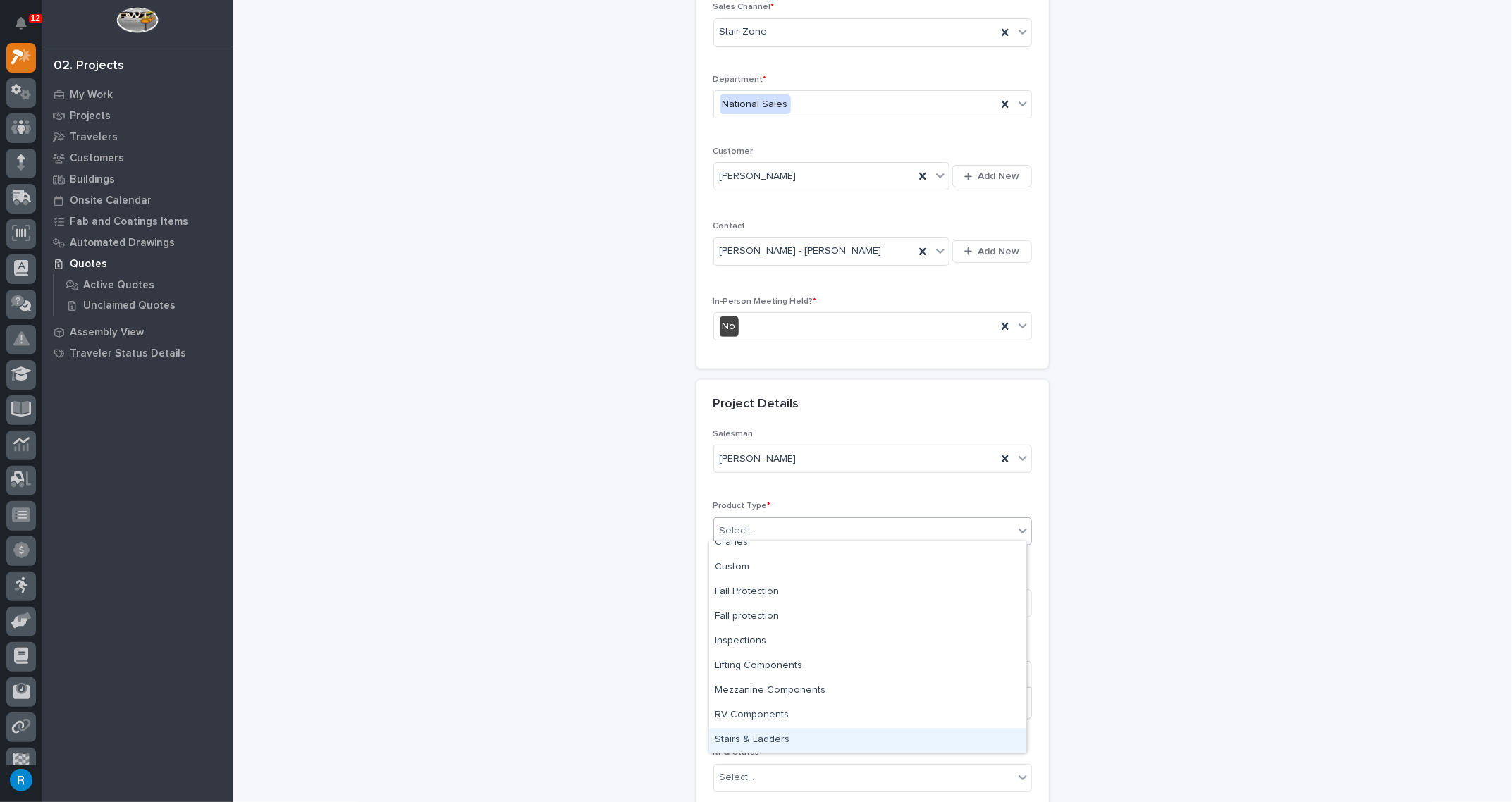
click at [735, 733] on div "Stairs & Ladders" at bounding box center [868, 740] width 318 height 25
click at [728, 598] on input at bounding box center [873, 604] width 318 height 28
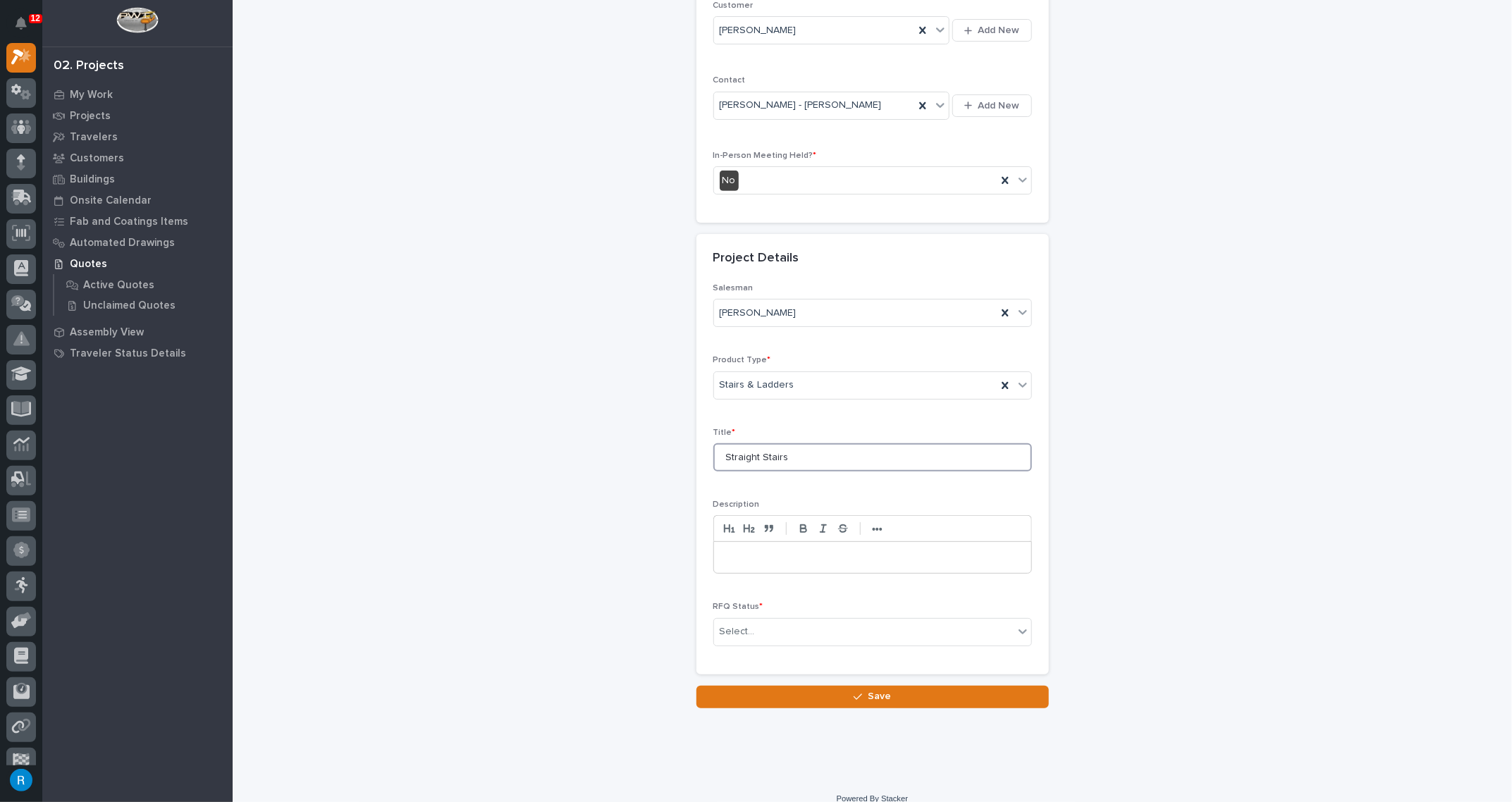
scroll to position [284, 0]
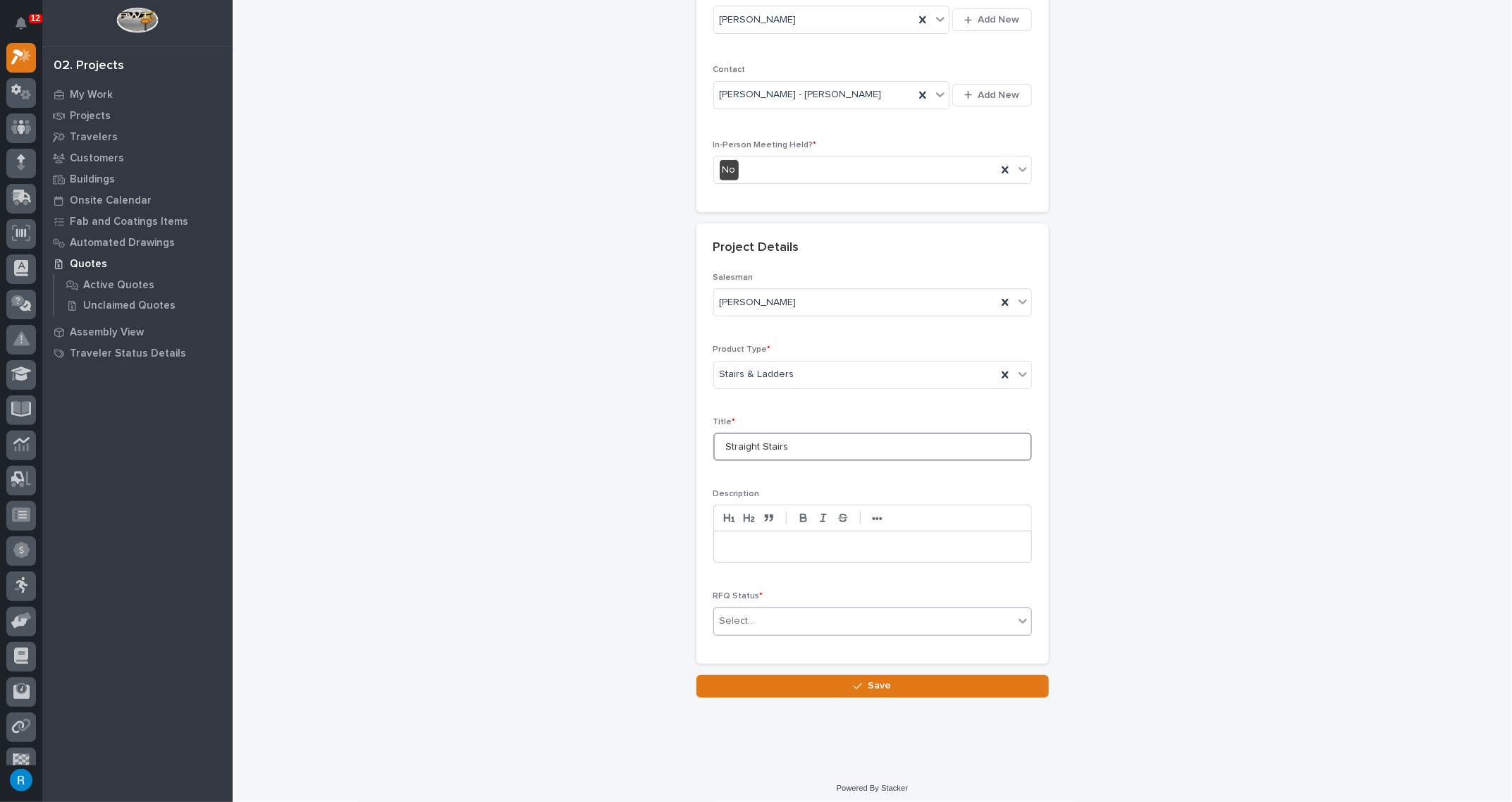
type input "Straight Stairs"
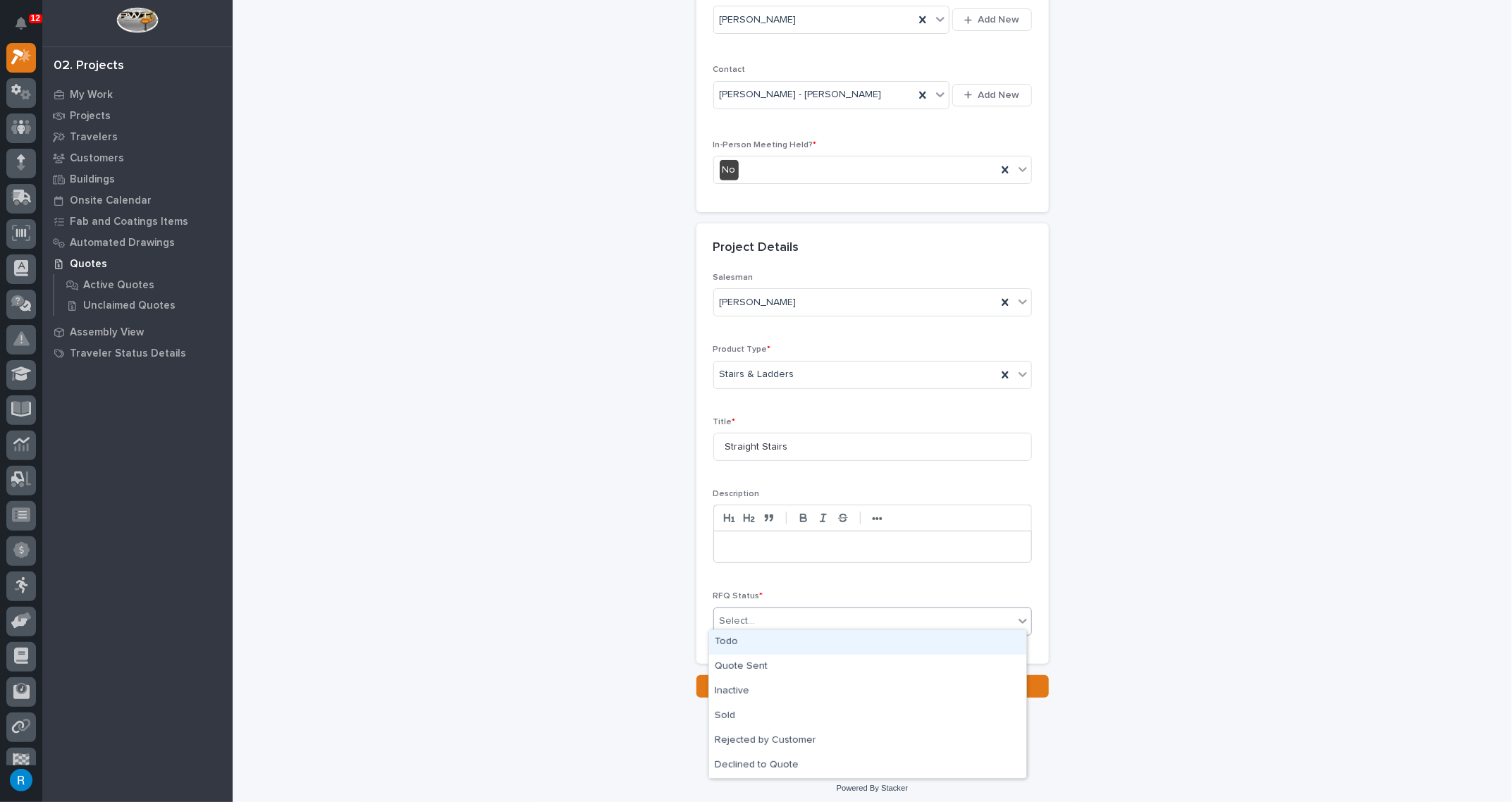
click at [818, 616] on div "Select..." at bounding box center [864, 621] width 299 height 23
click at [727, 640] on div "Todo" at bounding box center [868, 642] width 318 height 25
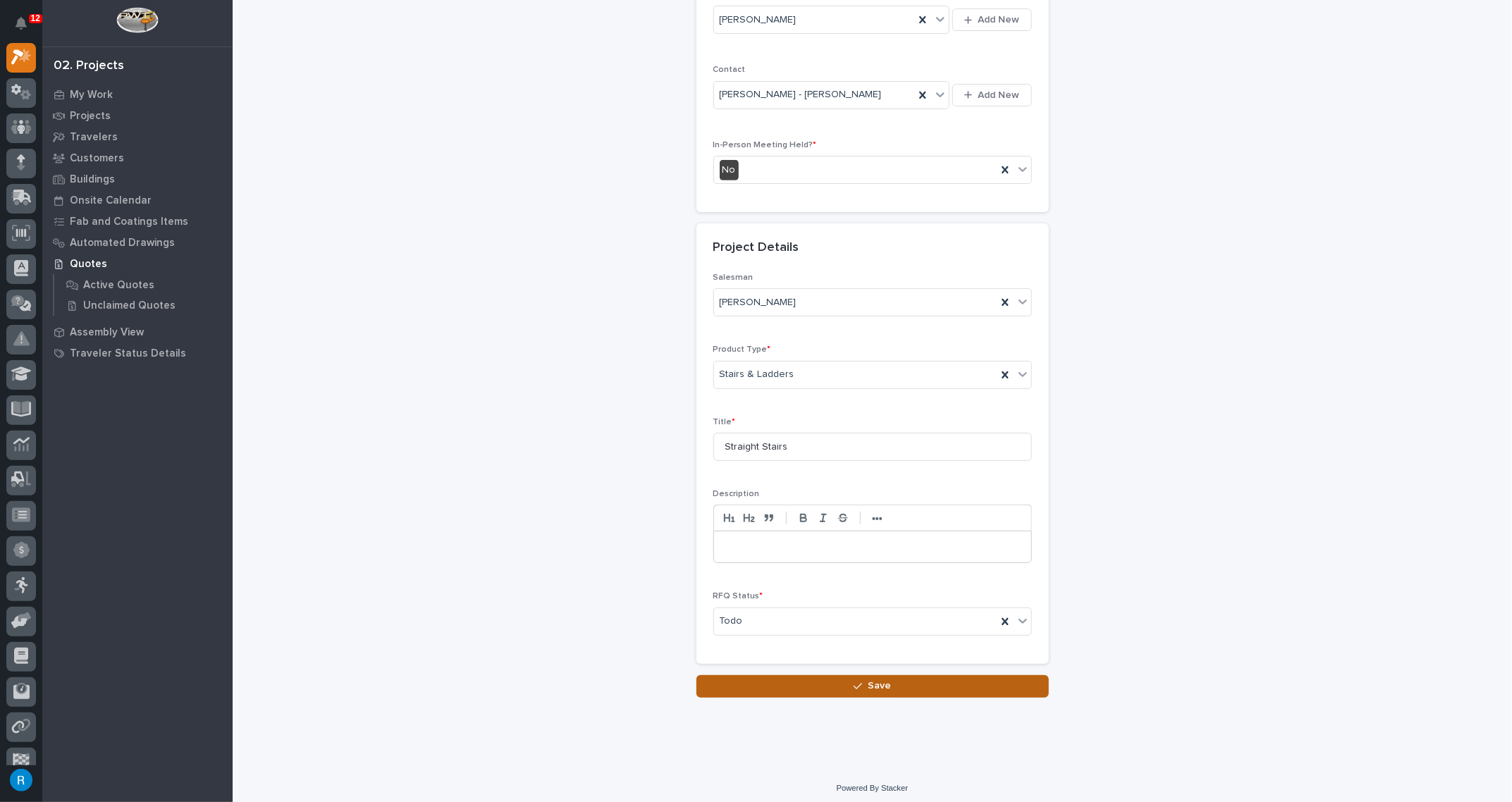
click at [872, 680] on span "Save" at bounding box center [879, 685] width 23 height 12
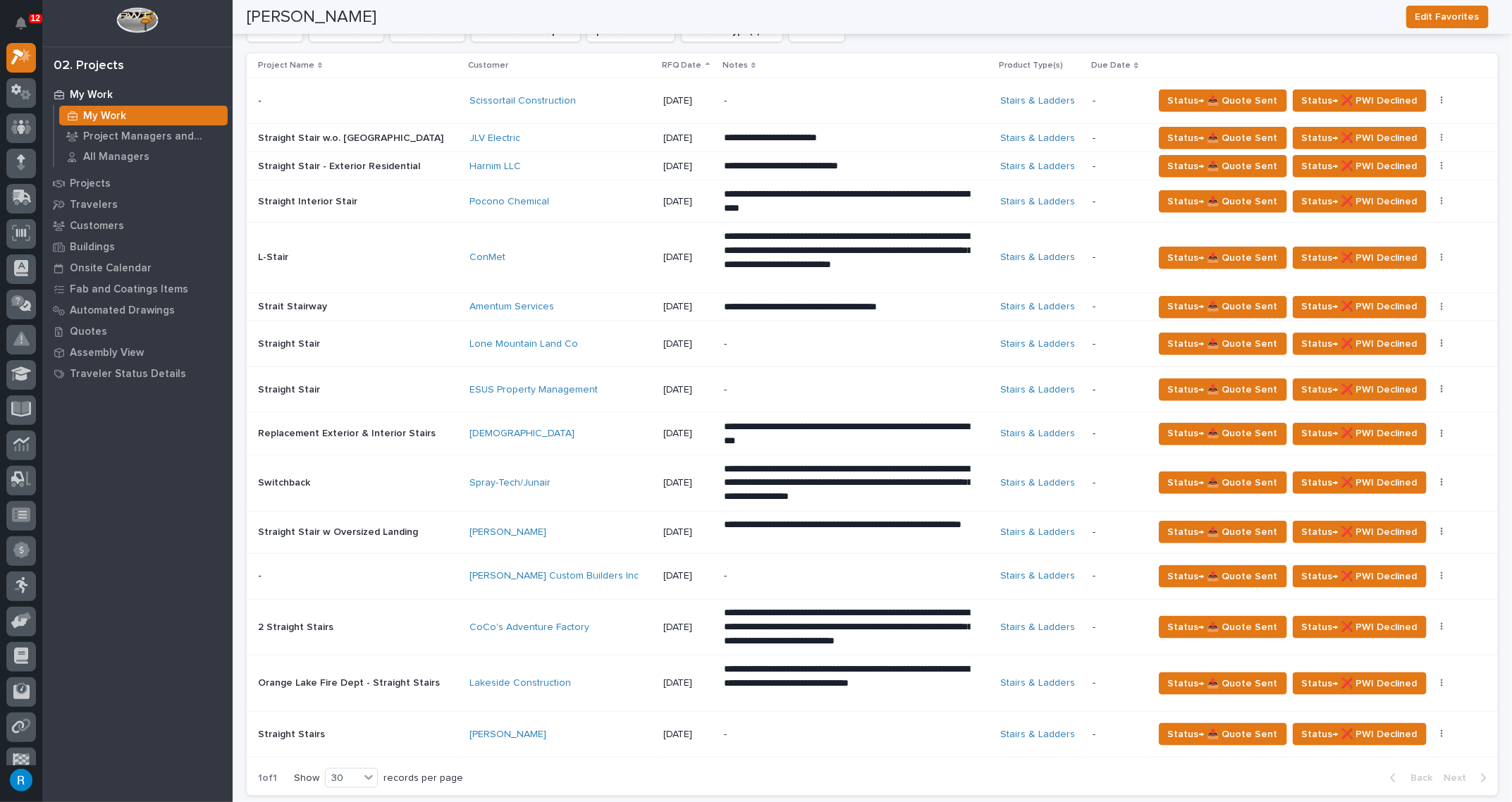
scroll to position [833, 0]
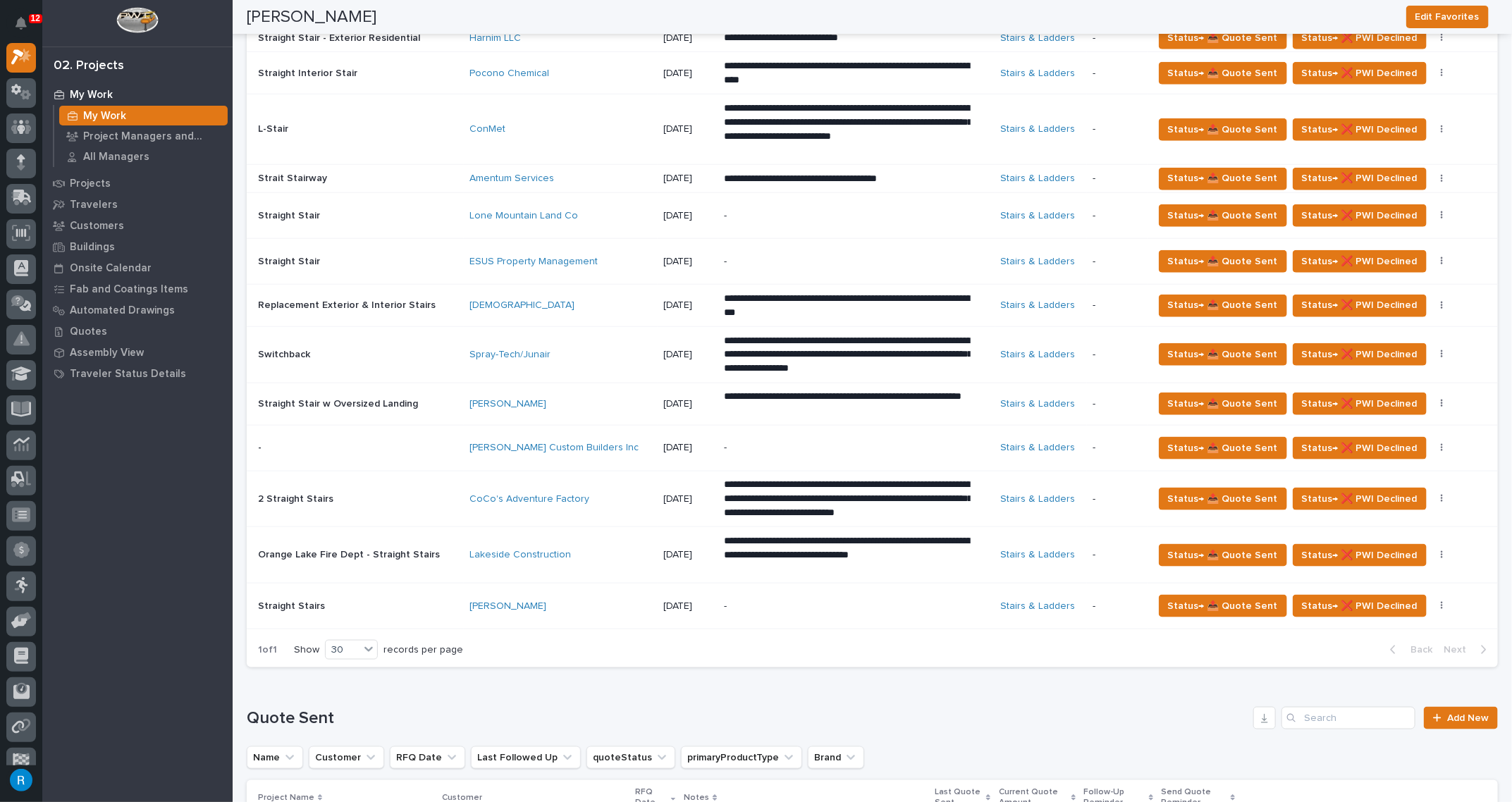
click at [780, 604] on p "-" at bounding box center [847, 606] width 246 height 12
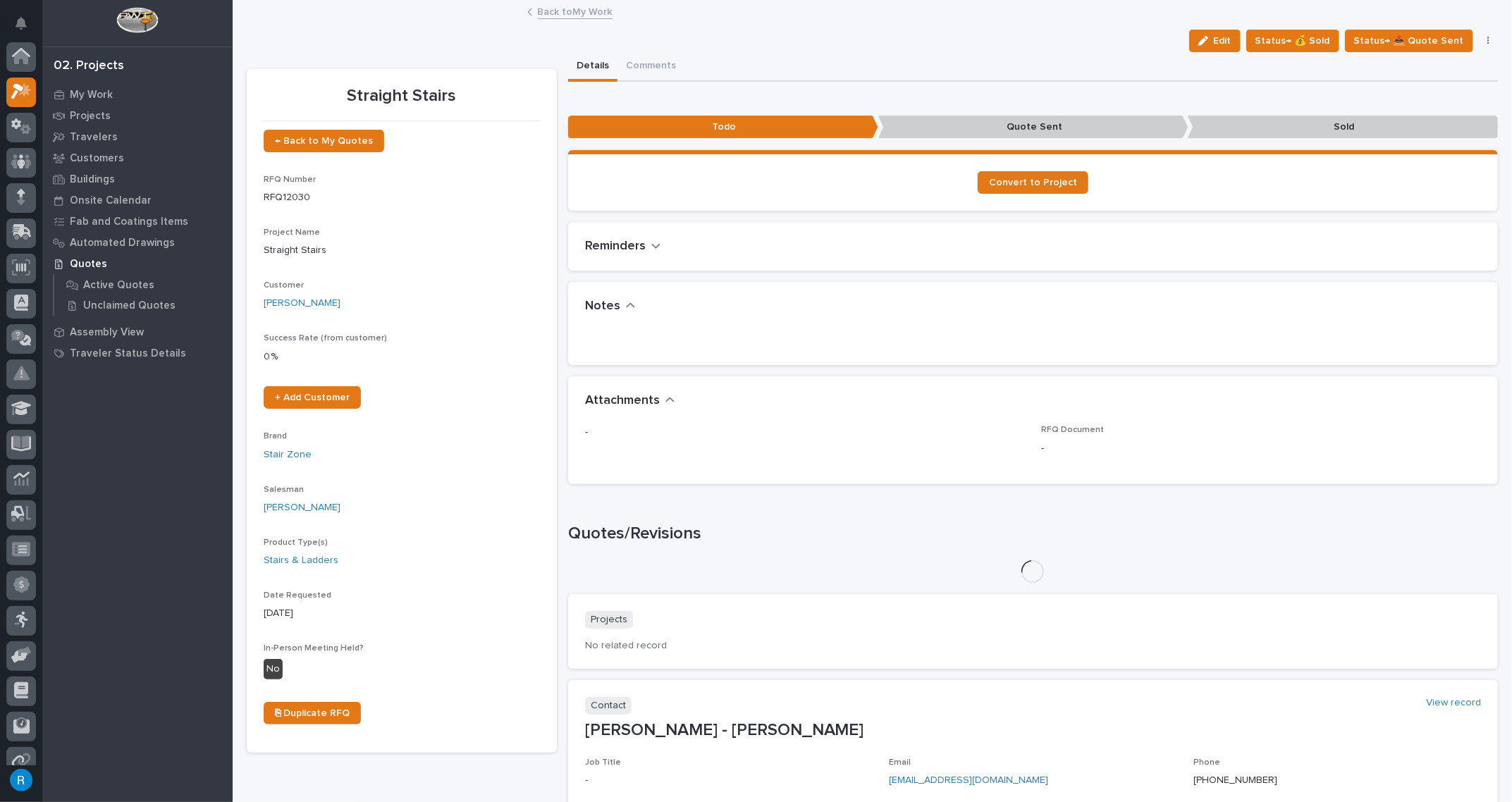
scroll to position [35, 0]
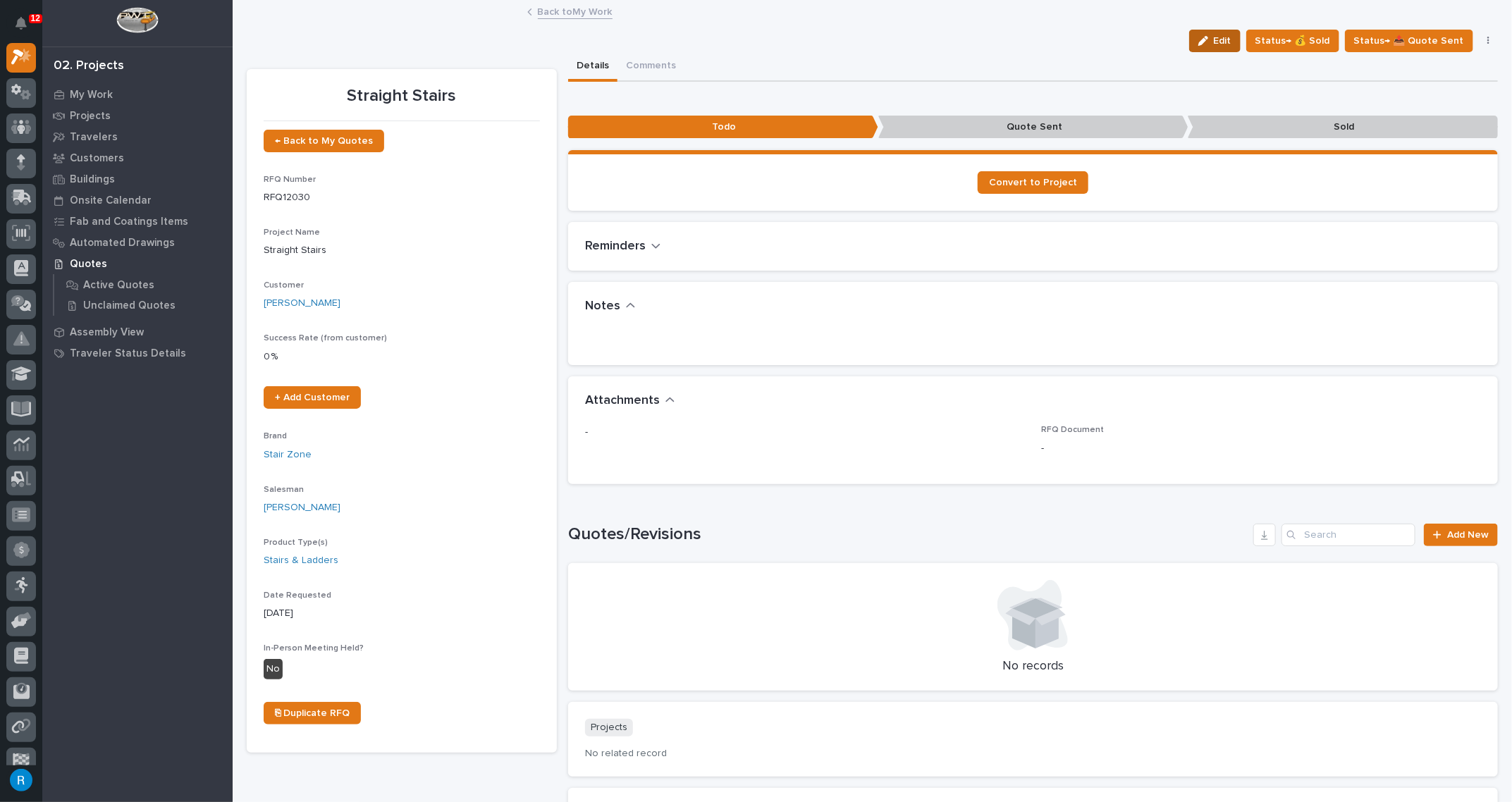
click at [1224, 44] on span "Edit" at bounding box center [1223, 41] width 17 height 12
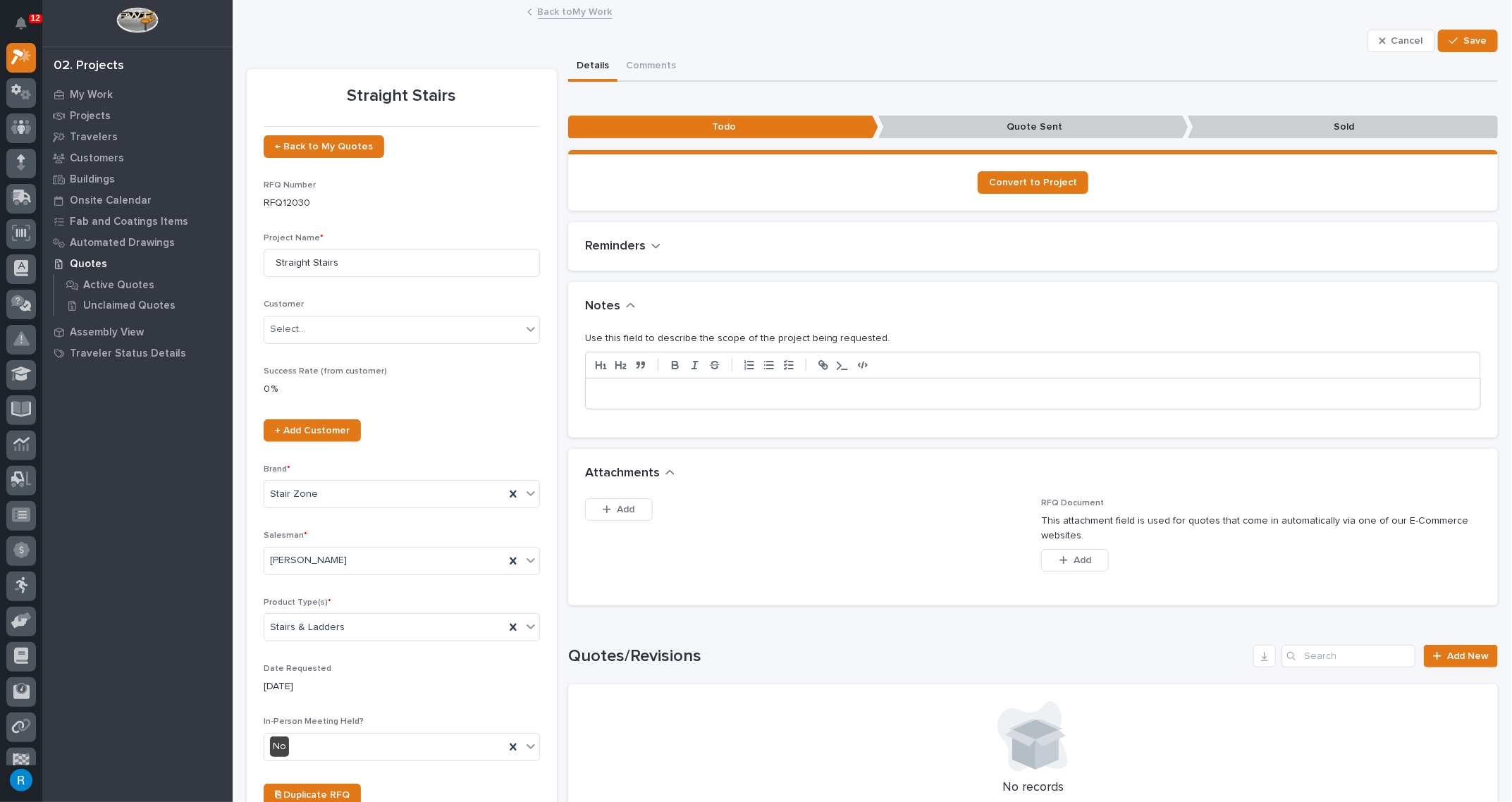
click at [596, 390] on p at bounding box center [1033, 394] width 873 height 14
click at [620, 506] on span "Add" at bounding box center [625, 509] width 17 height 12
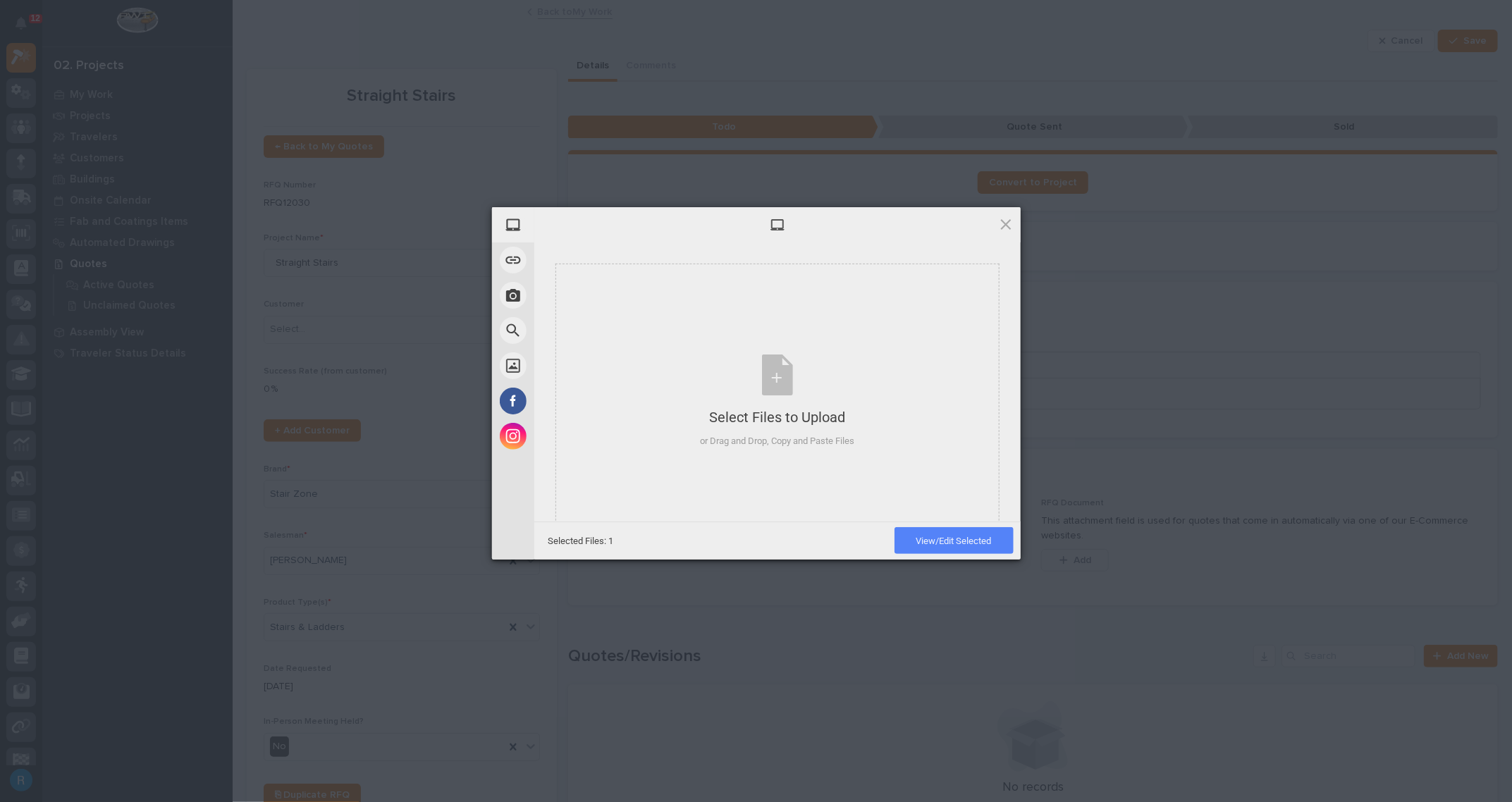
click at [952, 542] on span "View/Edit Selected" at bounding box center [954, 541] width 75 height 11
click at [982, 537] on span "Upload 1" at bounding box center [978, 542] width 27 height 11
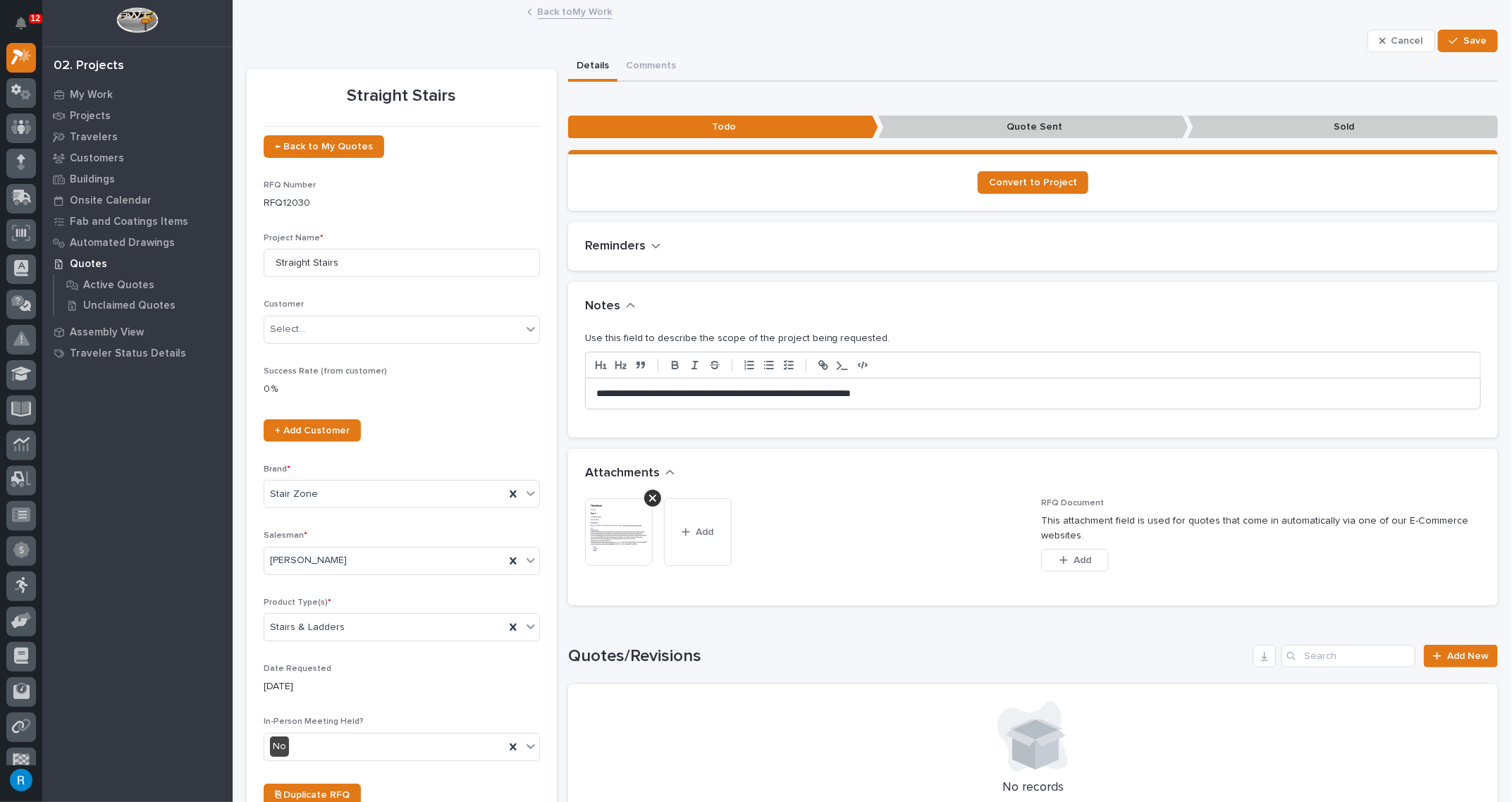
click at [620, 540] on img at bounding box center [619, 532] width 68 height 68
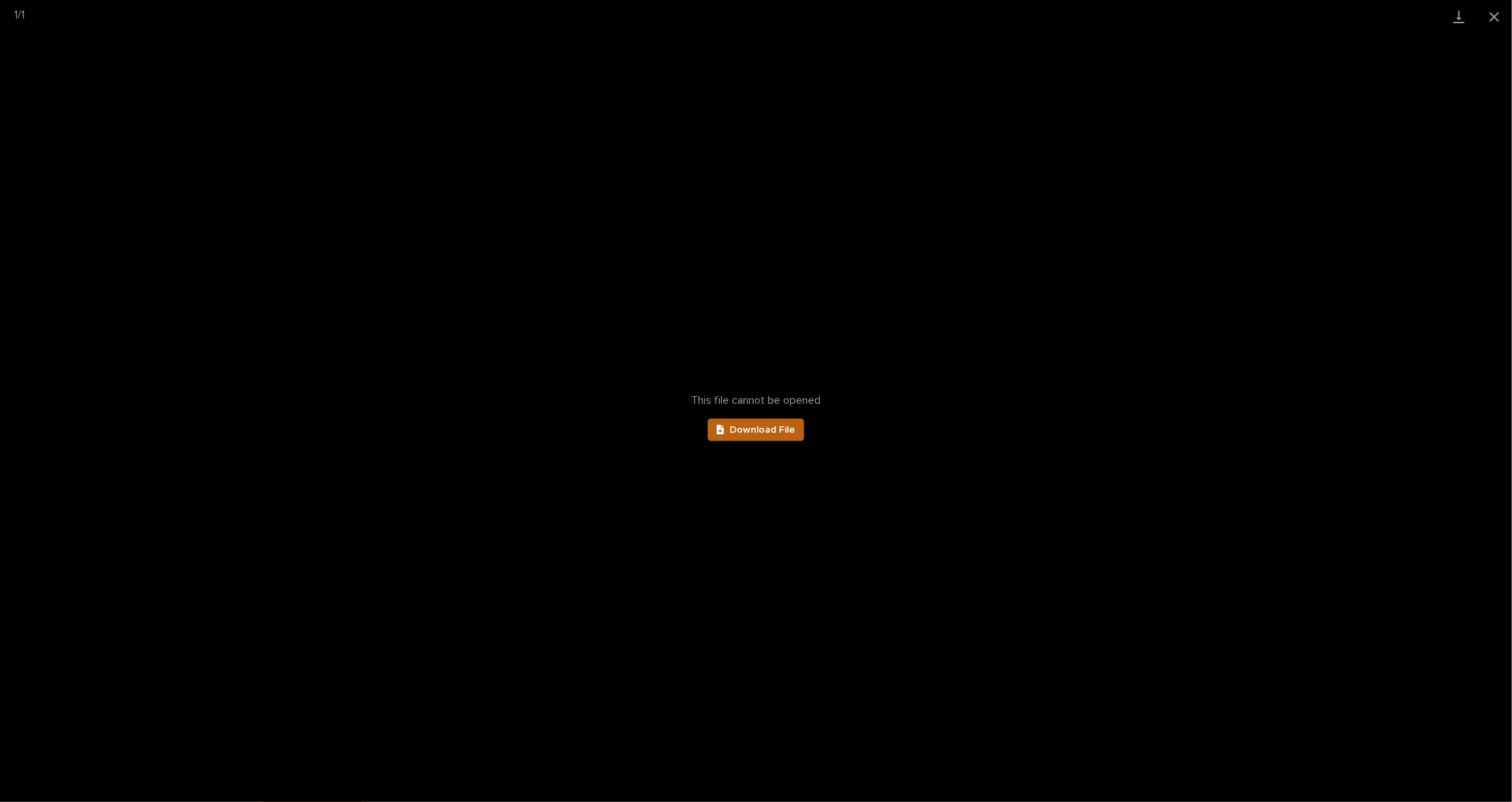
click at [750, 429] on span "Download File" at bounding box center [762, 430] width 65 height 10
click at [1496, 13] on button "Close gallery" at bounding box center [1495, 17] width 36 height 33
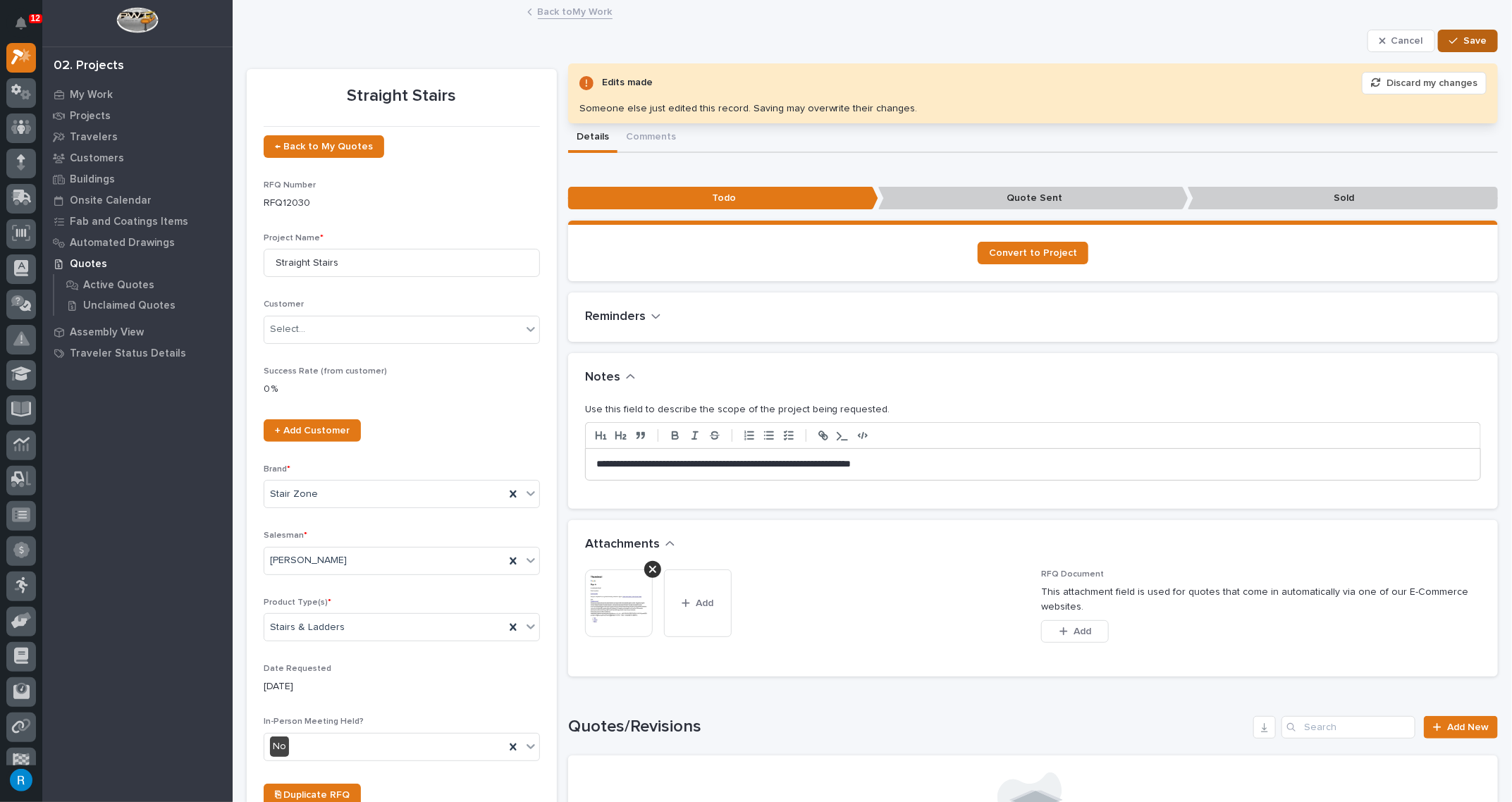
click at [1463, 39] on span "Save" at bounding box center [1475, 41] width 23 height 12
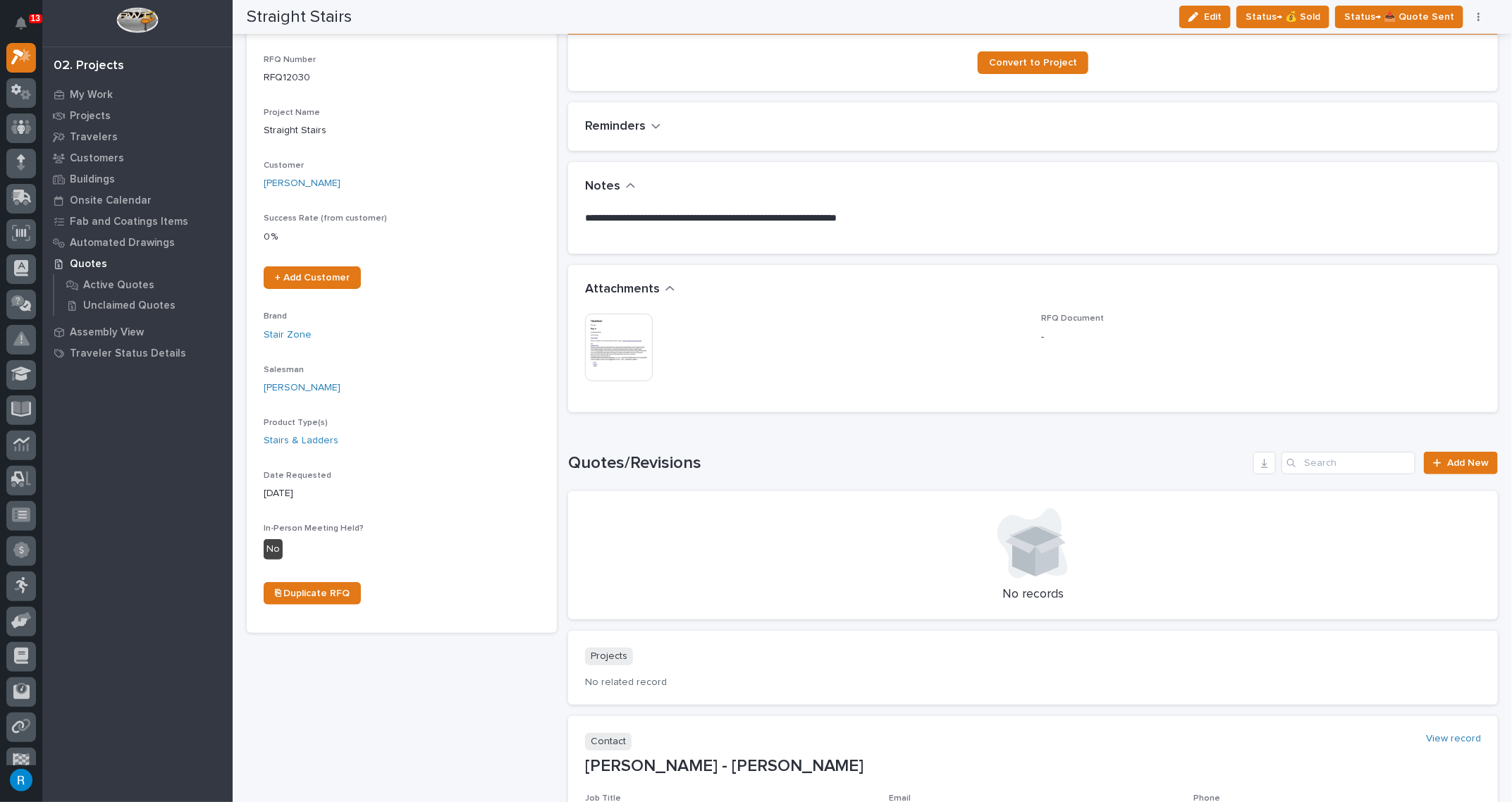
scroll to position [0, 0]
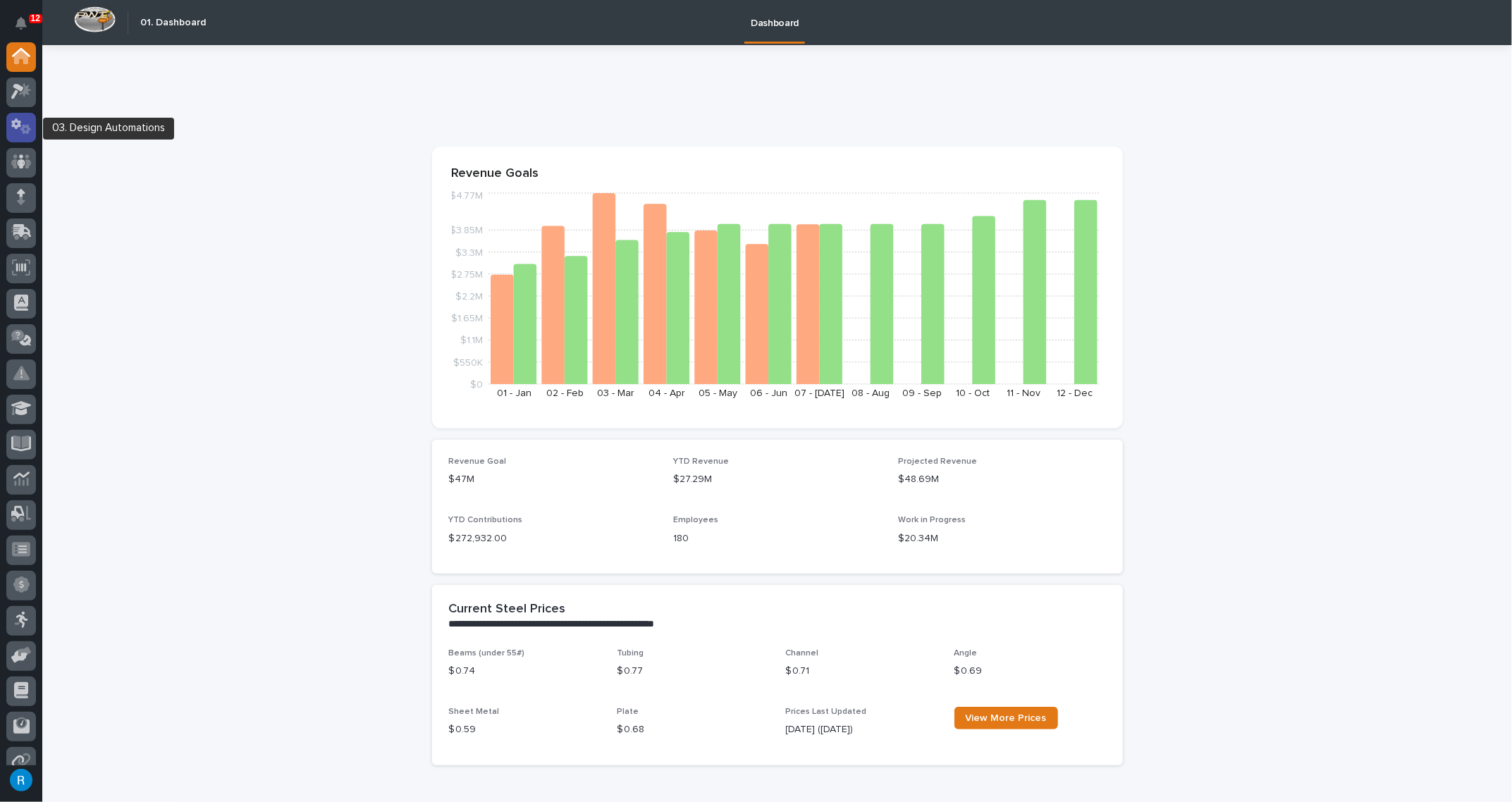
click at [18, 122] on icon at bounding box center [17, 124] width 10 height 11
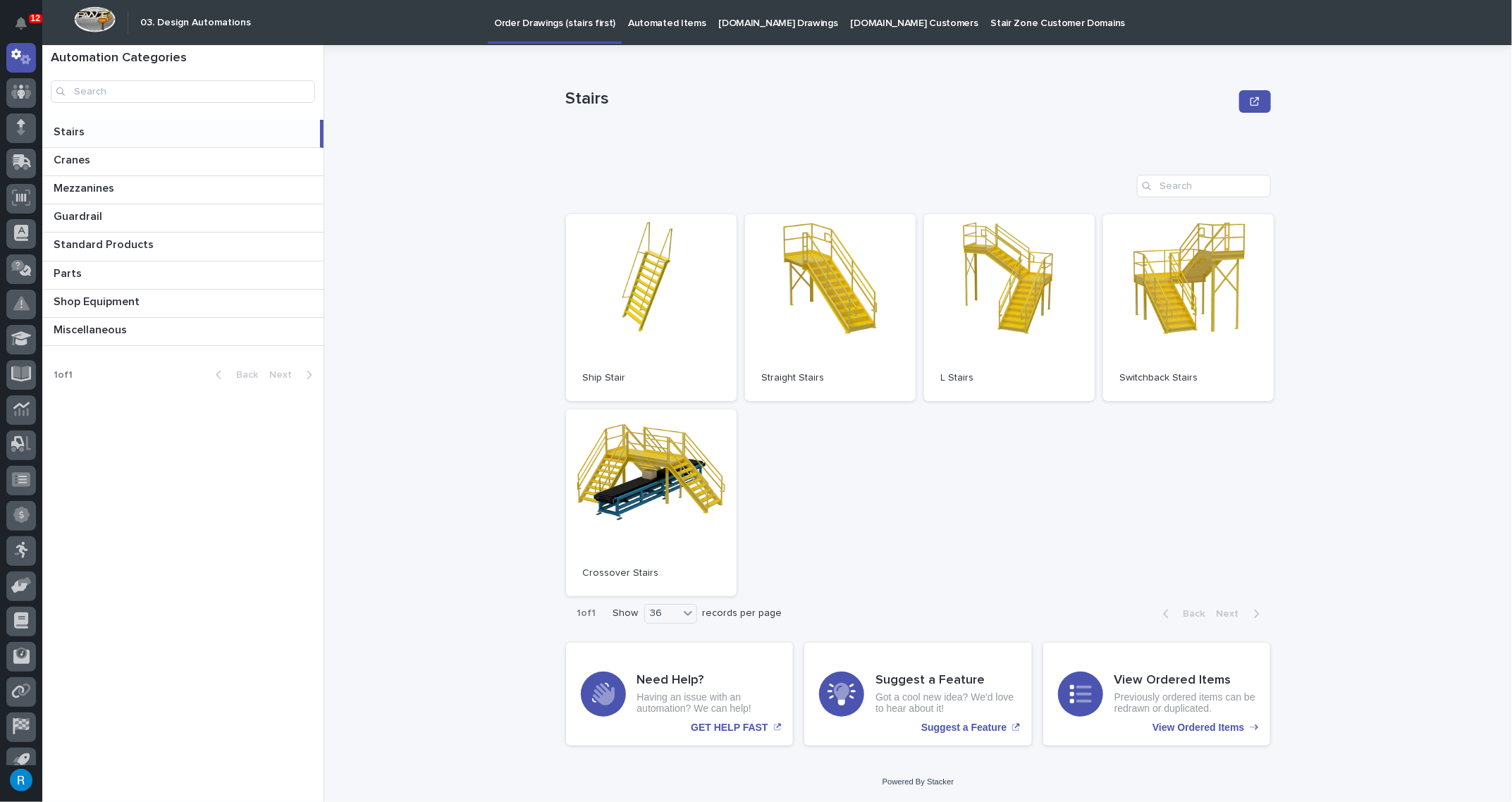
click at [739, 25] on p "[DOMAIN_NAME] Drawings" at bounding box center [778, 15] width 119 height 30
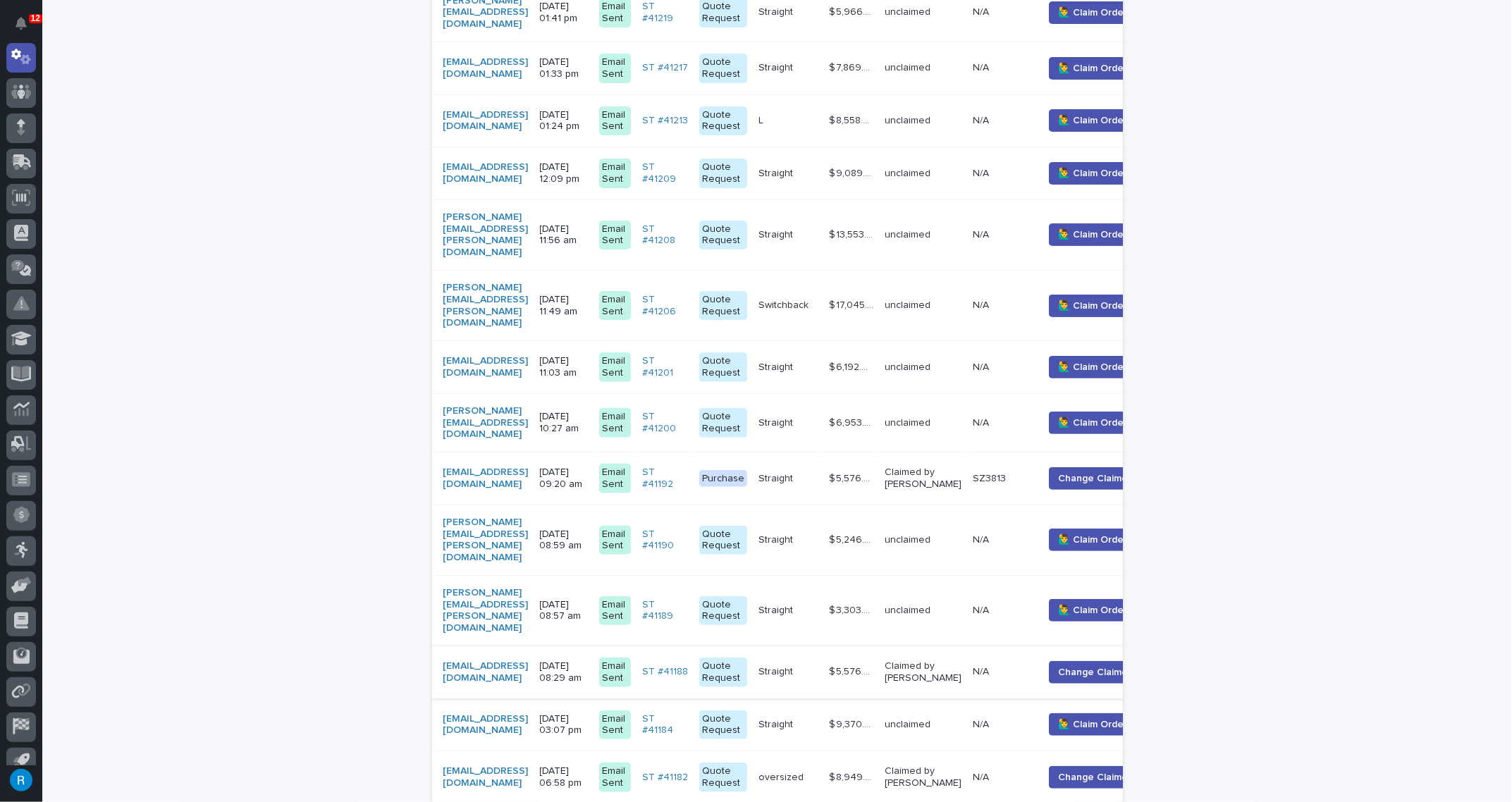
scroll to position [448, 0]
click at [529, 765] on div "[EMAIL_ADDRESS][DOMAIN_NAME]" at bounding box center [486, 776] width 85 height 24
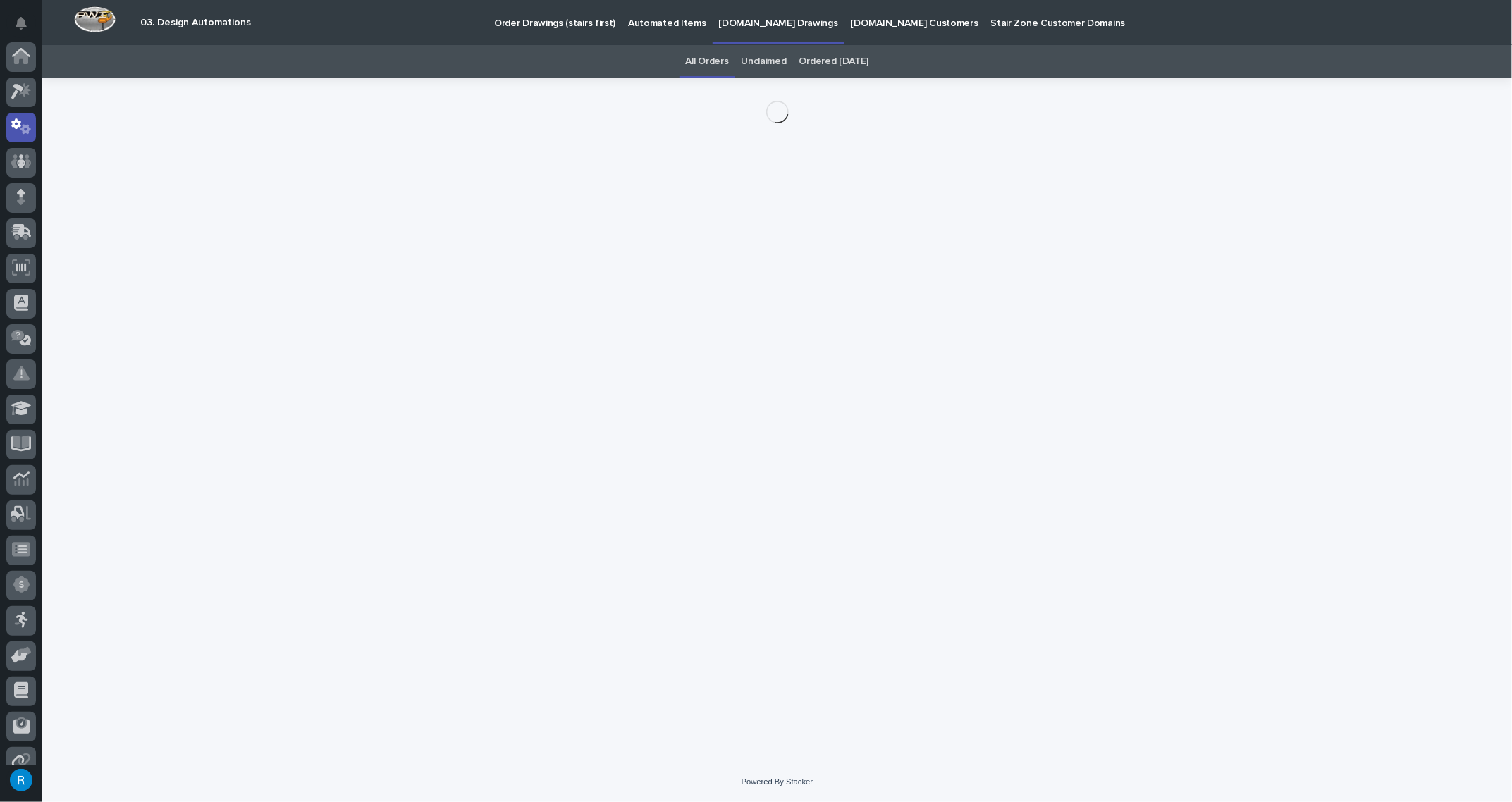
scroll to position [69, 0]
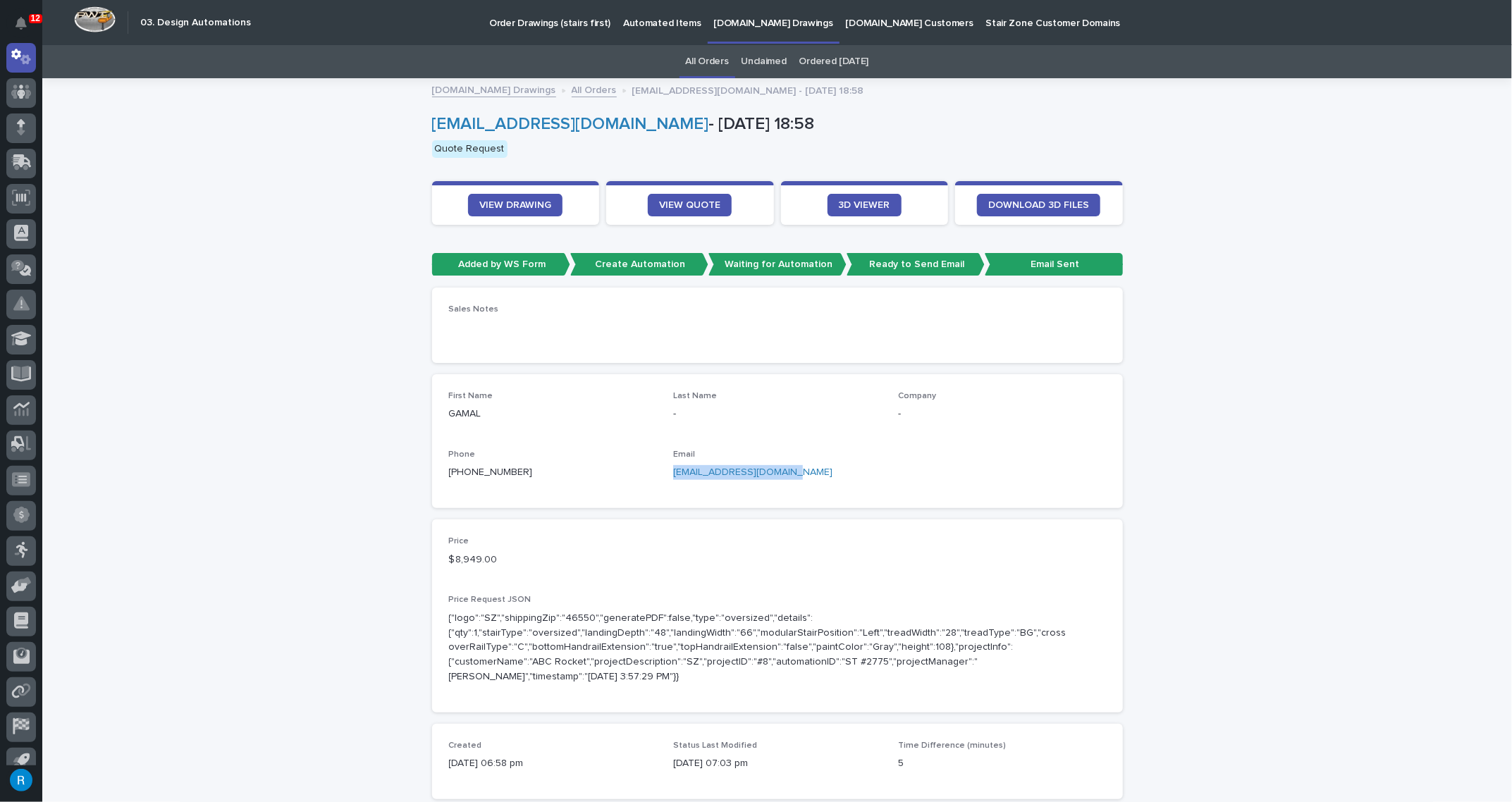
drag, startPoint x: 790, startPoint y: 475, endPoint x: 667, endPoint y: 472, distance: 123.0
click at [673, 472] on p "[EMAIL_ADDRESS][DOMAIN_NAME]" at bounding box center [777, 473] width 208 height 15
copy link "[EMAIL_ADDRESS][DOMAIN_NAME]"
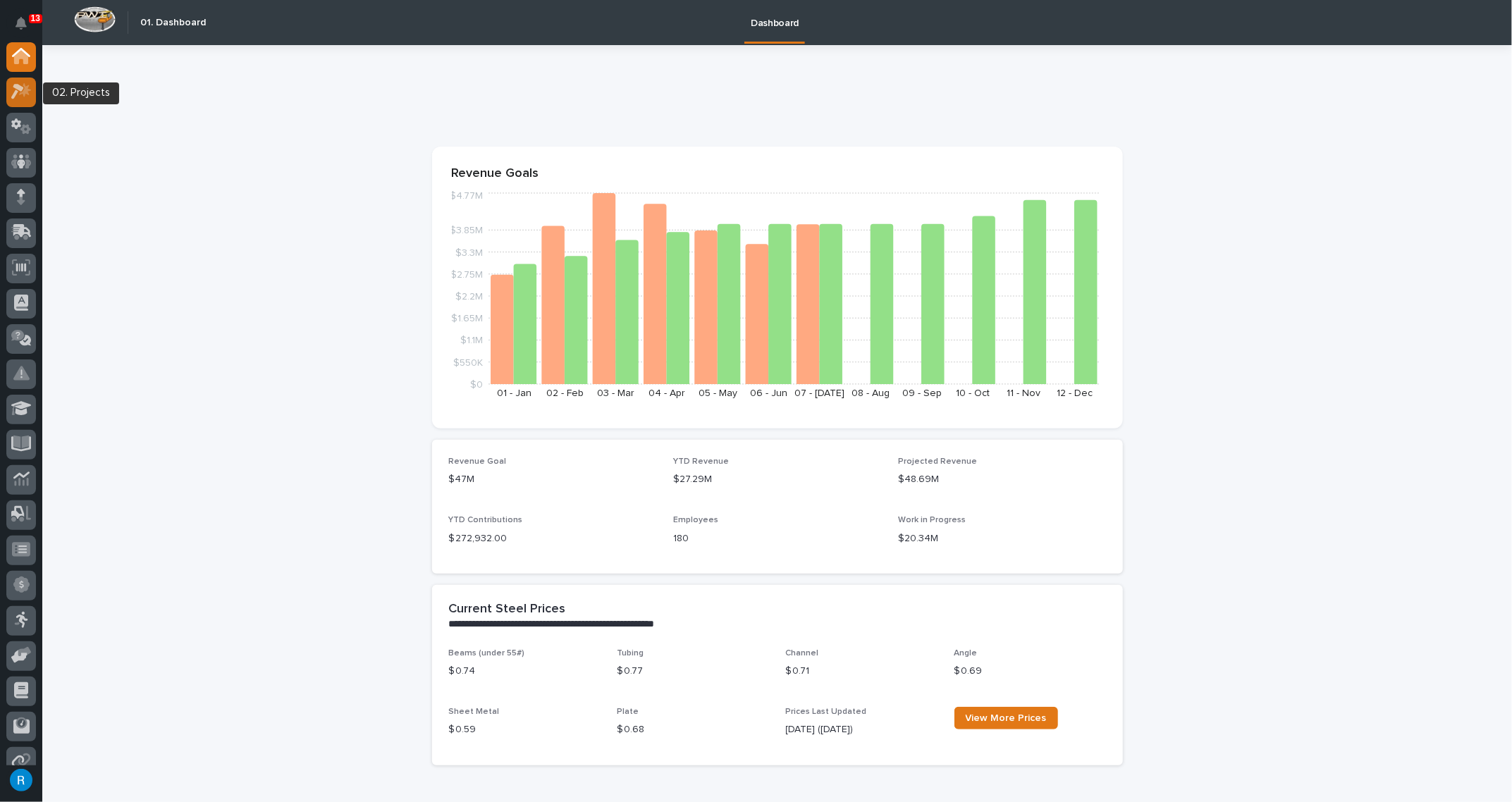
click at [20, 91] on icon at bounding box center [17, 92] width 12 height 16
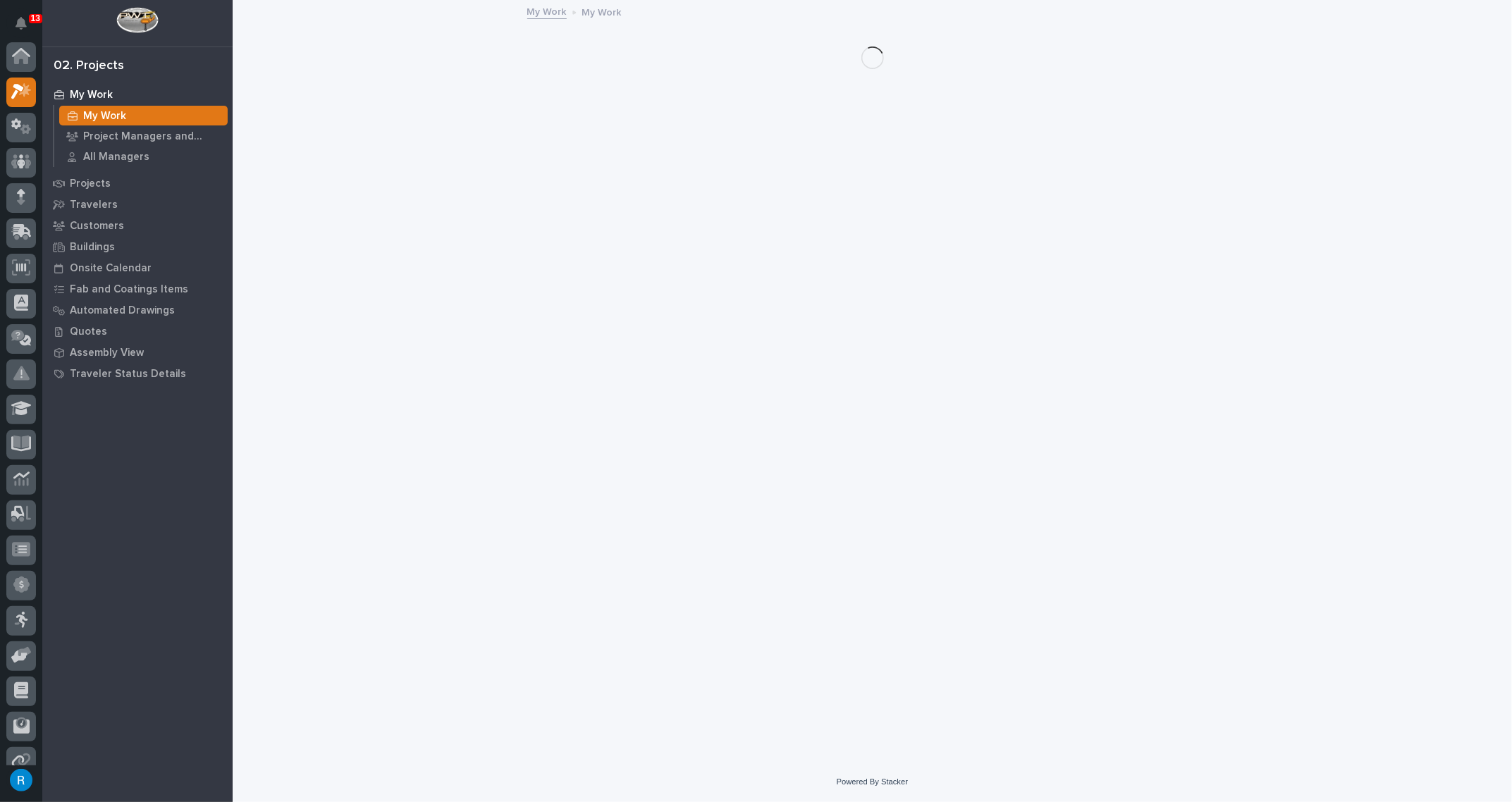
scroll to position [35, 0]
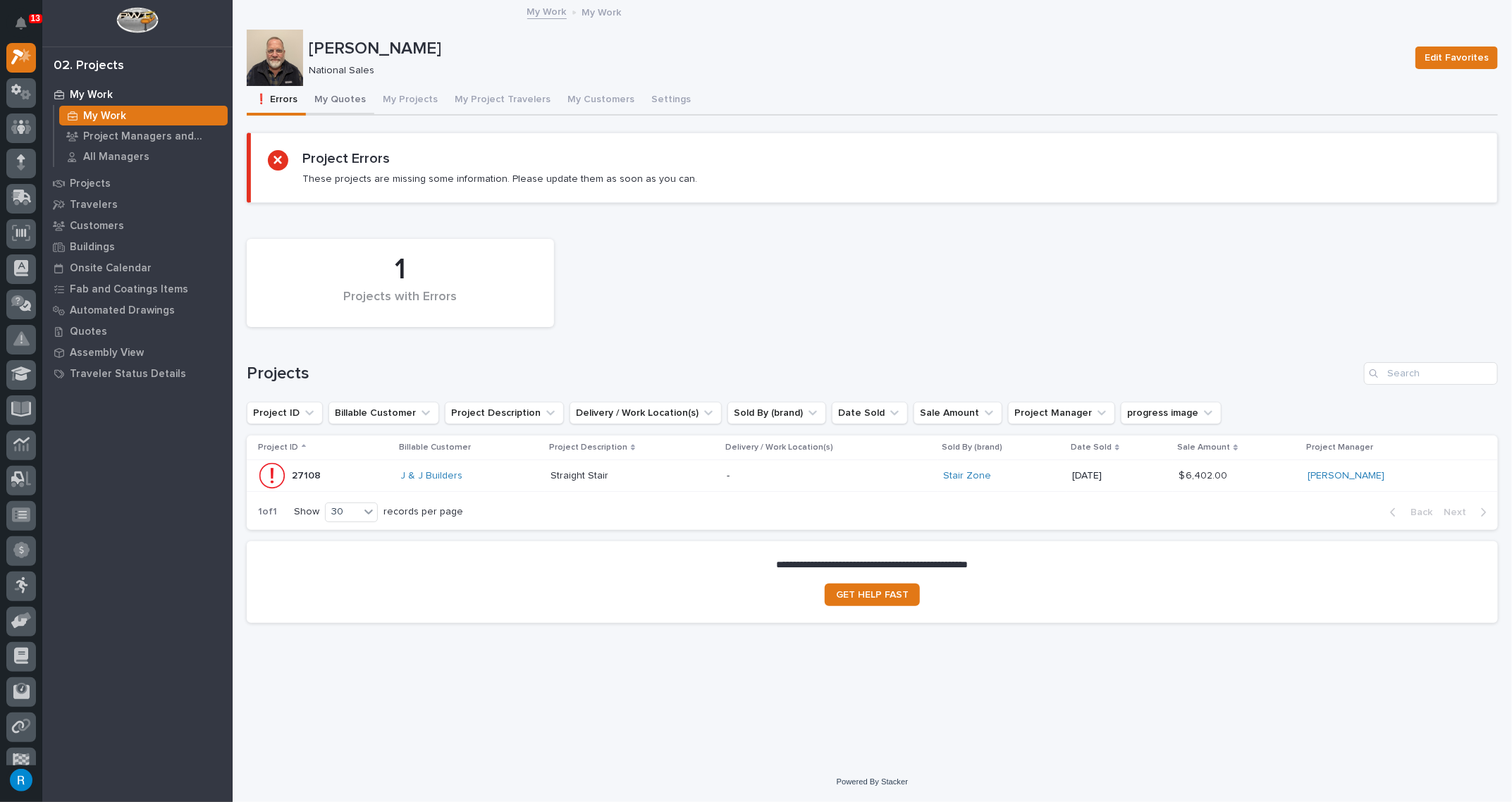
click at [336, 103] on button "My Quotes" at bounding box center [340, 101] width 69 height 30
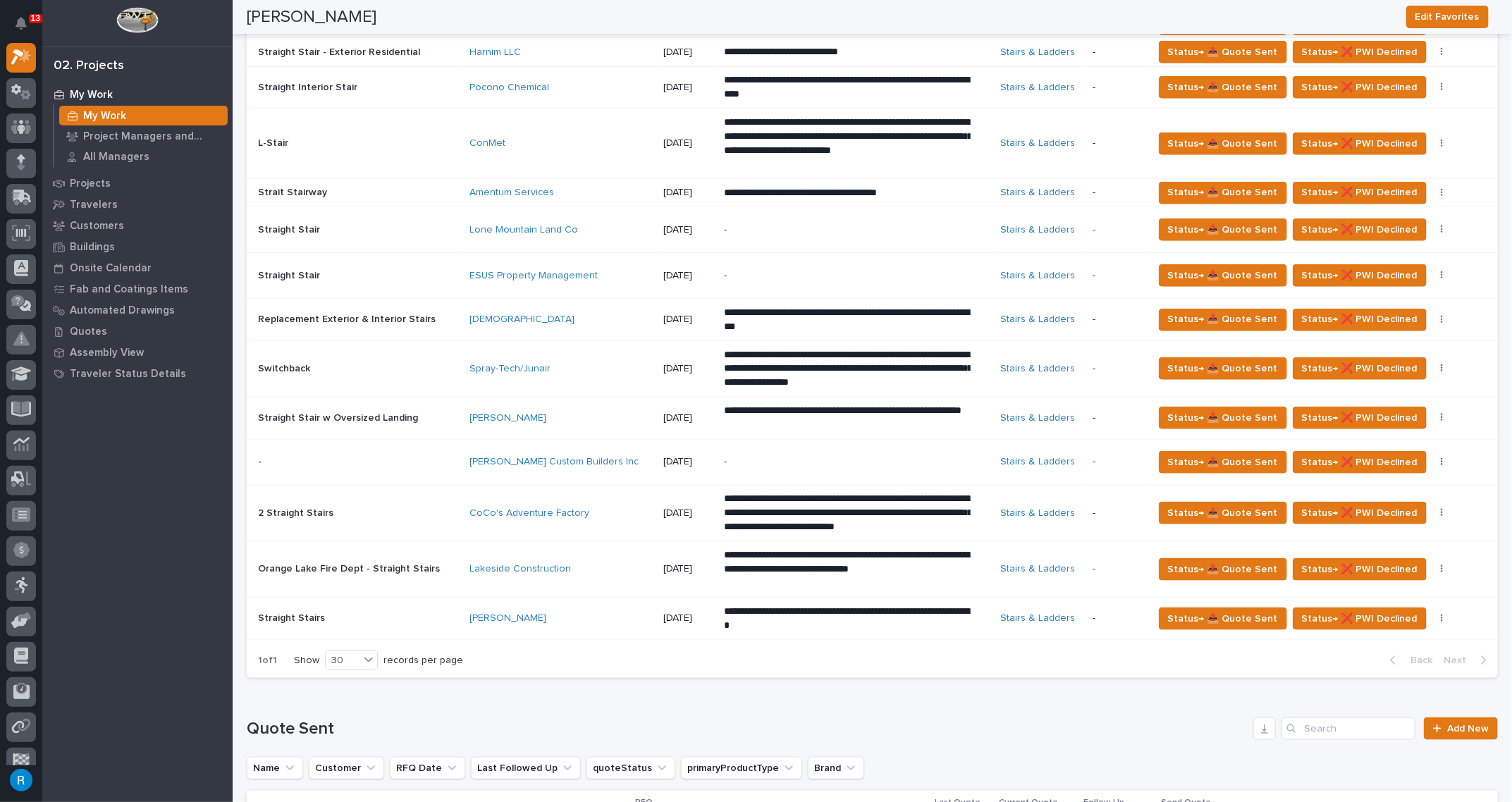
scroll to position [1153, 0]
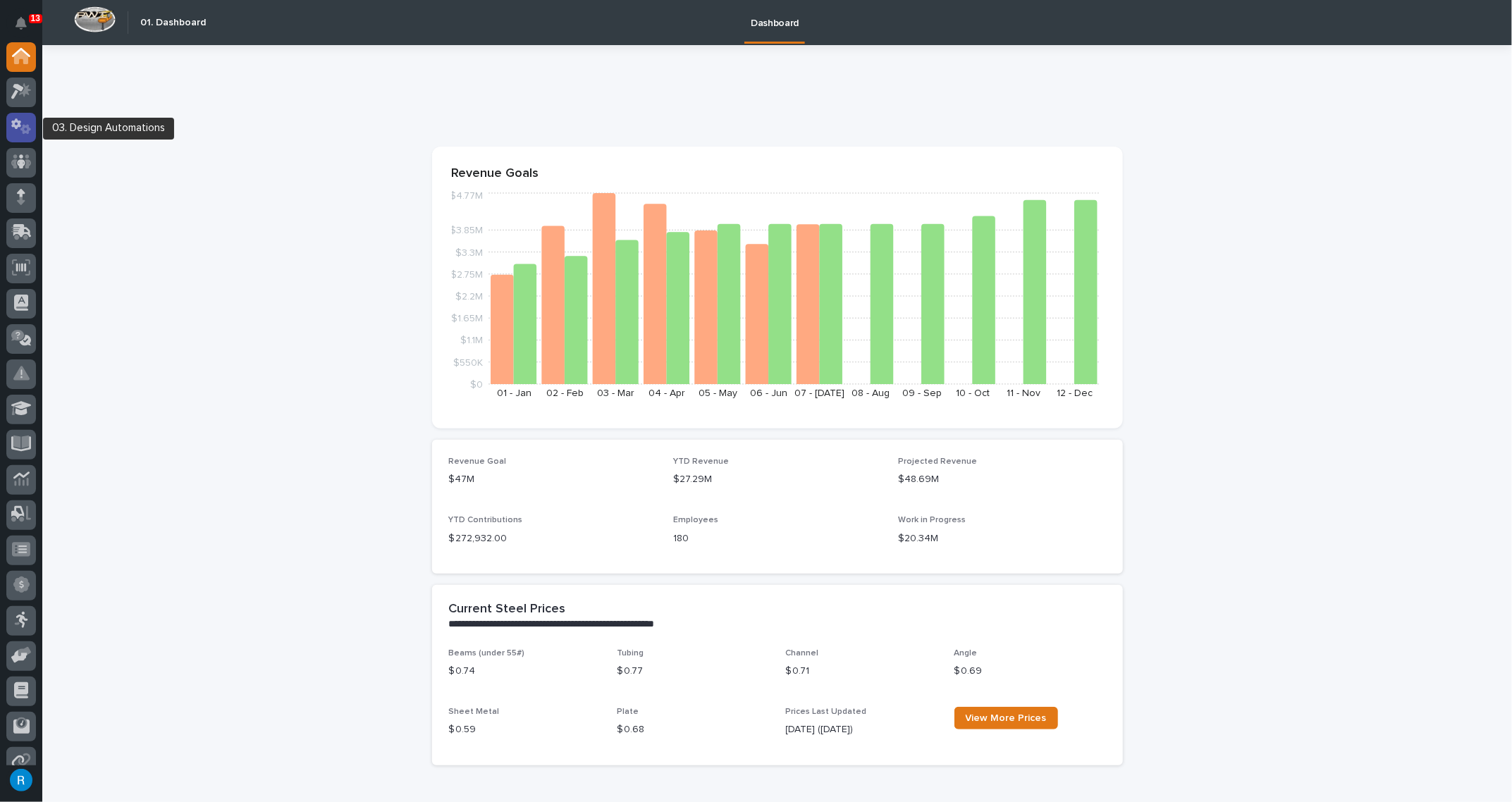
click at [14, 126] on icon at bounding box center [17, 124] width 10 height 11
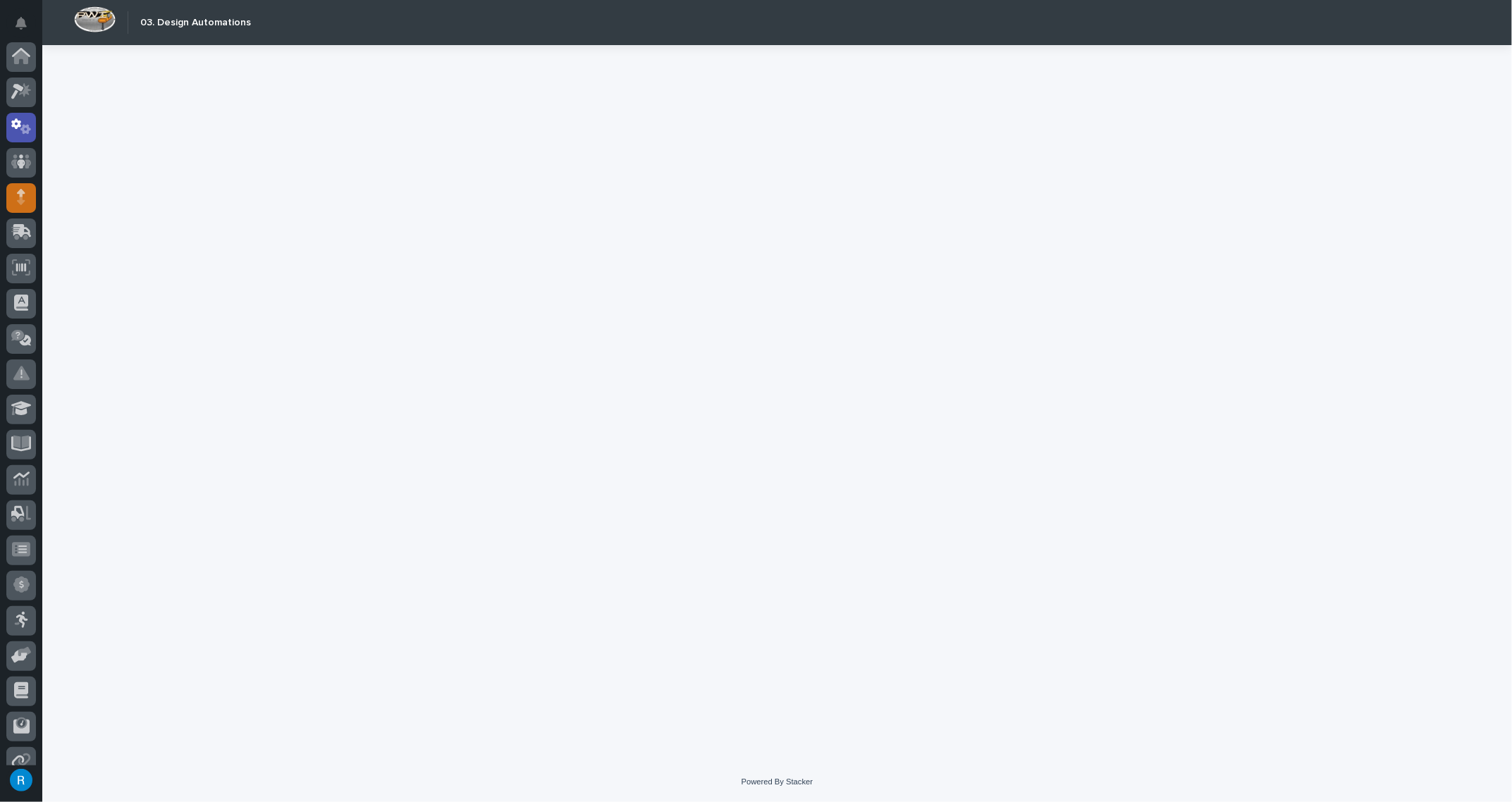
scroll to position [69, 0]
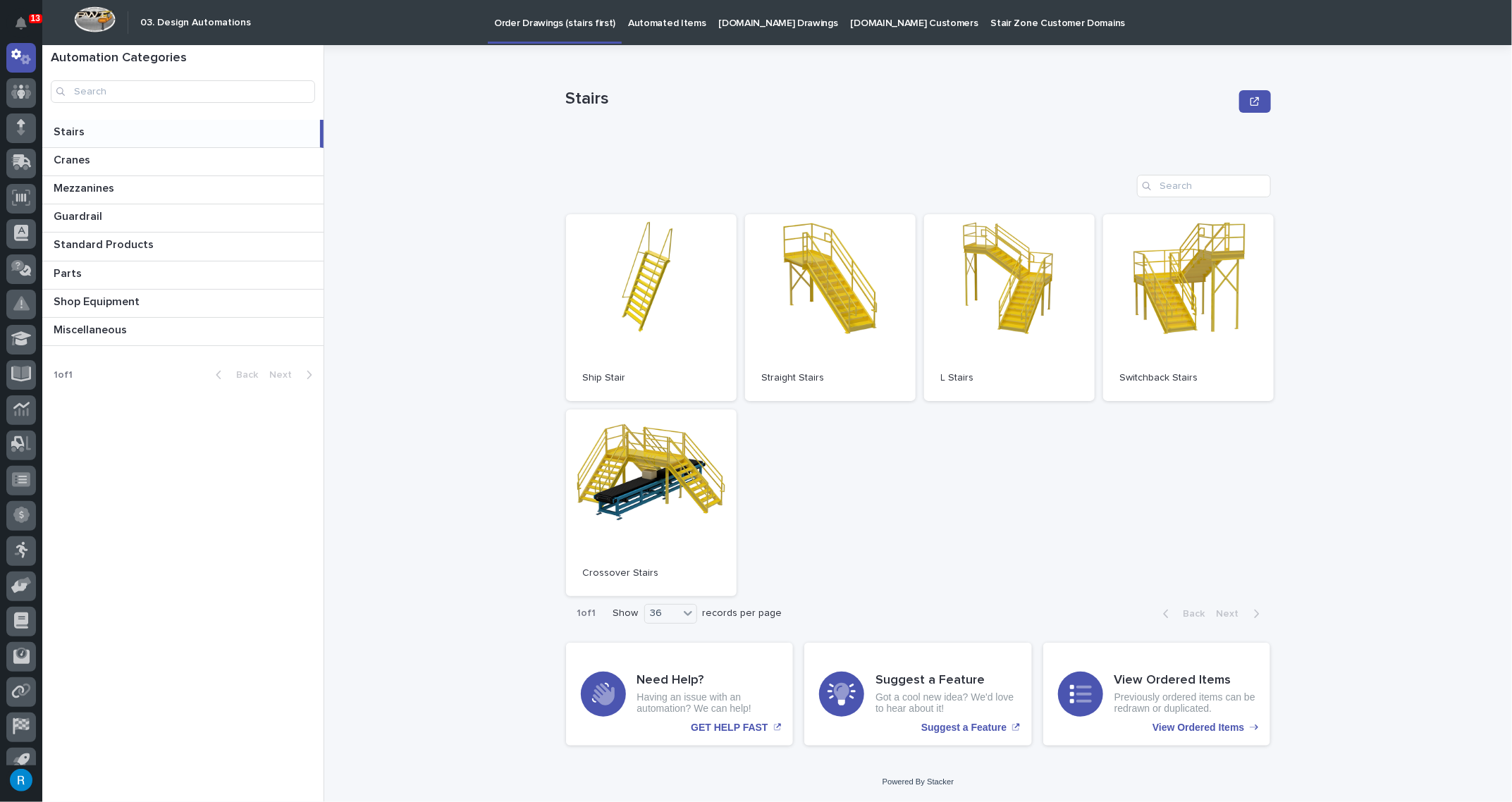
click at [666, 21] on p "Automated Items" at bounding box center [667, 15] width 78 height 30
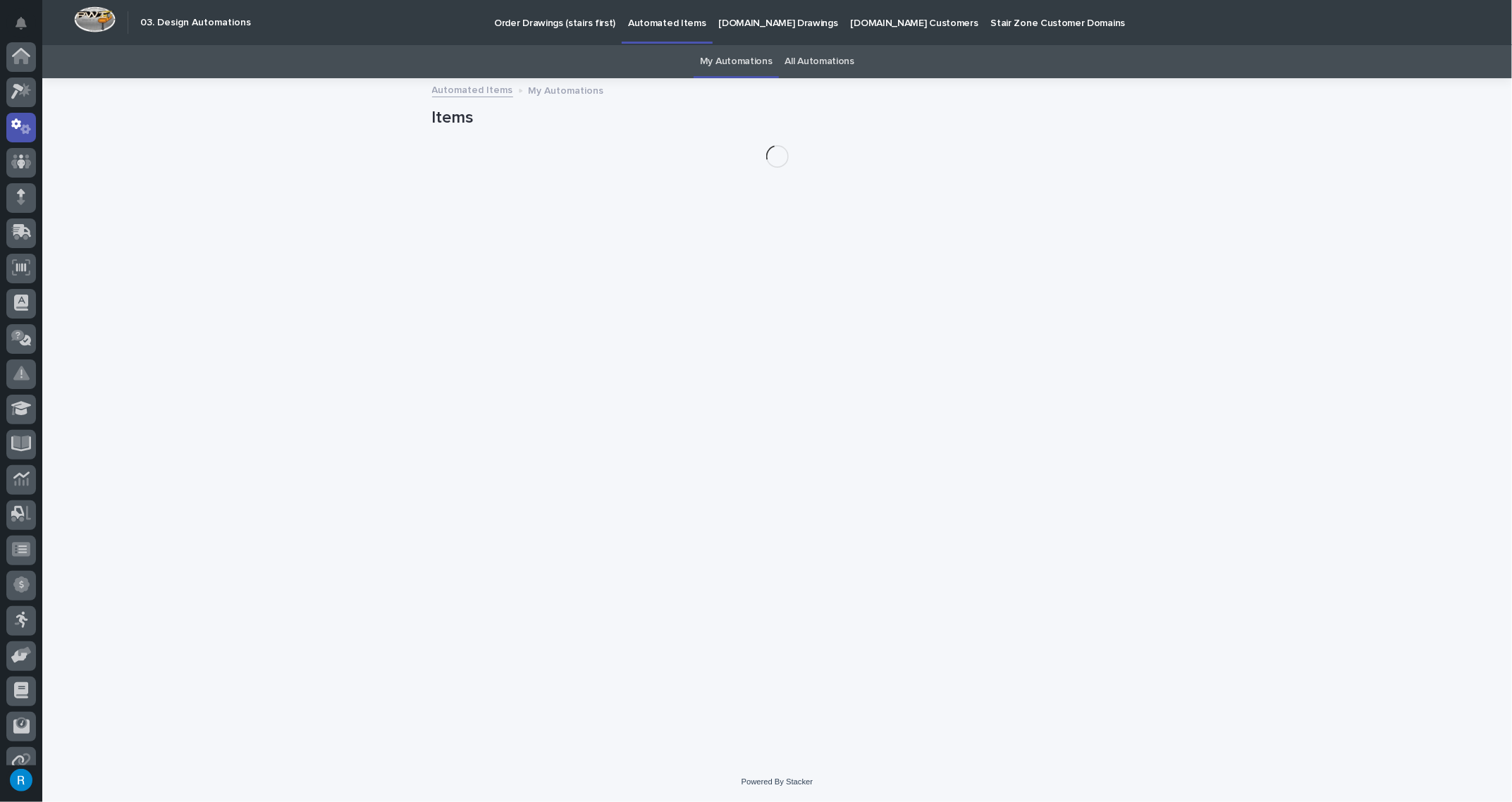
scroll to position [69, 0]
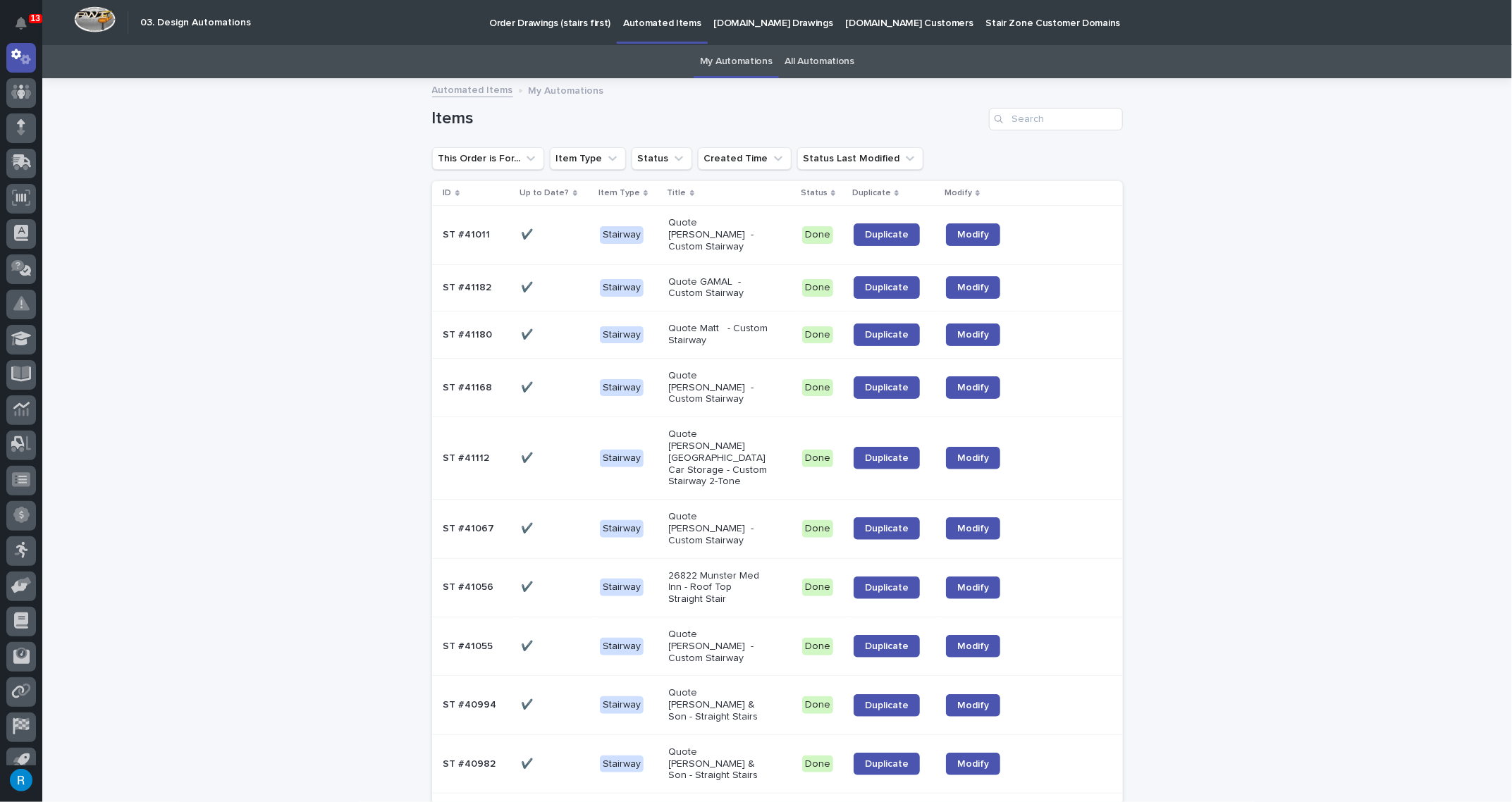
click at [553, 439] on td "✔️ ✔️" at bounding box center [555, 459] width 79 height 83
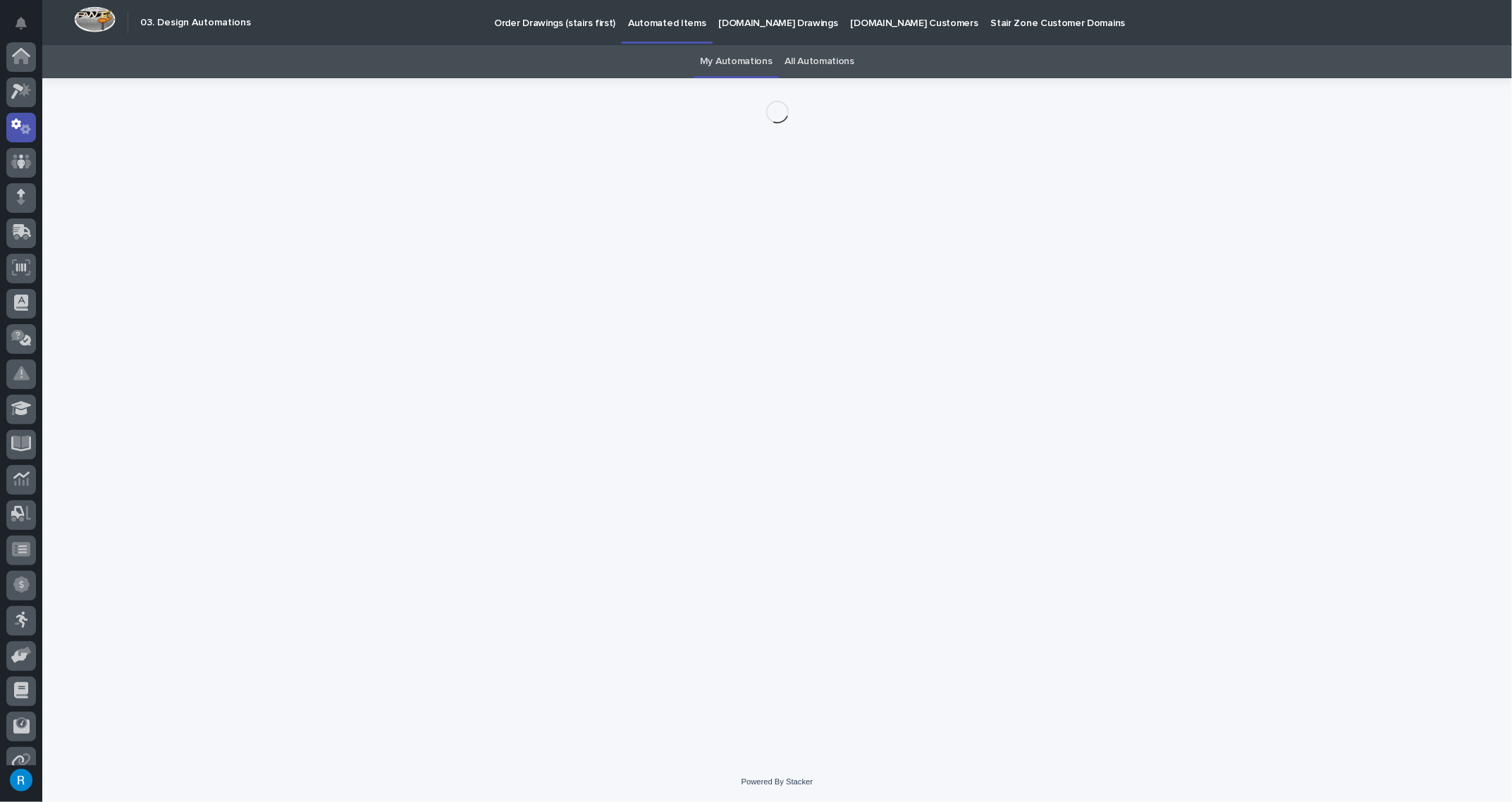
scroll to position [69, 0]
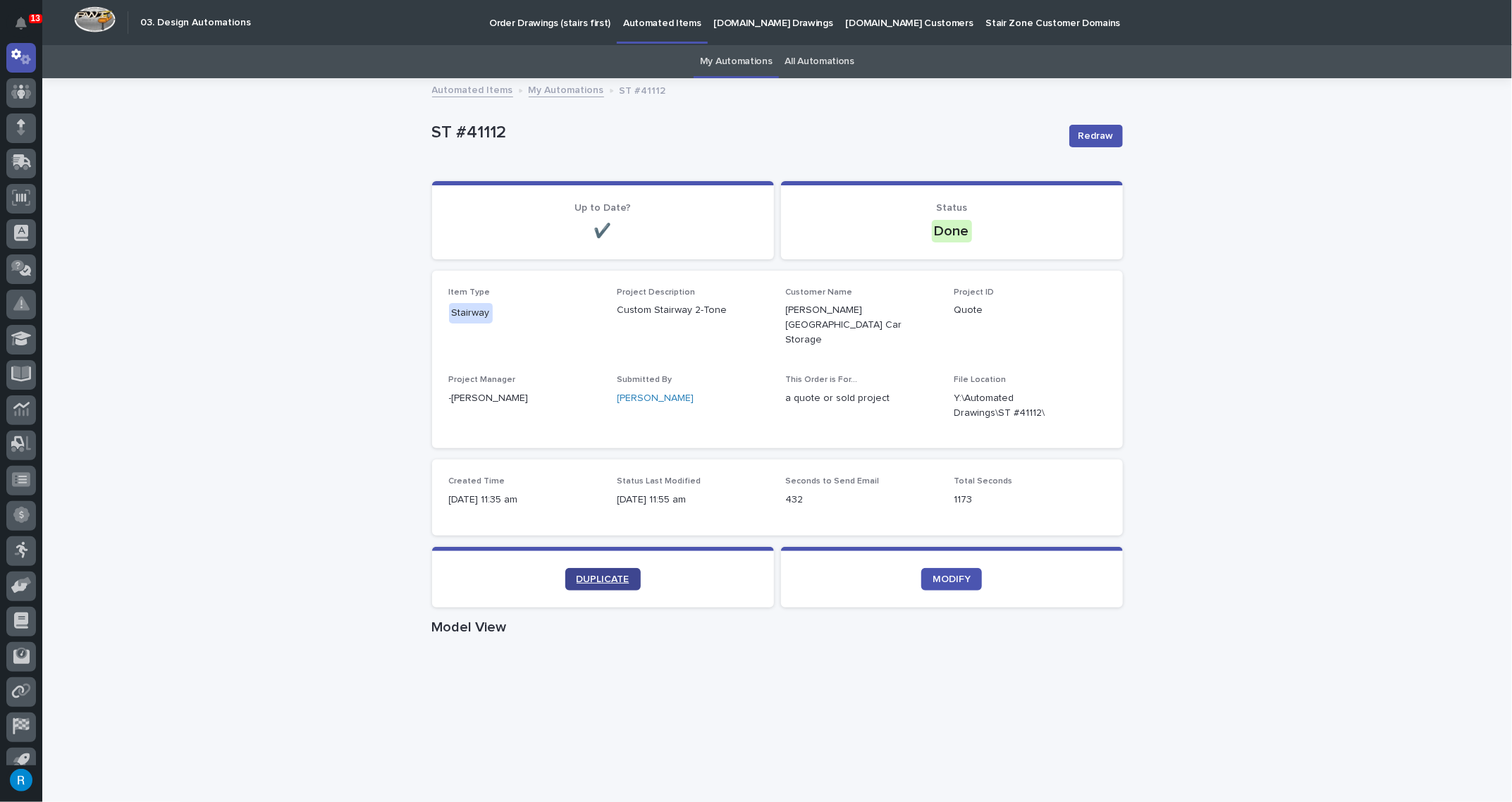
click at [594, 575] on span "DUPLICATE" at bounding box center [603, 580] width 53 height 10
